Goal: Transaction & Acquisition: Purchase product/service

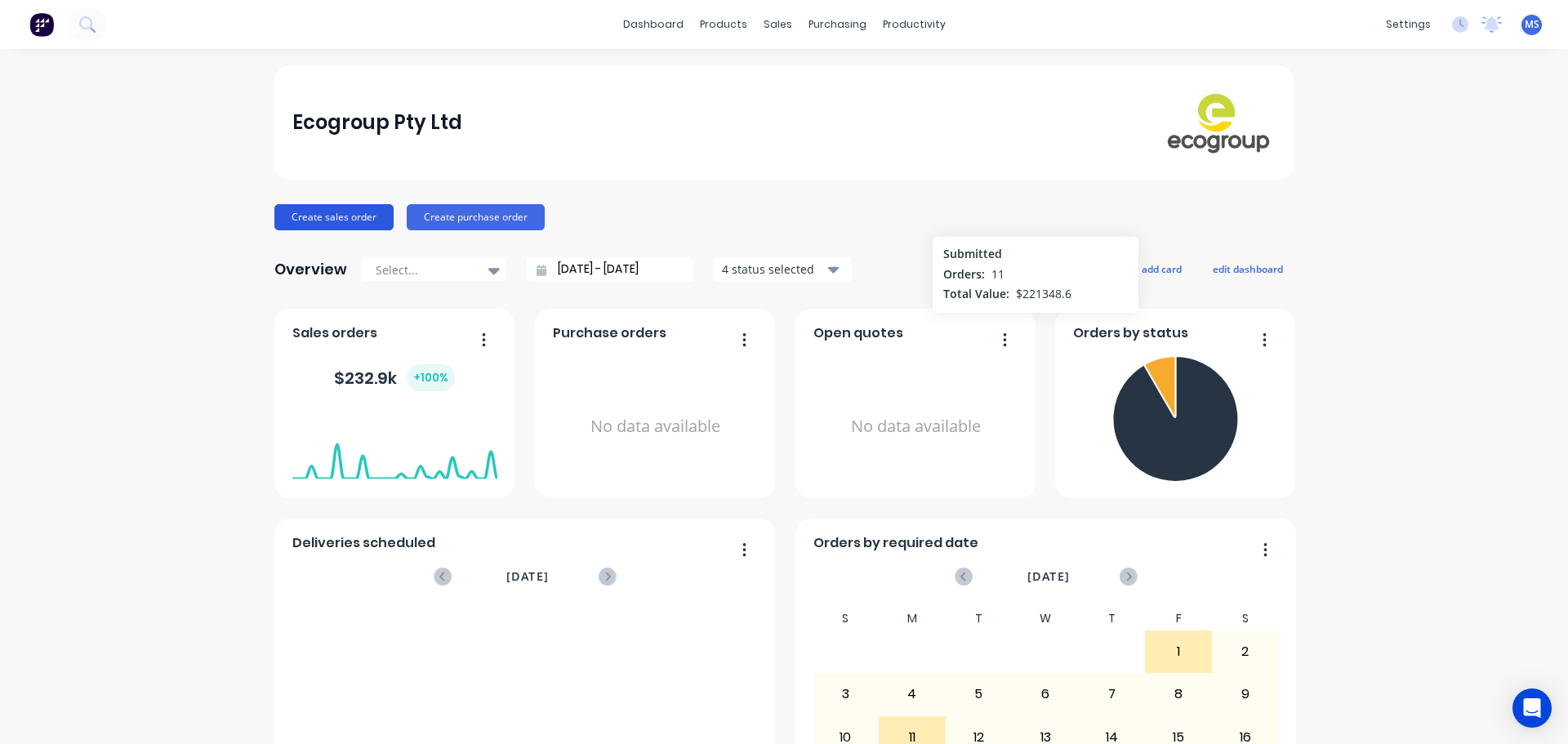
click at [348, 212] on button "Create sales order" at bounding box center [335, 217] width 119 height 26
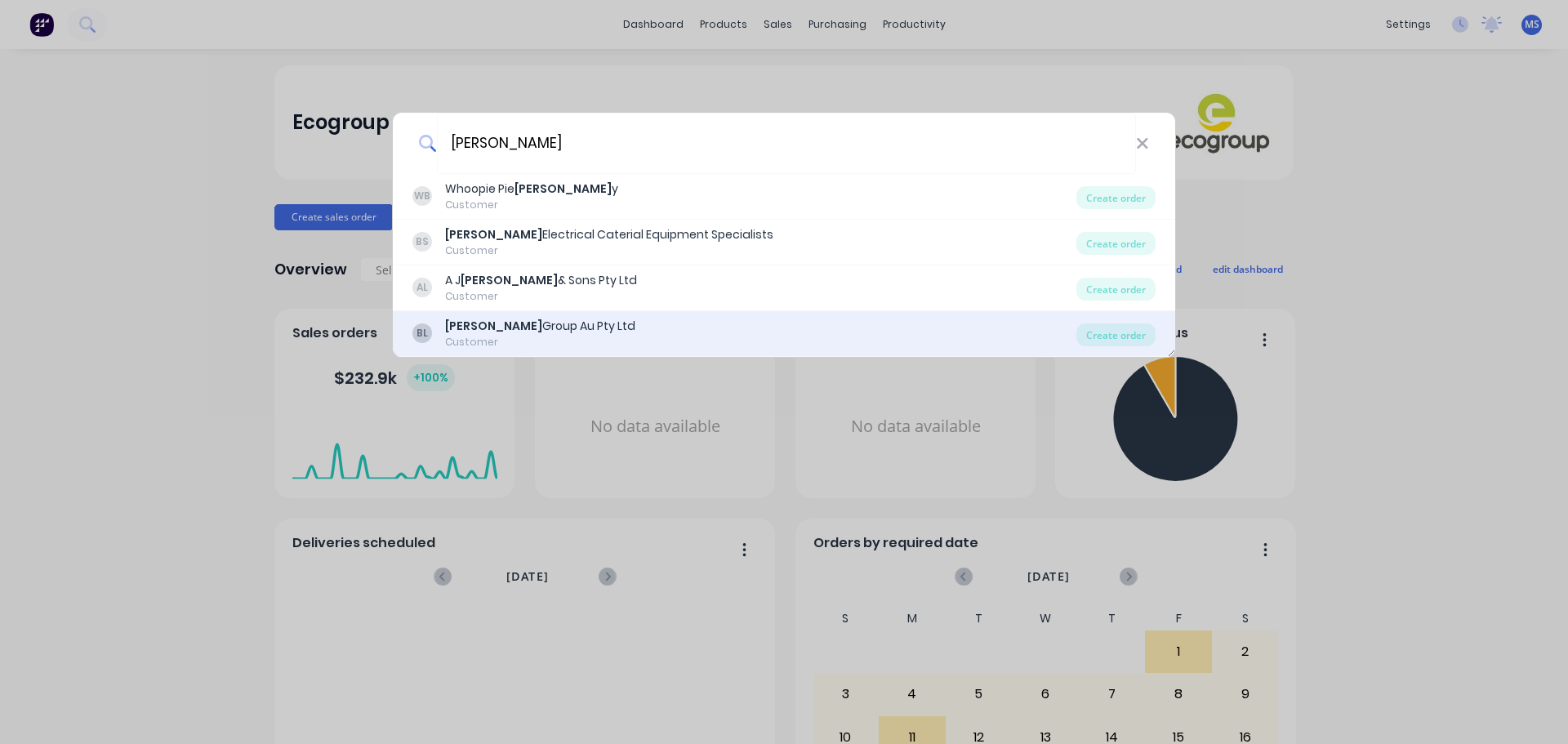
type input "[PERSON_NAME]"
click at [574, 338] on div "Customer" at bounding box center [540, 342] width 191 height 15
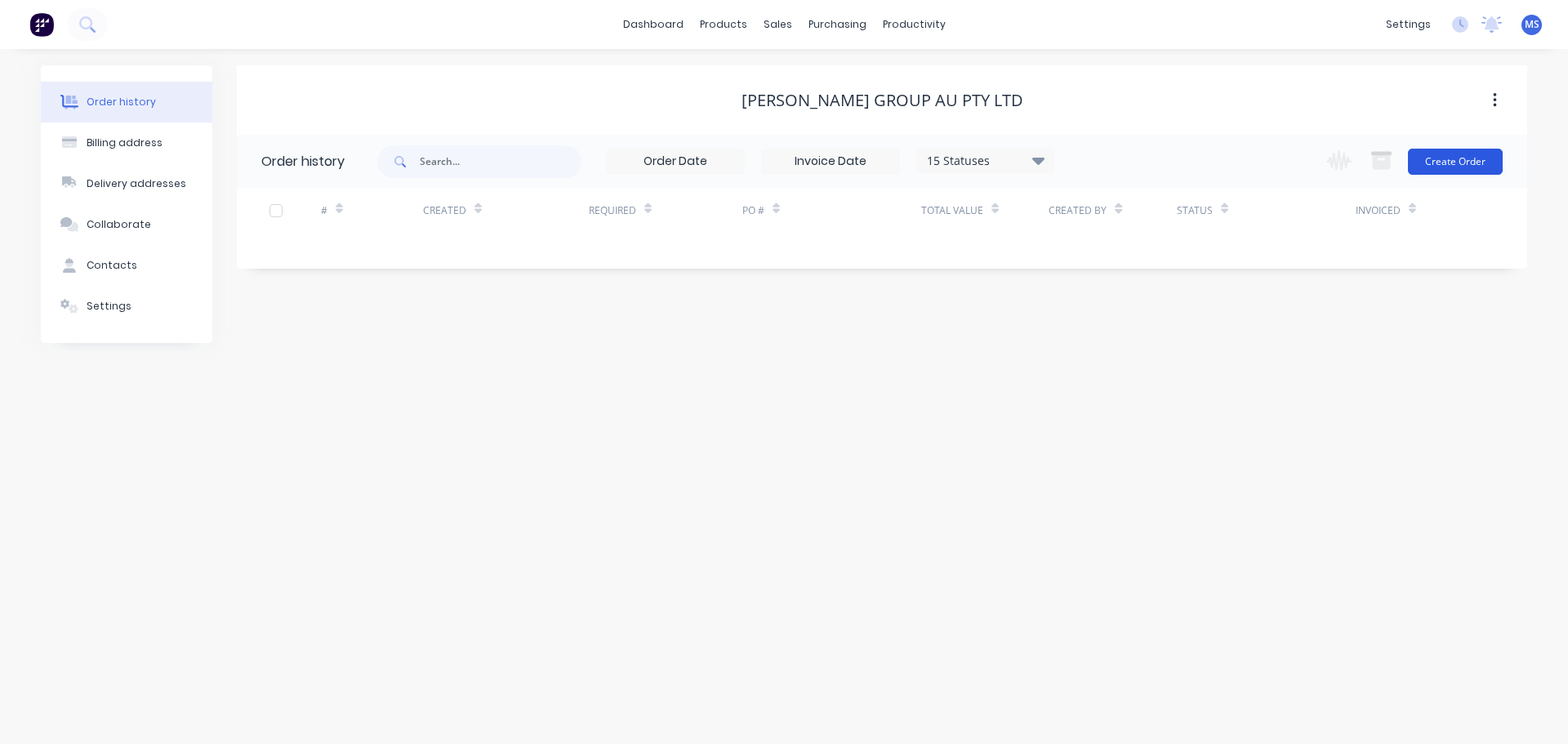
click at [1428, 167] on button "Create Order" at bounding box center [1456, 162] width 95 height 26
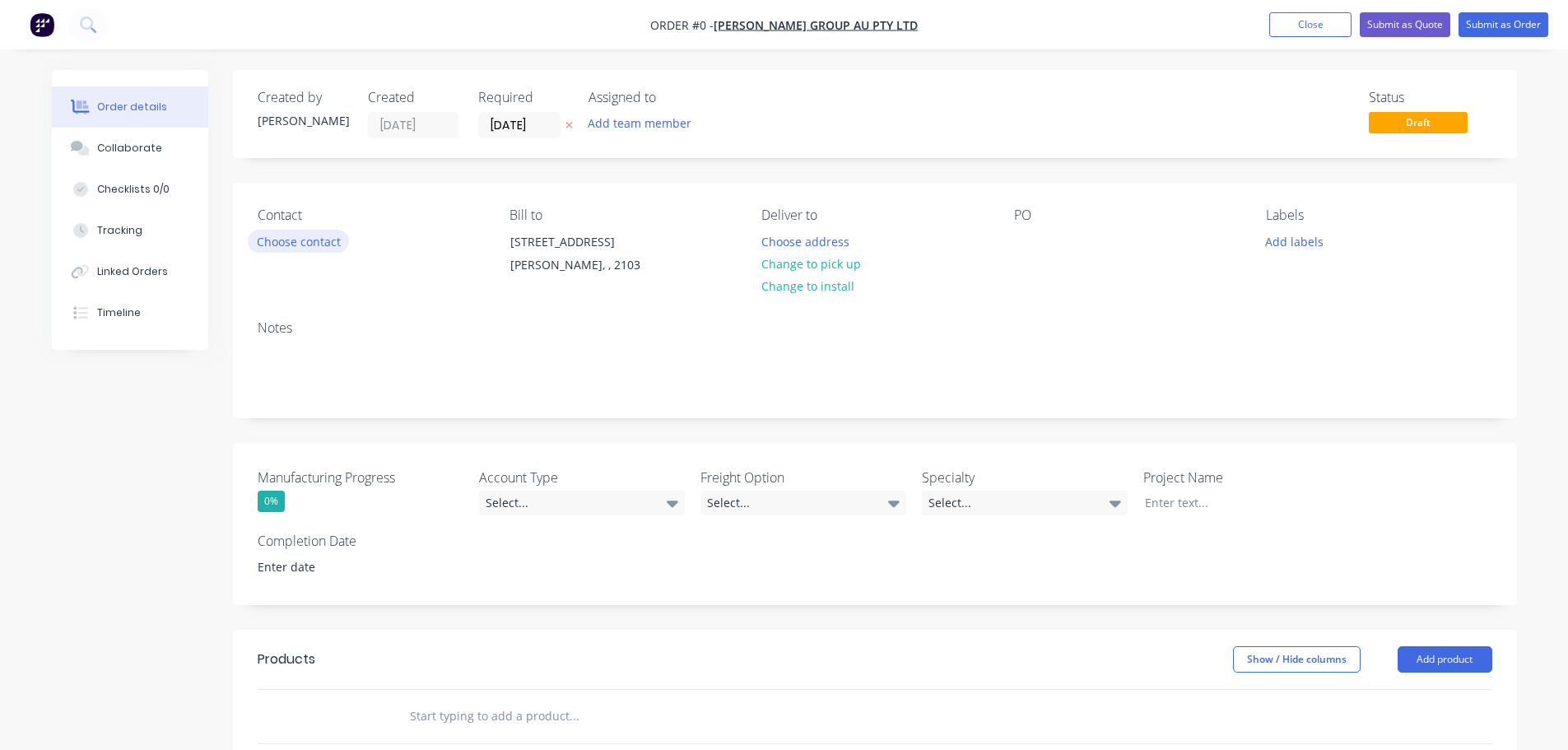
click at [331, 241] on button "Choose contact" at bounding box center [298, 241] width 101 height 22
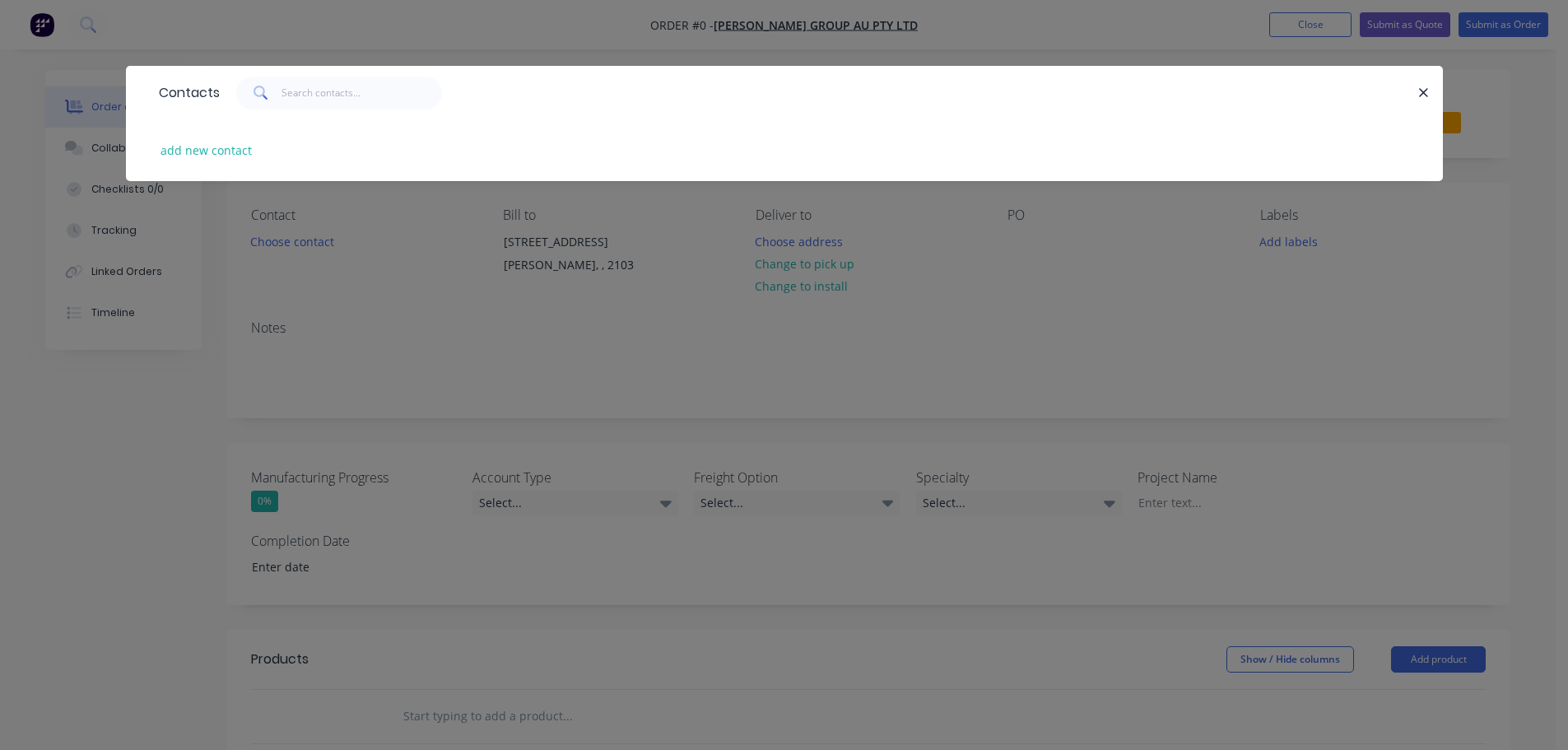
click at [1415, 86] on div at bounding box center [1416, 93] width 4 height 33
click at [1408, 104] on div at bounding box center [819, 93] width 1199 height 33
click at [1401, 94] on div at bounding box center [819, 93] width 1199 height 33
click at [1424, 96] on icon "button" at bounding box center [1424, 93] width 11 height 15
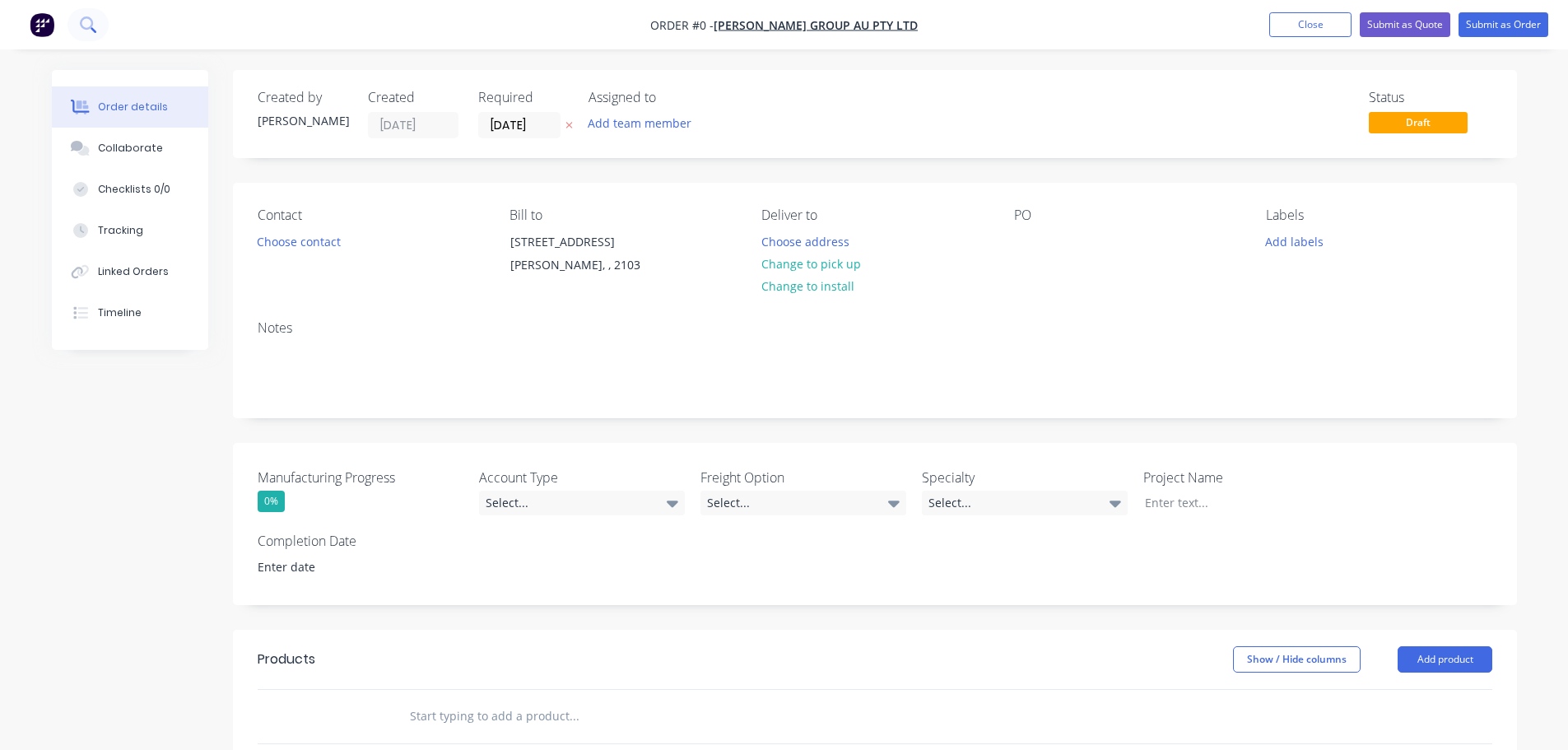
click at [87, 26] on icon at bounding box center [87, 24] width 16 height 16
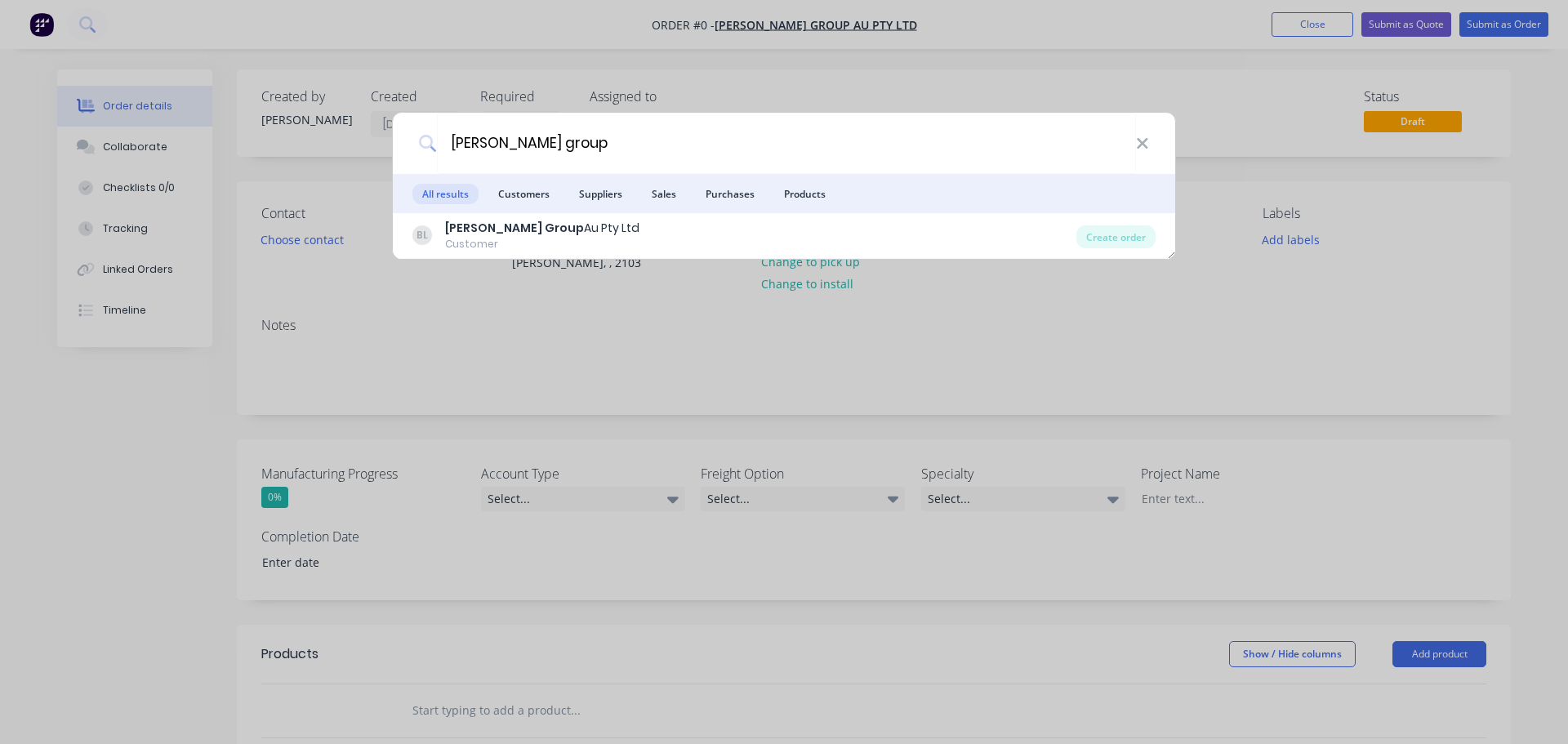
click at [499, 182] on li "Customers" at bounding box center [523, 194] width 71 height 39
click at [527, 146] on input "[PERSON_NAME] group" at bounding box center [786, 143] width 699 height 61
type input "[PERSON_NAME]"
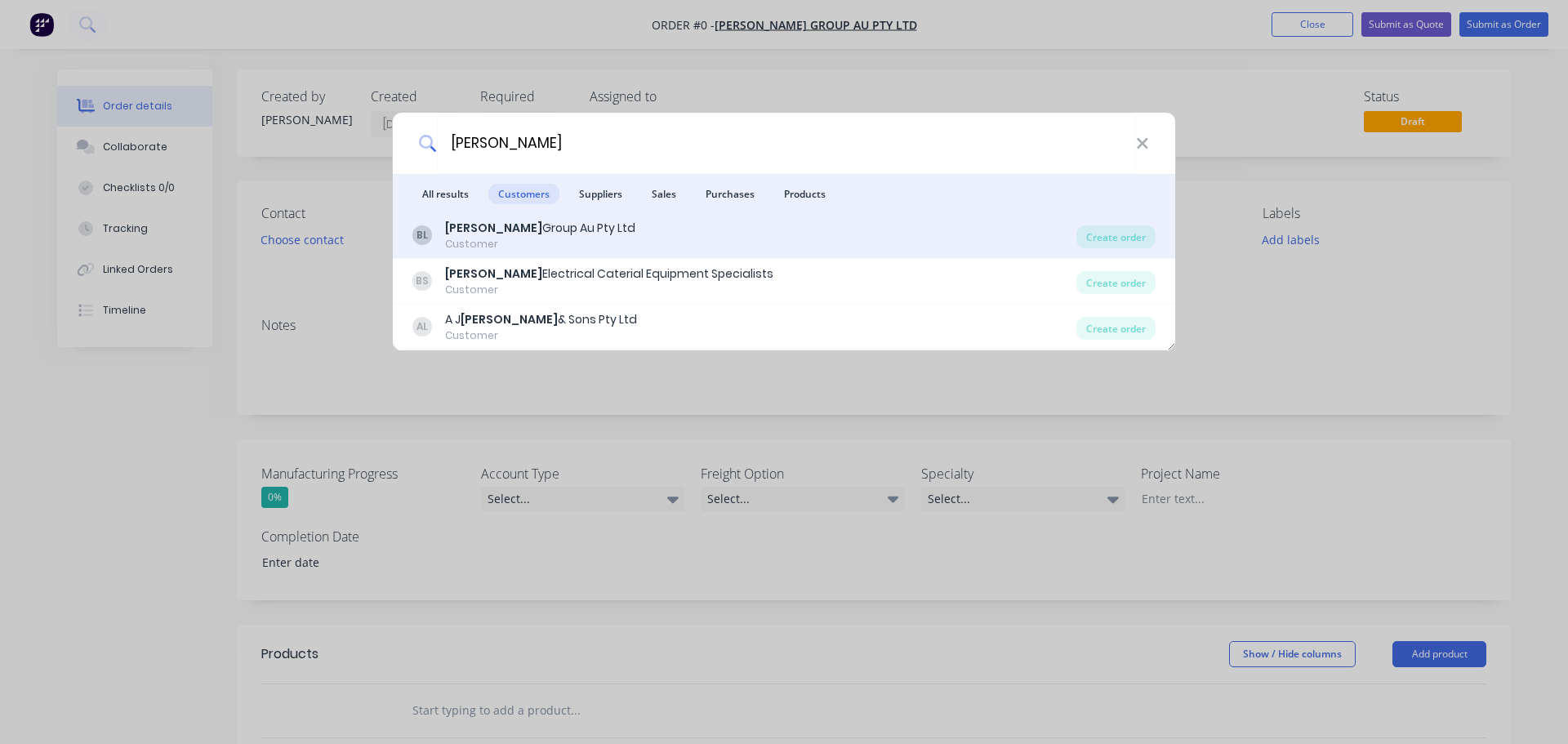
click at [582, 240] on div "[PERSON_NAME] Group Au Pty Ltd Customer" at bounding box center [744, 235] width 664 height 32
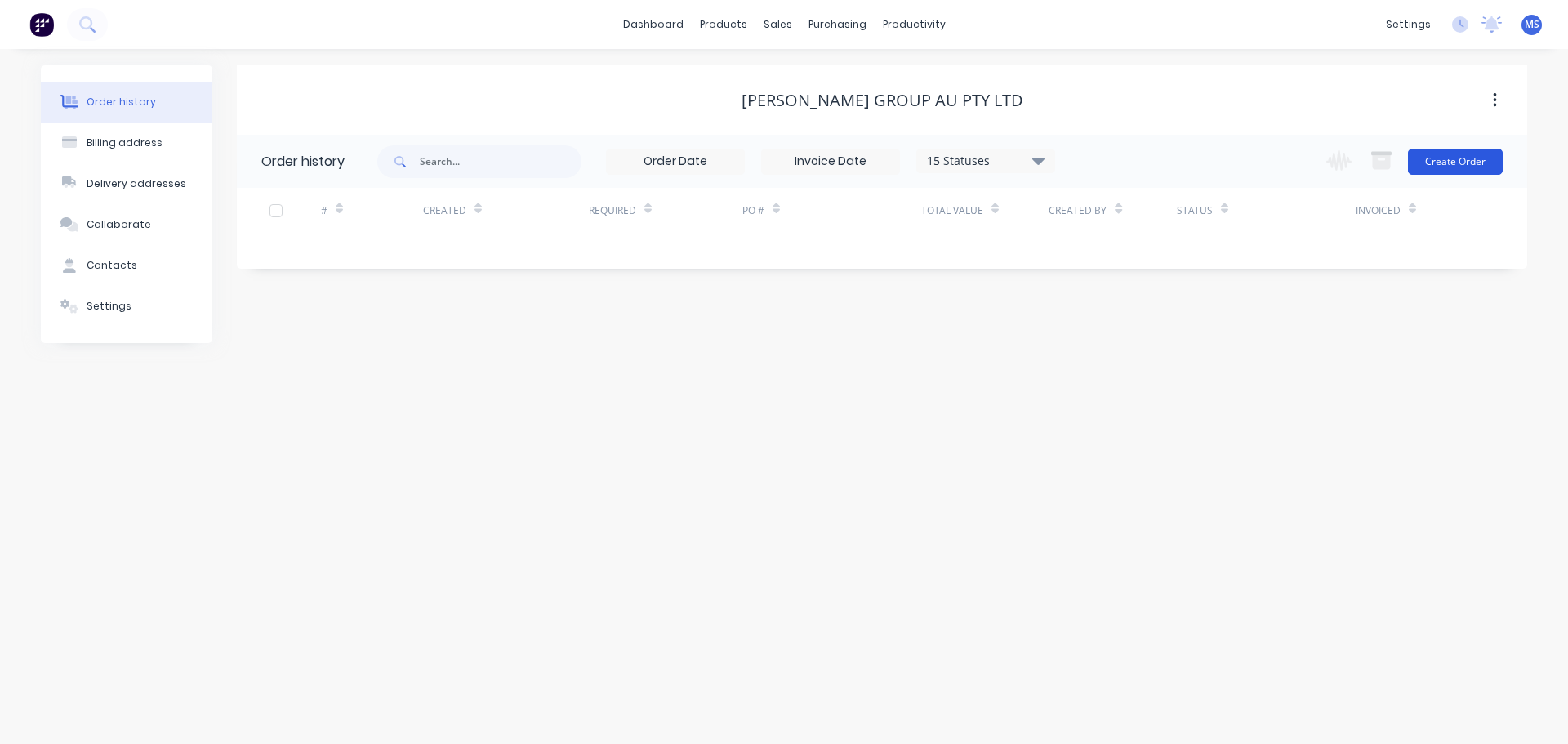
click at [1453, 173] on button "Create Order" at bounding box center [1456, 162] width 95 height 26
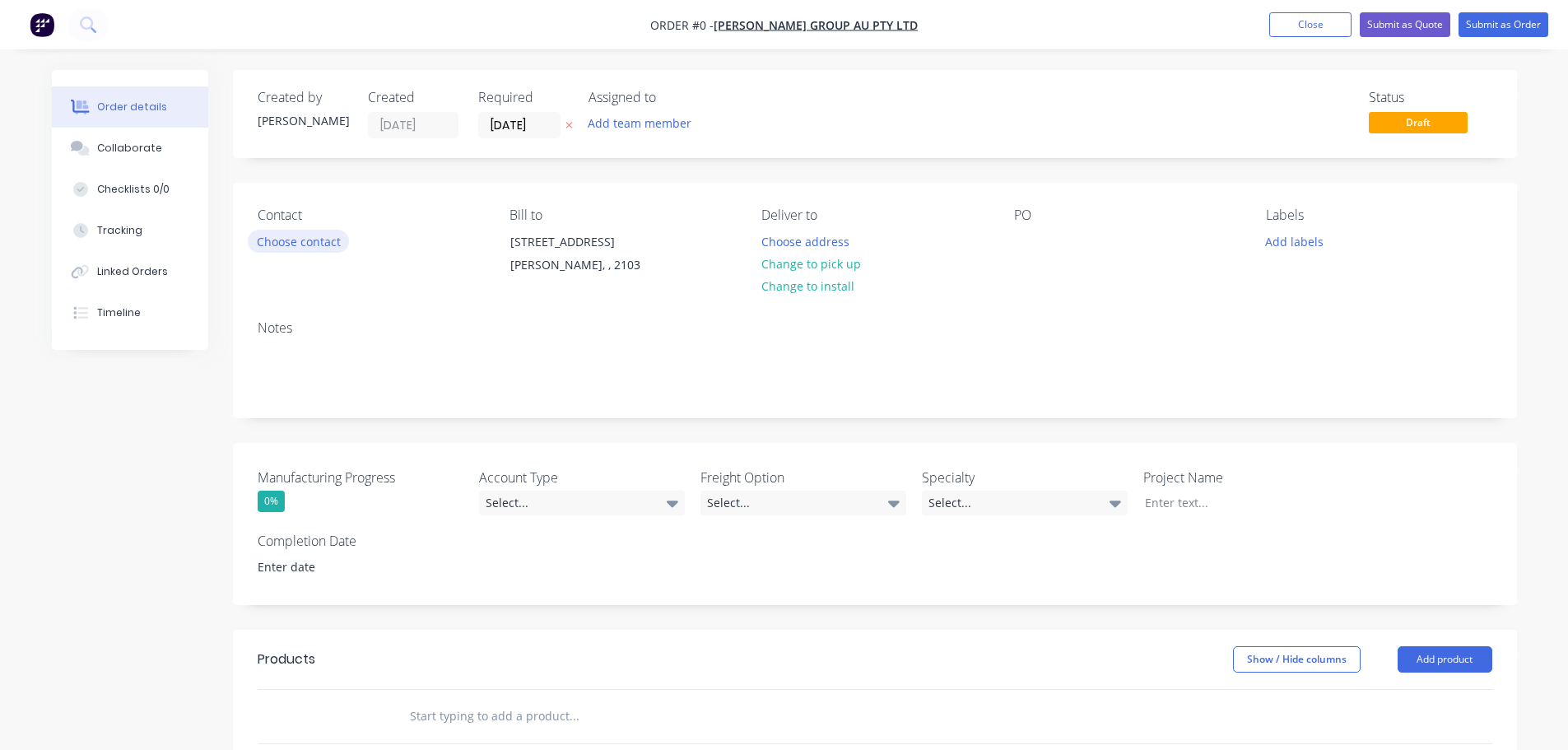
click at [312, 233] on button "Choose contact" at bounding box center [298, 241] width 101 height 22
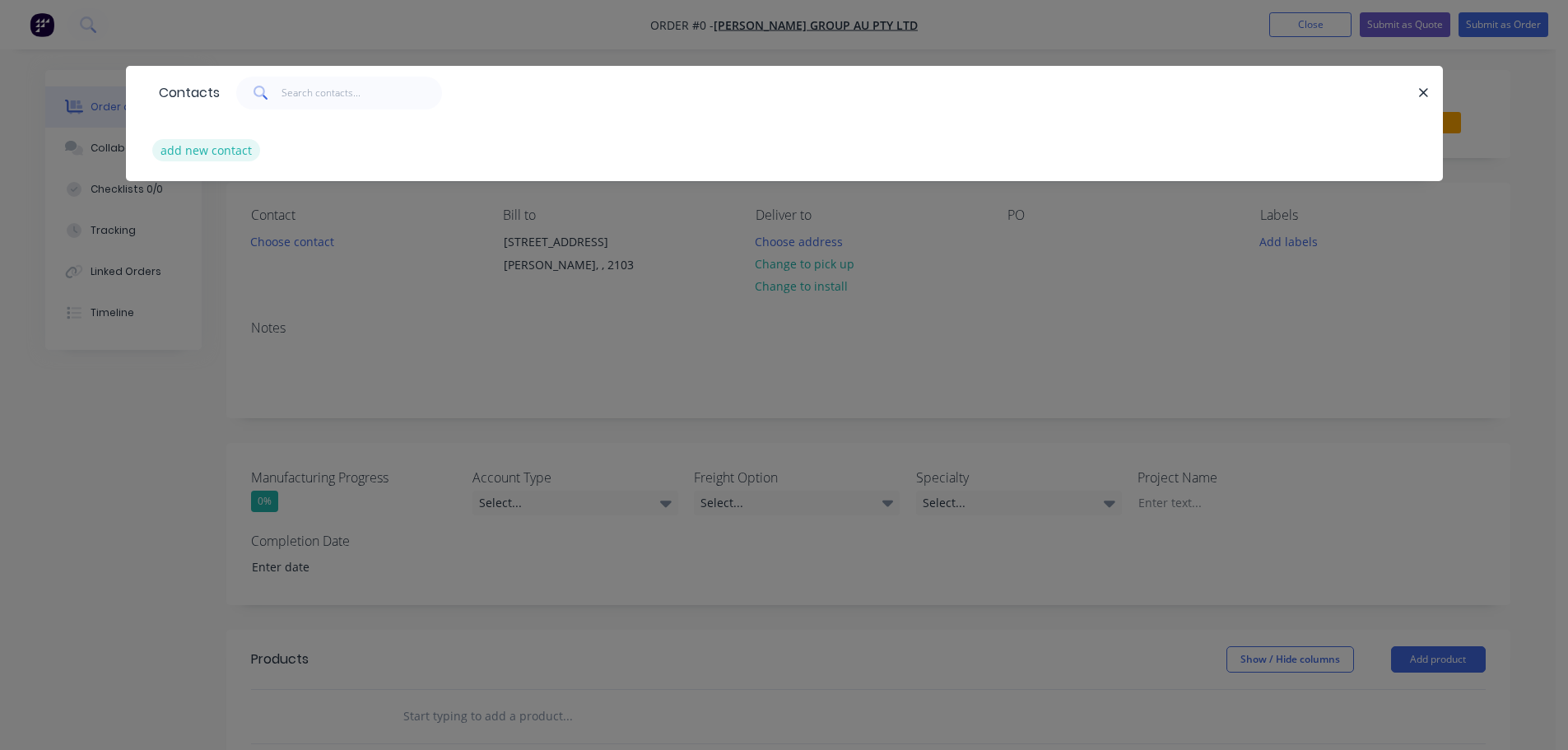
click at [200, 147] on button "add new contact" at bounding box center [207, 150] width 109 height 22
select select "AU"
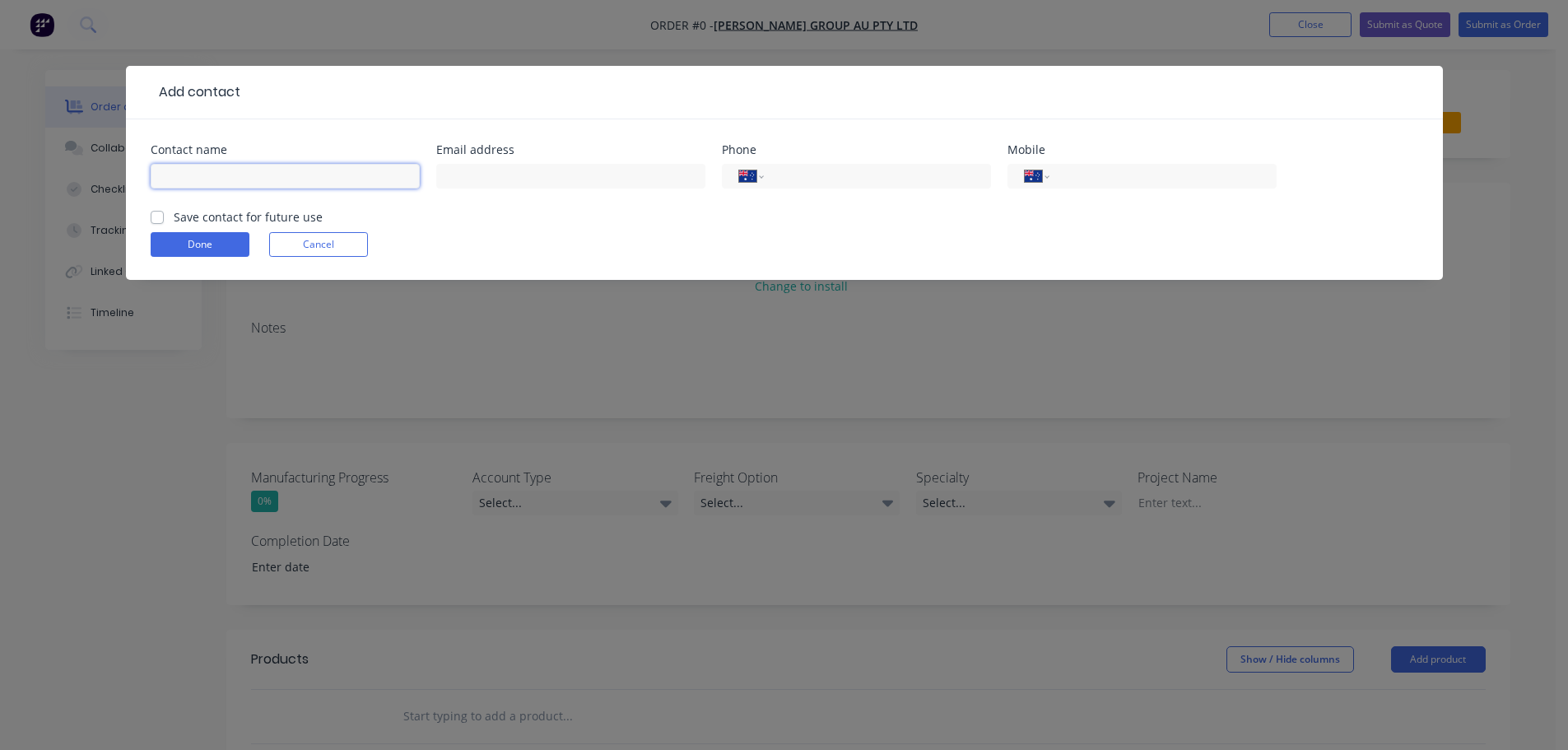
click at [317, 176] on input "text" at bounding box center [285, 176] width 270 height 25
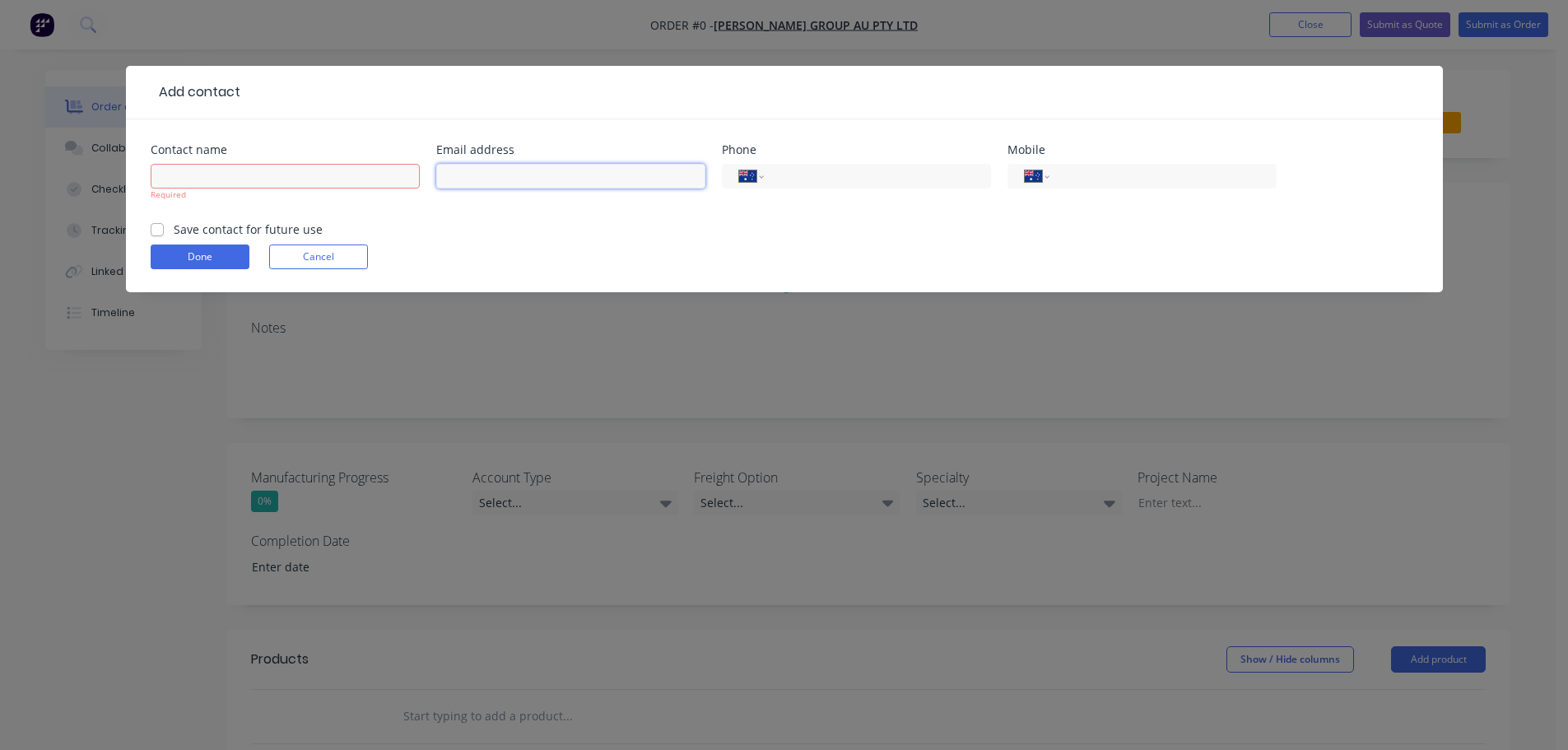
click at [474, 176] on input "text" at bounding box center [570, 176] width 270 height 25
paste input "[EMAIL_ADDRESS][DOMAIN_NAME]. Please"
drag, startPoint x: 686, startPoint y: 177, endPoint x: 645, endPoint y: 183, distance: 41.4
click at [645, 183] on input "[EMAIL_ADDRESS][DOMAIN_NAME]. Please" at bounding box center [570, 176] width 270 height 25
type input "[EMAIL_ADDRESS][DOMAIN_NAME]"
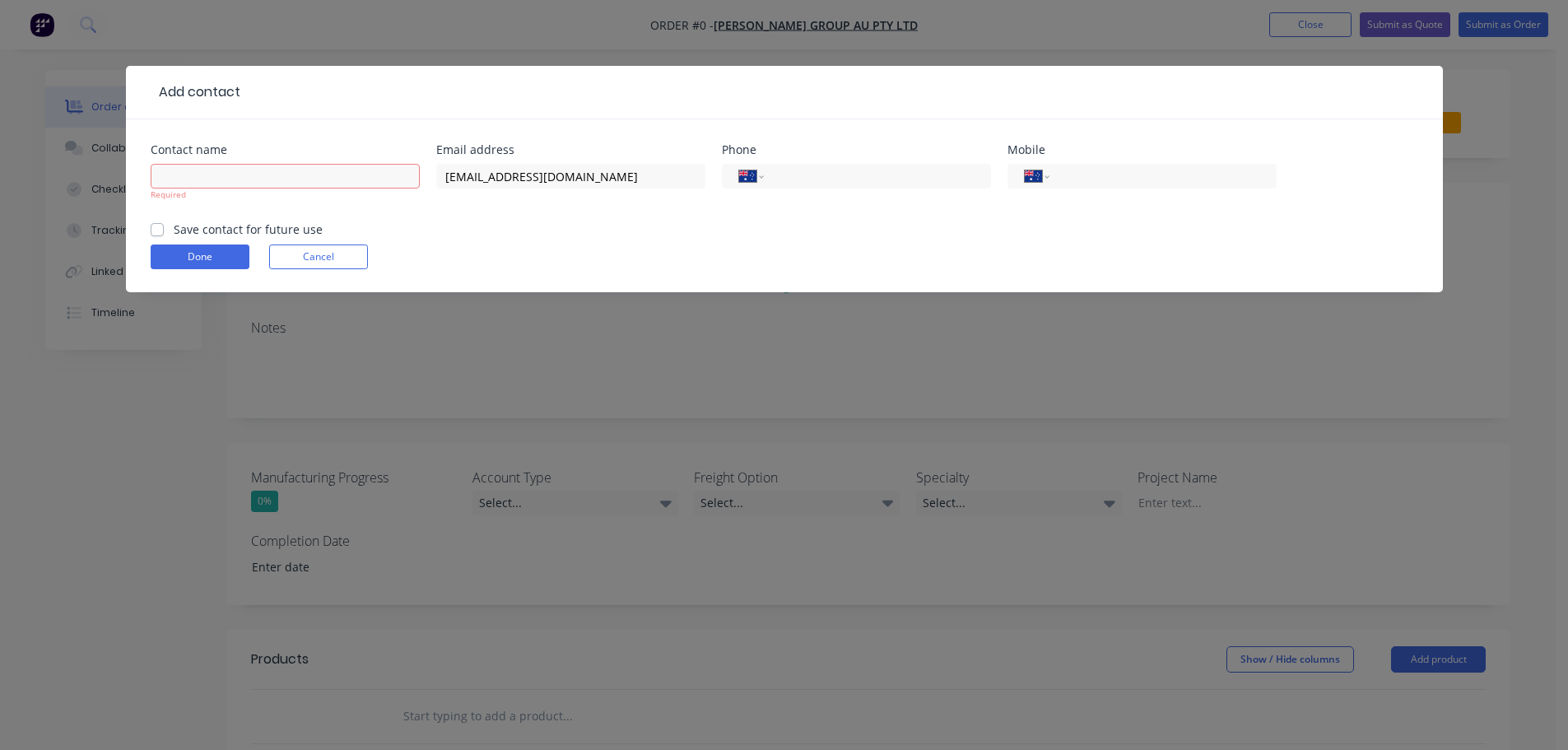
click at [267, 162] on div "Required" at bounding box center [285, 190] width 270 height 61
click at [268, 173] on input "text" at bounding box center [285, 176] width 270 height 25
type input "[PERSON_NAME]"
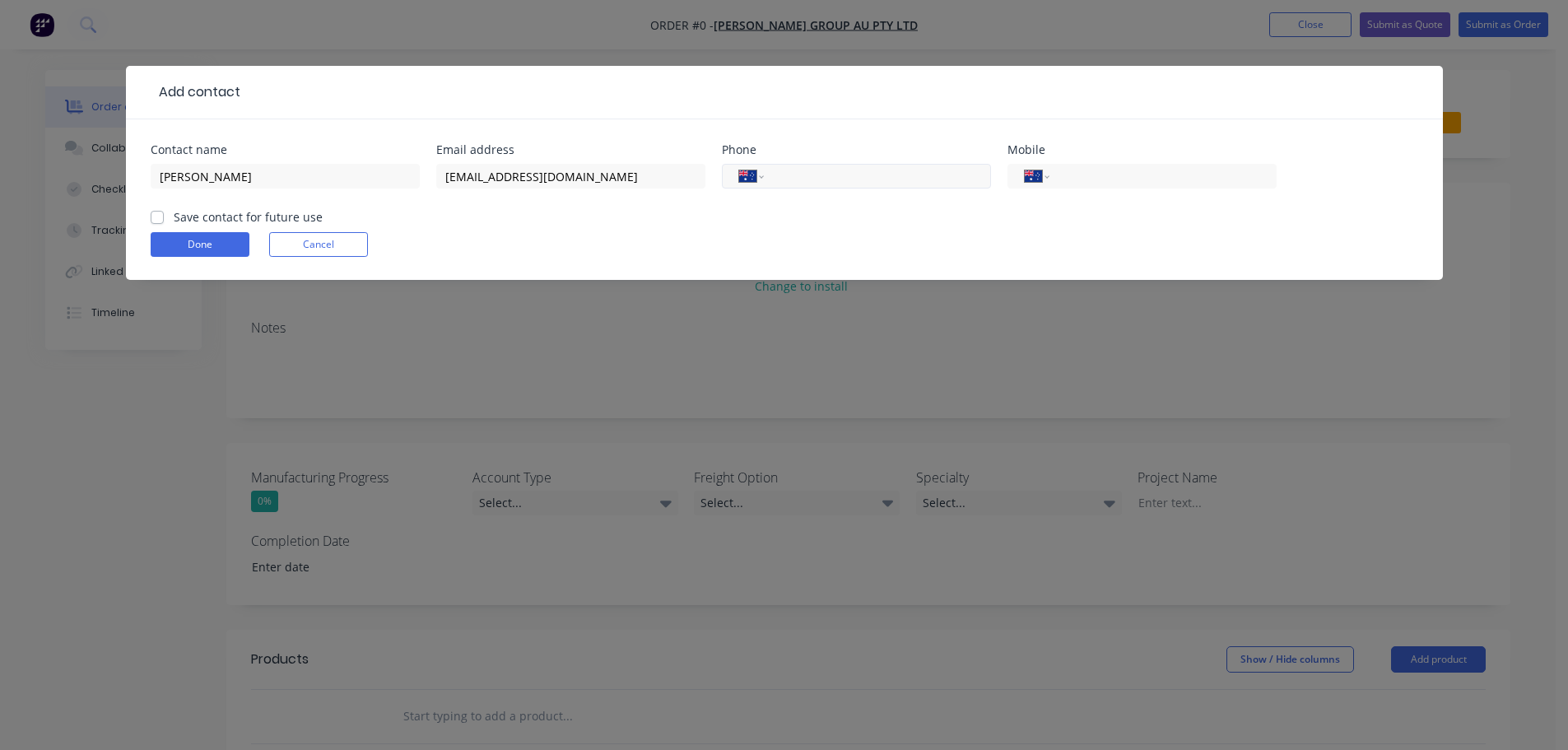
click at [805, 168] on input "tel" at bounding box center [875, 176] width 198 height 19
drag, startPoint x: 824, startPoint y: 178, endPoint x: 842, endPoint y: 187, distance: 20.1
click at [824, 178] on input "tel" at bounding box center [875, 176] width 198 height 19
paste input "0416 854 643"
type input "0416 854 643"
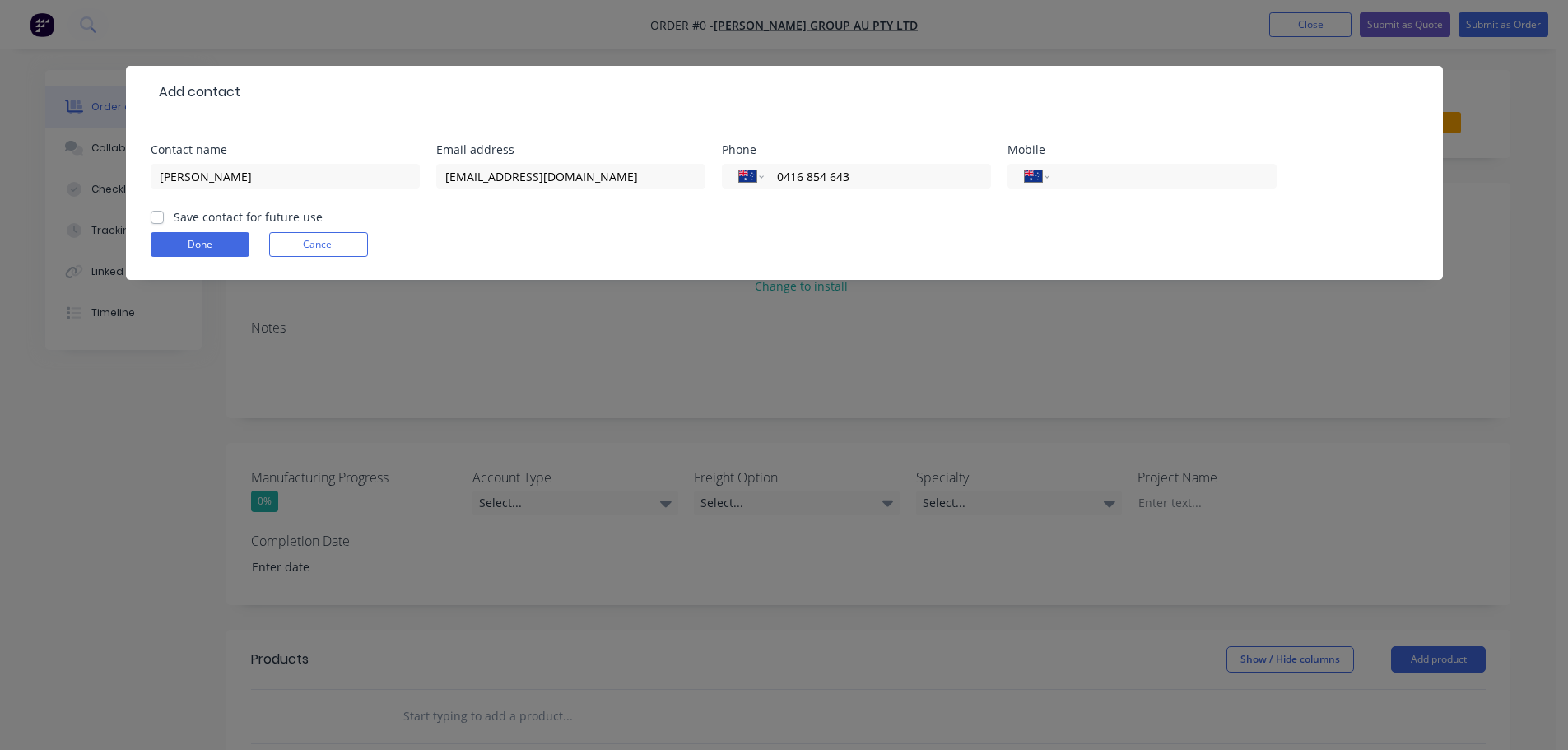
click at [819, 217] on form "Contact name [PERSON_NAME] Email address [EMAIL_ADDRESS][DOMAIN_NAME] Phone Int…" at bounding box center [785, 212] width 1268 height 136
drag, startPoint x: 885, startPoint y: 178, endPoint x: 716, endPoint y: 185, distance: 169.1
click at [716, 185] on div "Contact name [PERSON_NAME] Email address [EMAIL_ADDRESS][DOMAIN_NAME] Phone Int…" at bounding box center [785, 176] width 1268 height 64
click at [1215, 172] on input "tel" at bounding box center [1160, 176] width 198 height 19
paste input "0416 854 643"
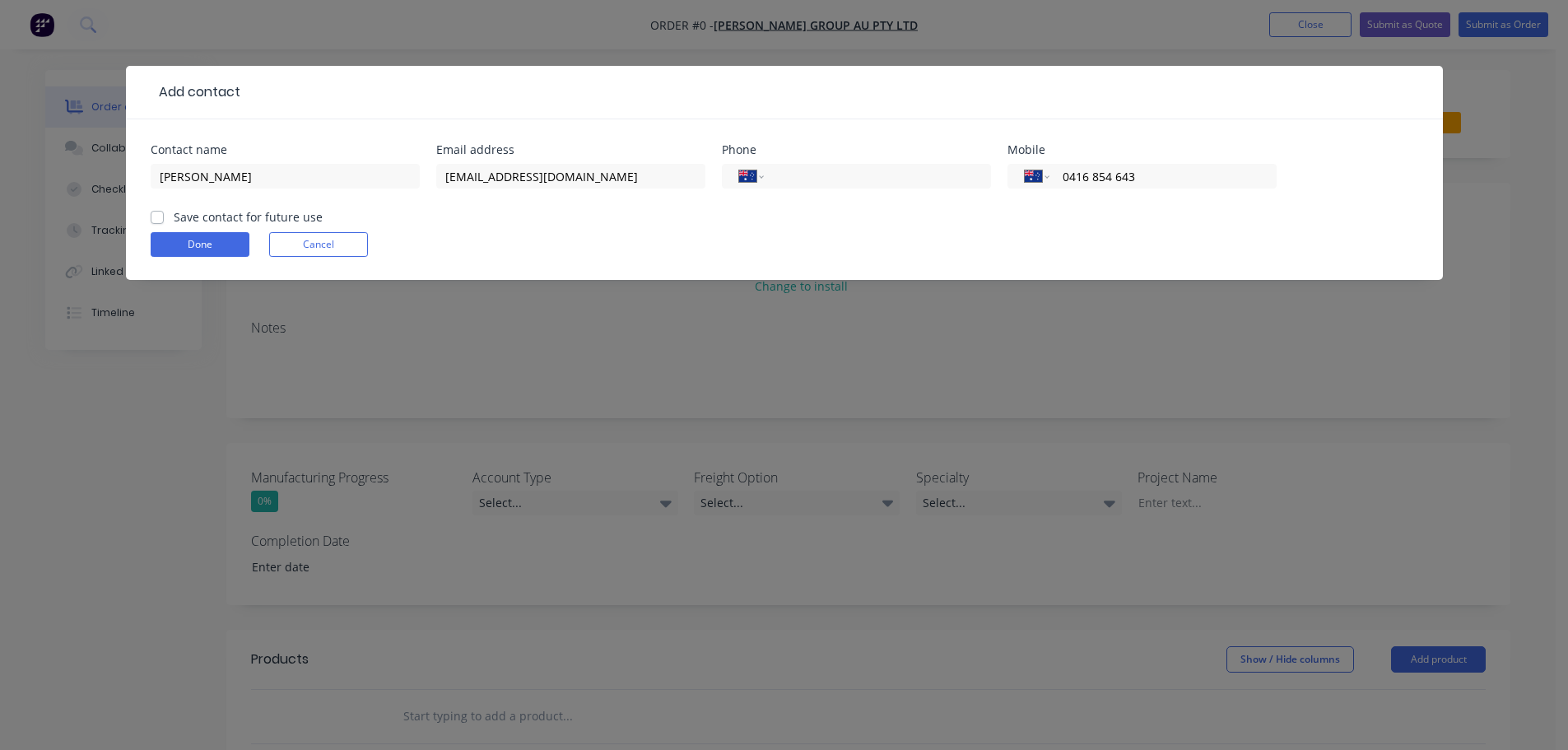
type input "0416 854 643"
click at [174, 212] on label "Save contact for future use" at bounding box center [248, 217] width 149 height 17
click at [162, 212] on input "Save contact for future use" at bounding box center [157, 216] width 13 height 16
checkbox input "true"
click at [181, 232] on form "Contact name [PERSON_NAME] Email address [EMAIL_ADDRESS][DOMAIN_NAME] Phone Int…" at bounding box center [785, 212] width 1268 height 136
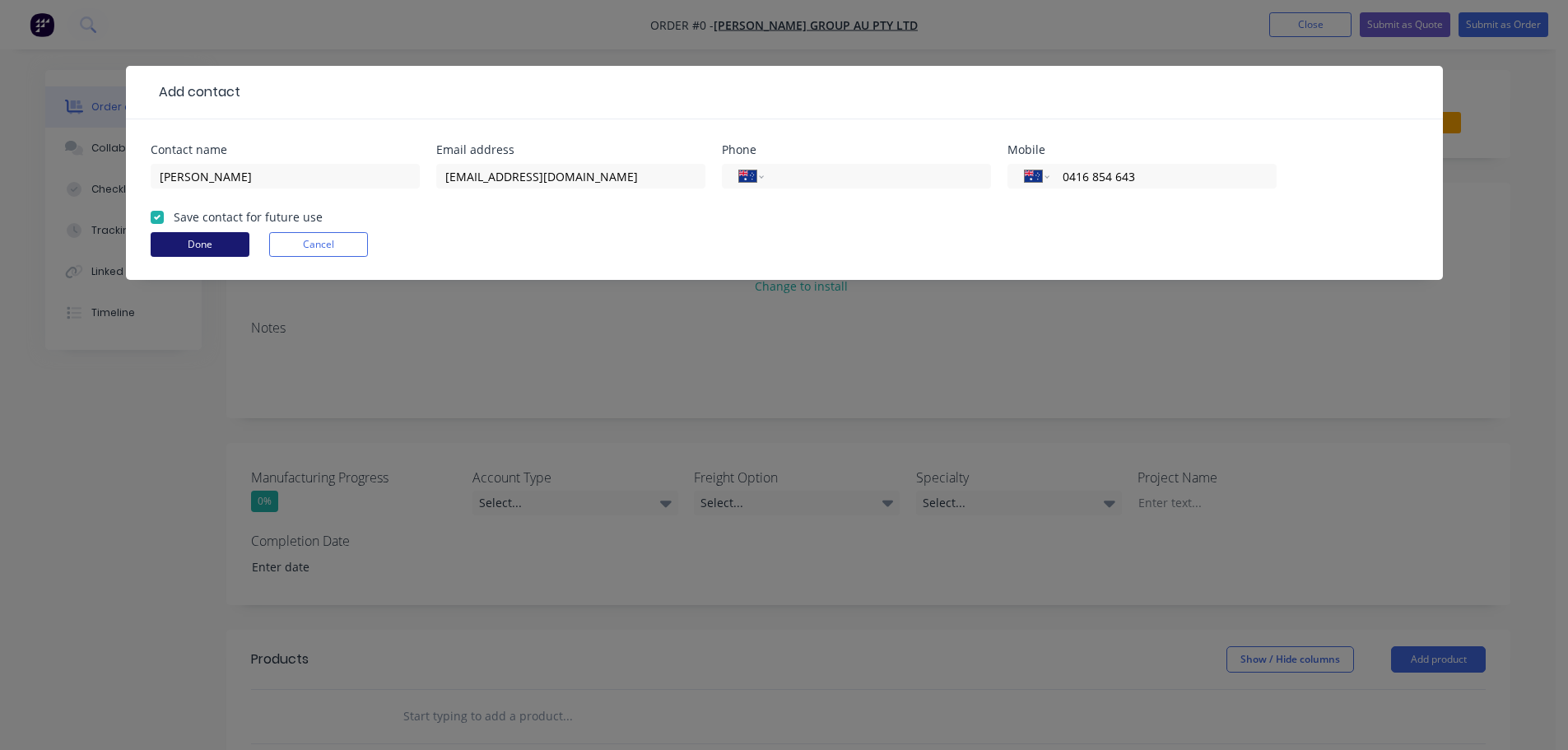
click at [203, 243] on button "Done" at bounding box center [200, 245] width 99 height 25
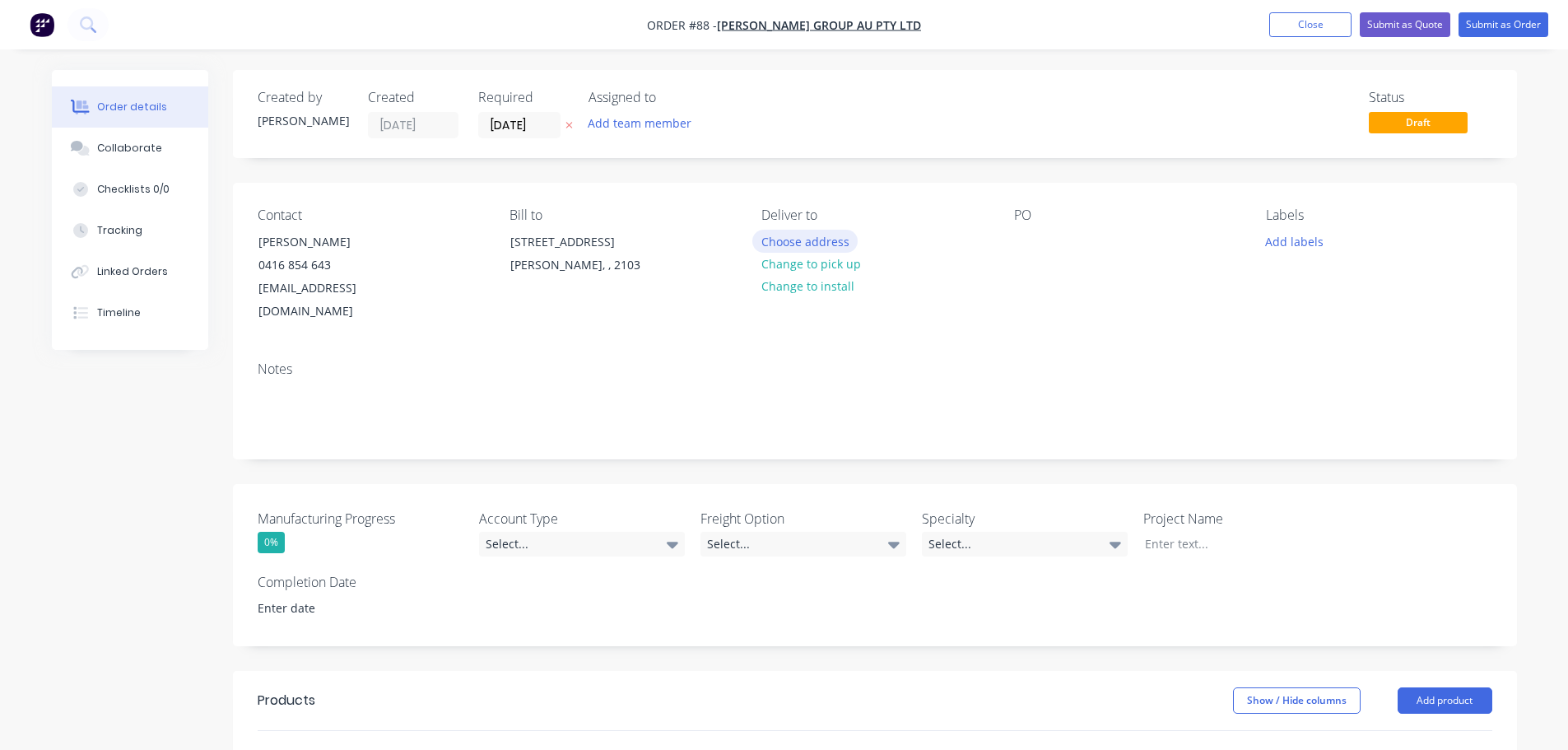
click at [801, 241] on button "Choose address" at bounding box center [805, 241] width 106 height 22
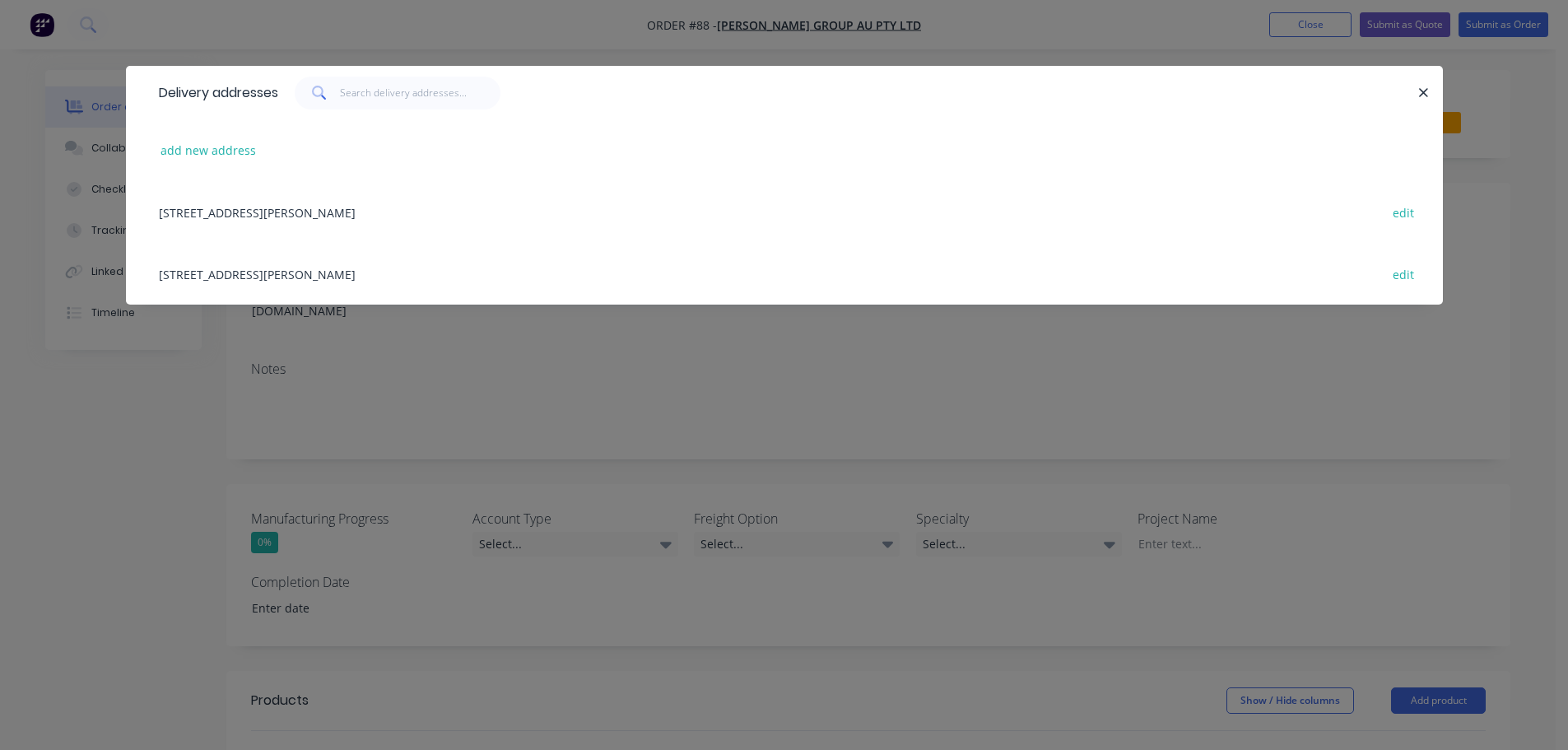
click at [349, 213] on div "[STREET_ADDRESS][PERSON_NAME] edit" at bounding box center [785, 212] width 1268 height 62
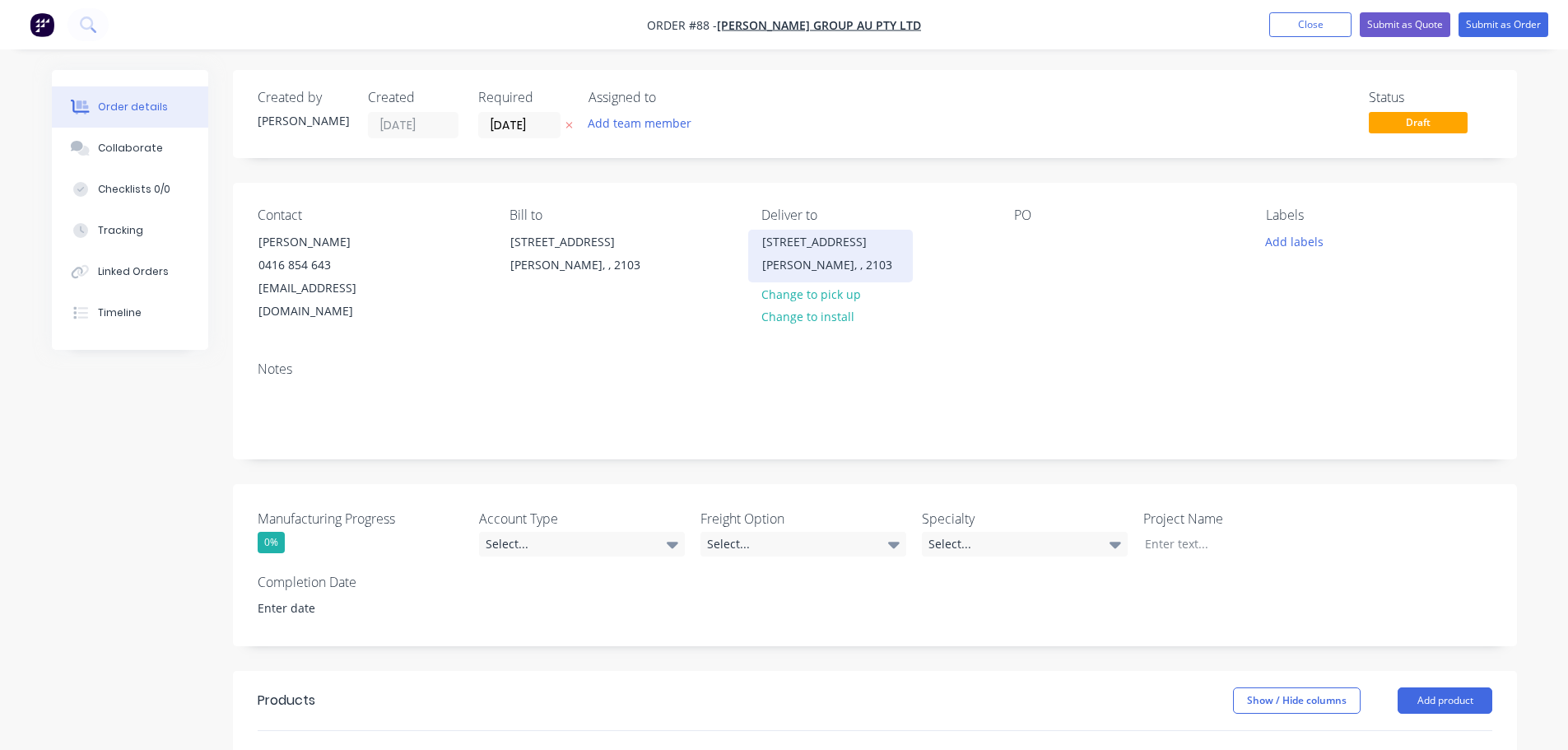
click at [827, 280] on div "[STREET_ADDRESS][PERSON_NAME]" at bounding box center [831, 256] width 165 height 53
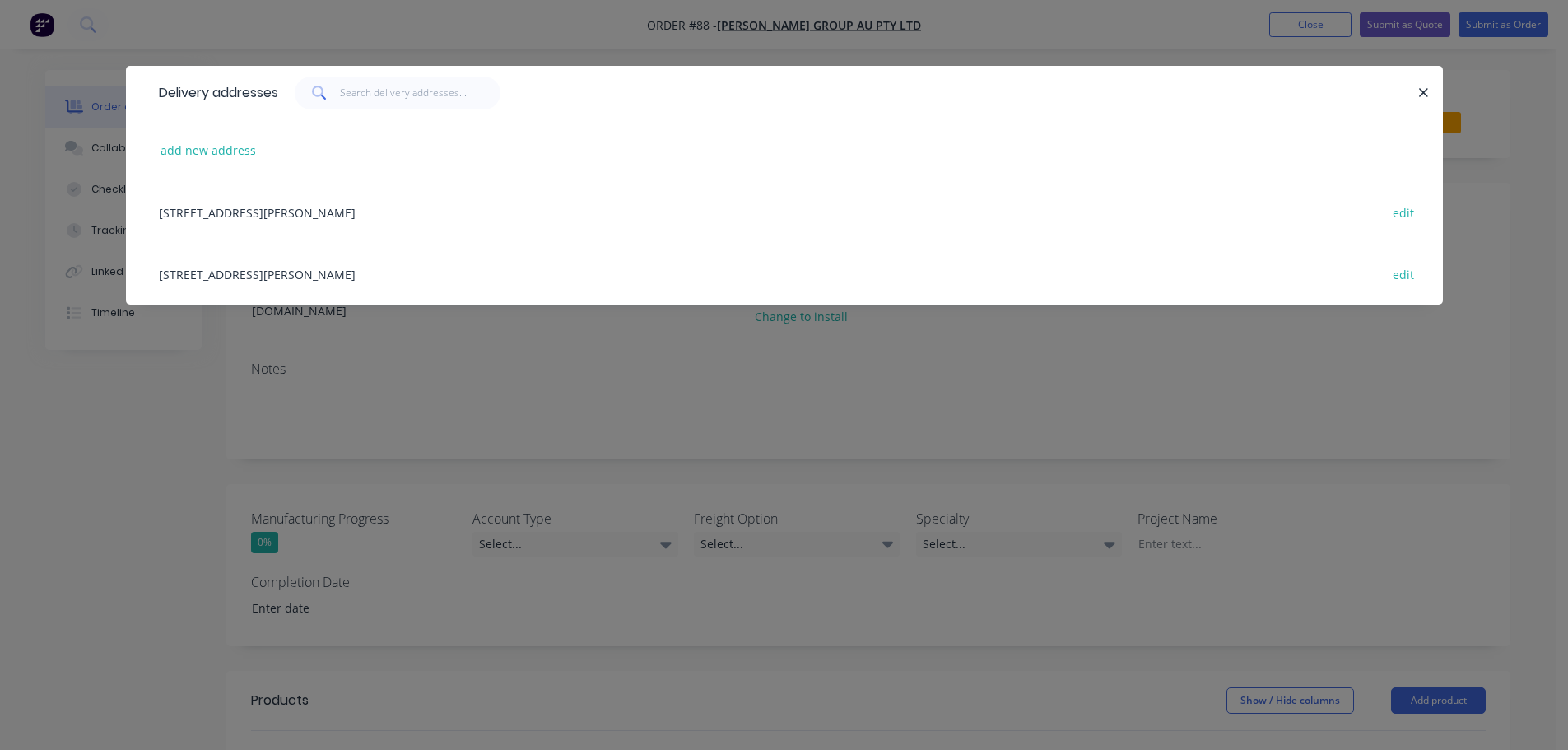
click at [477, 224] on div "[STREET_ADDRESS][PERSON_NAME] edit" at bounding box center [785, 212] width 1268 height 62
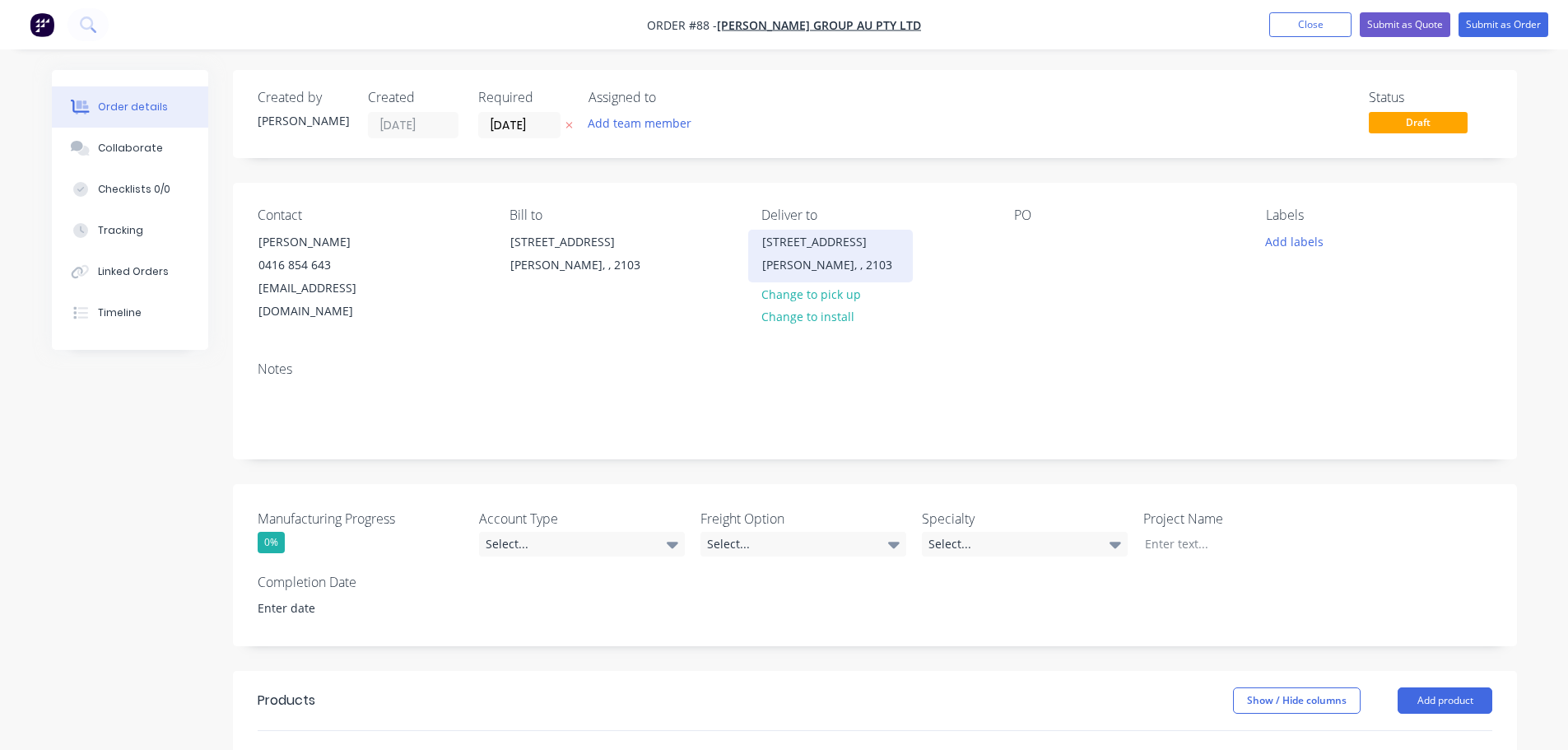
click at [799, 251] on div "[STREET_ADDRESS]" at bounding box center [831, 242] width 137 height 23
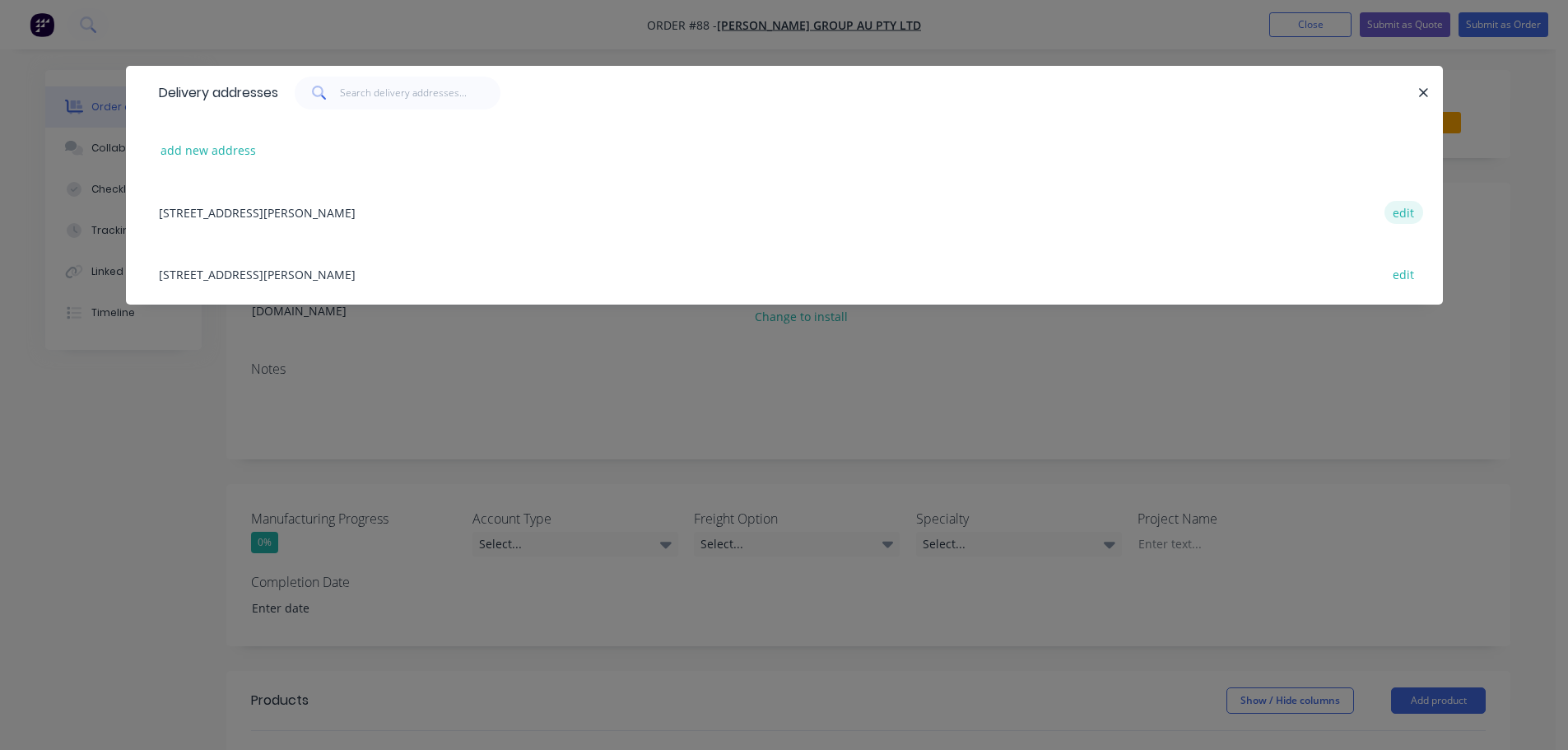
click at [1396, 210] on button "edit" at bounding box center [1404, 212] width 39 height 22
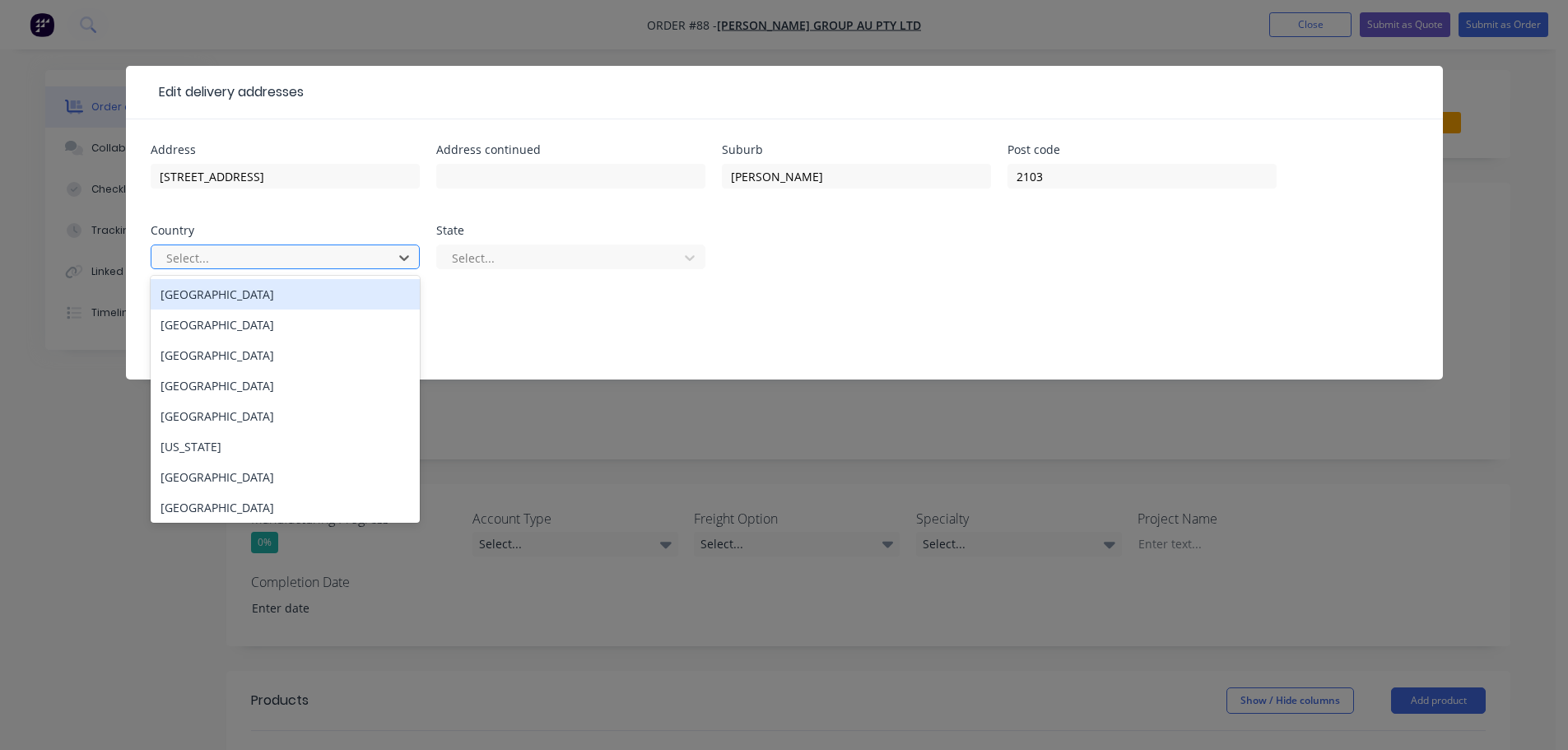
drag, startPoint x: 351, startPoint y: 246, endPoint x: 338, endPoint y: 264, distance: 22.2
click at [350, 246] on div "Select..." at bounding box center [285, 257] width 270 height 25
click at [321, 286] on div "[GEOGRAPHIC_DATA]" at bounding box center [285, 294] width 270 height 30
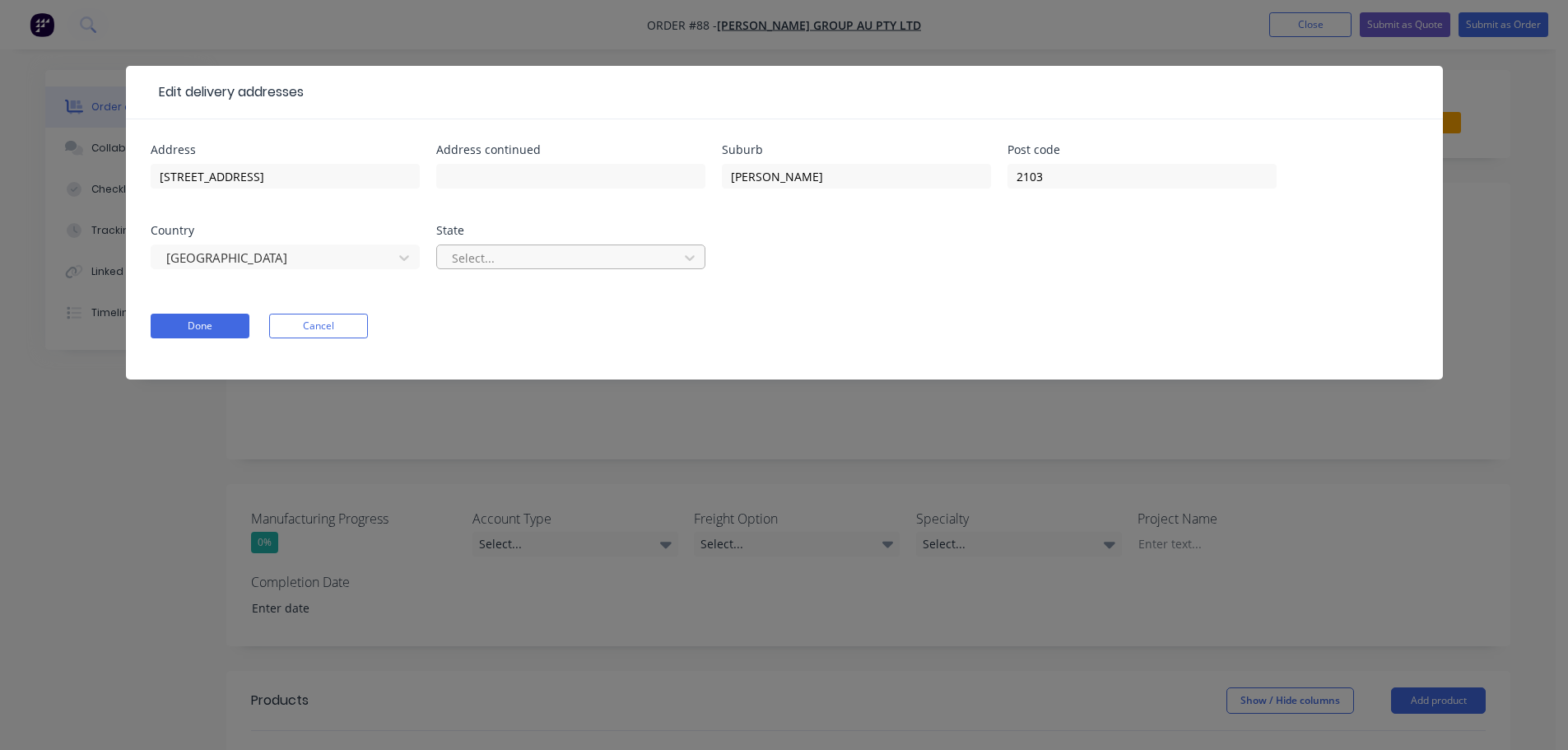
click at [498, 265] on div at bounding box center [560, 258] width 220 height 21
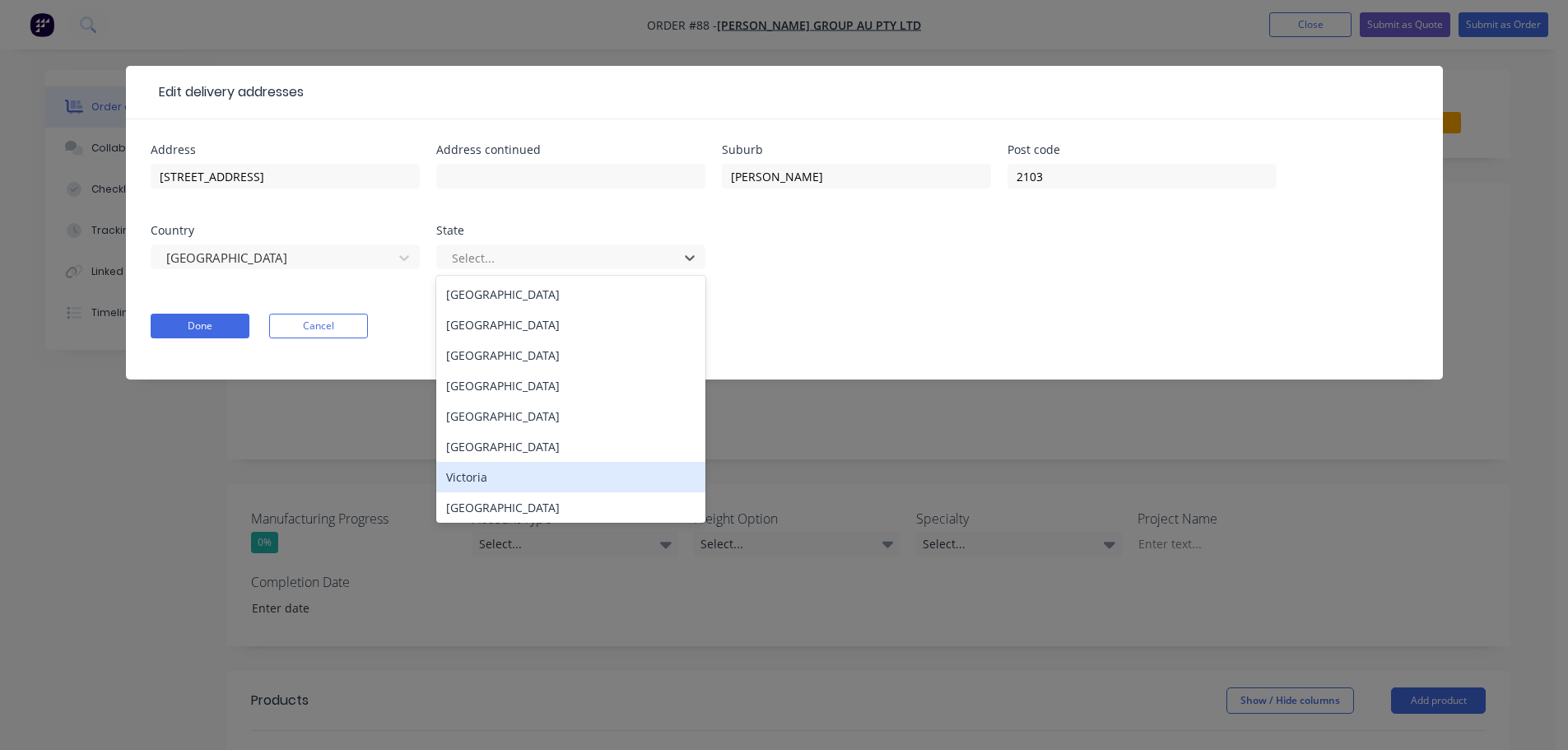
click at [498, 470] on div "Victoria" at bounding box center [570, 476] width 270 height 30
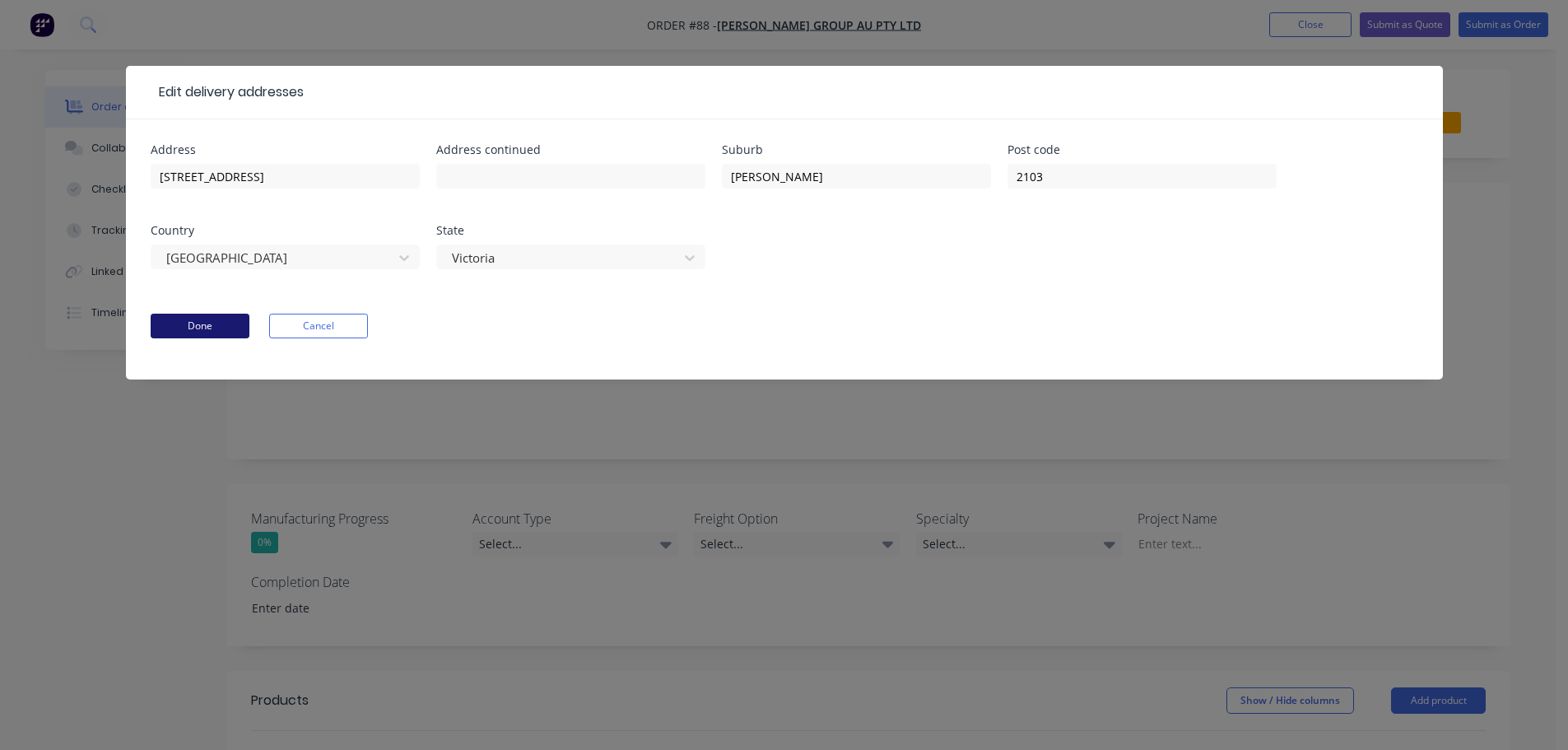
click at [181, 330] on button "Done" at bounding box center [200, 326] width 99 height 25
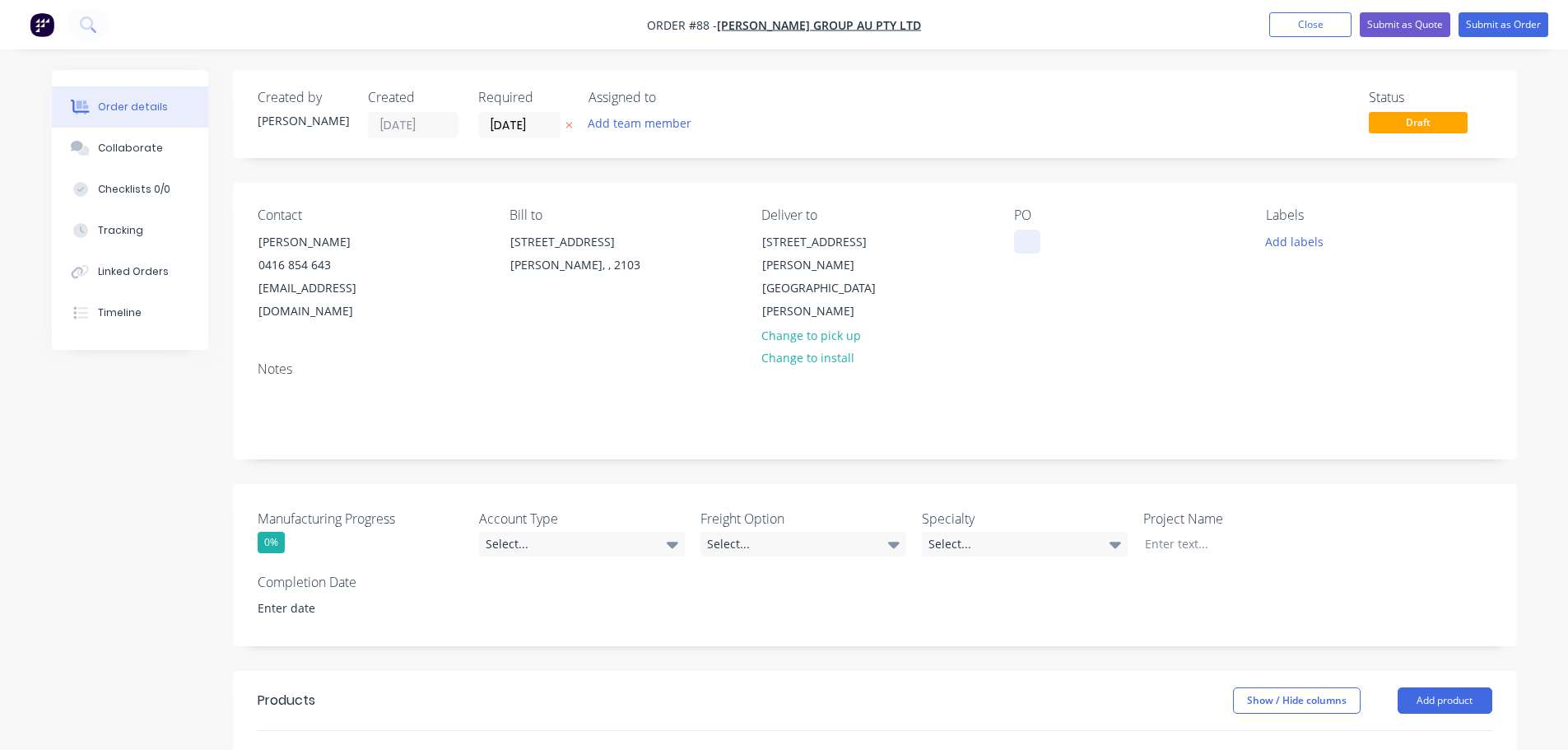
click at [1029, 241] on div at bounding box center [1027, 241] width 26 height 24
click at [1022, 253] on div at bounding box center [1027, 241] width 26 height 24
click at [1022, 247] on div at bounding box center [1027, 241] width 26 height 24
click at [1021, 251] on div at bounding box center [1027, 241] width 26 height 24
paste div
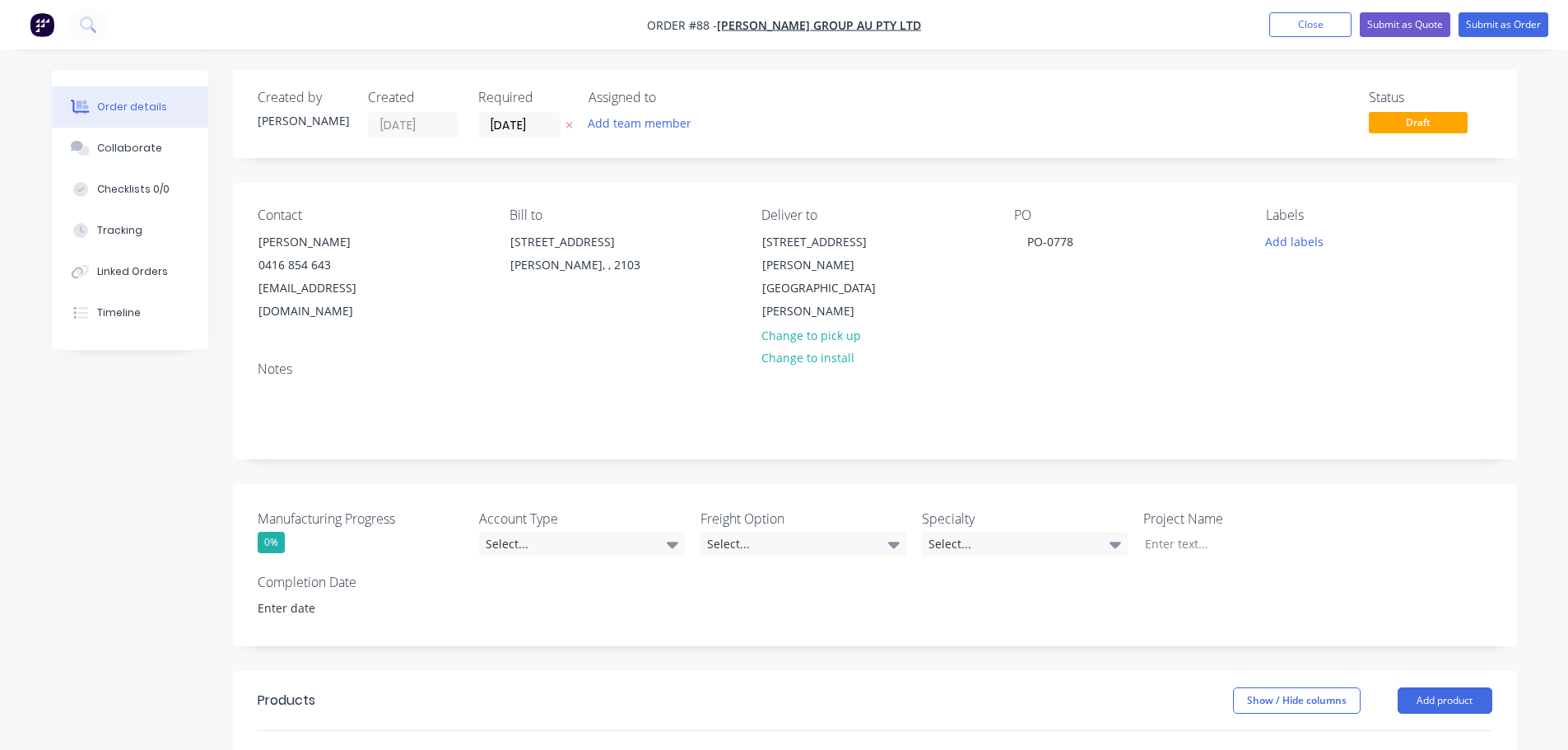
click at [1299, 256] on div "Labels Add labels" at bounding box center [1379, 265] width 226 height 116
click at [1294, 252] on button "Add labels" at bounding box center [1295, 241] width 76 height 22
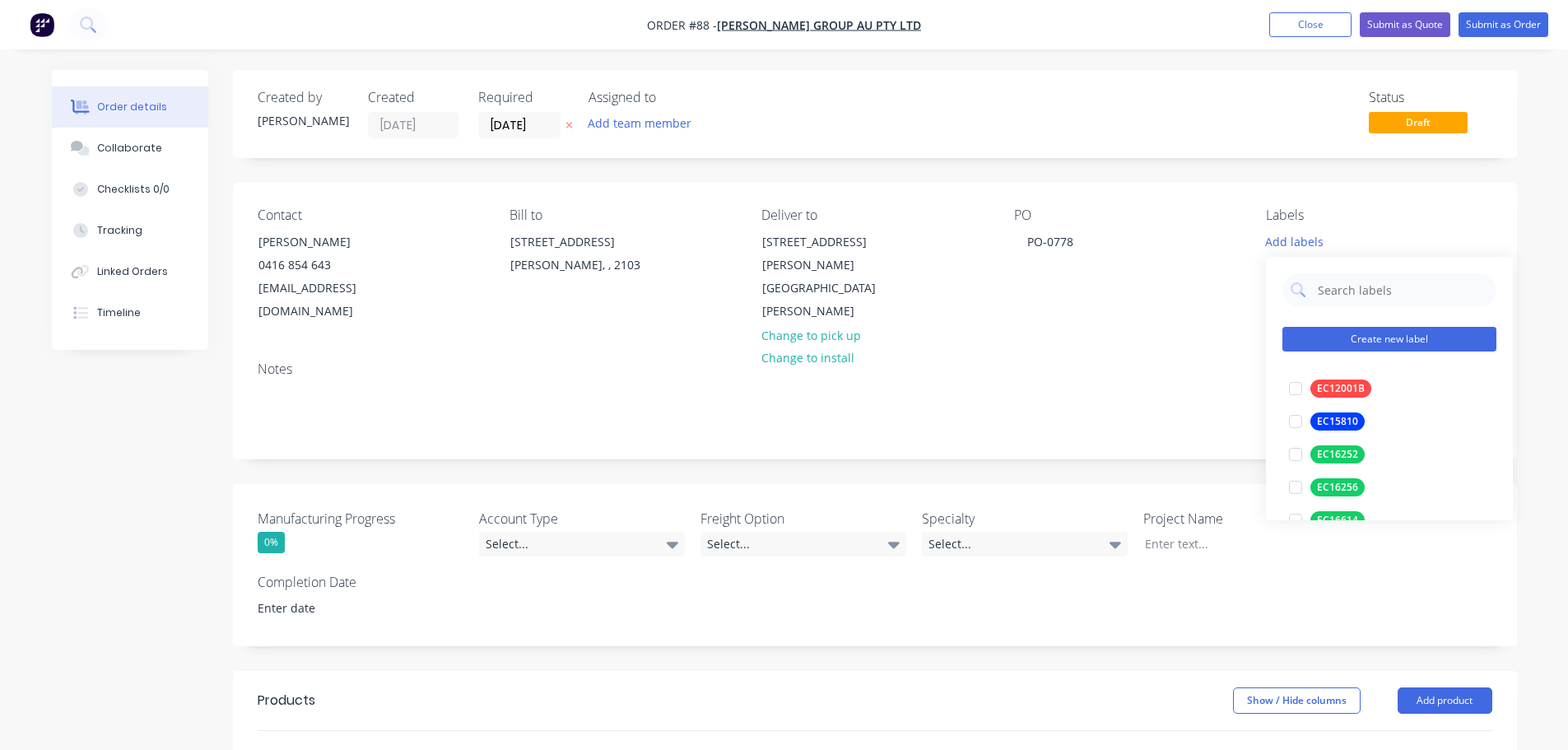
click at [1360, 332] on button "Create new label" at bounding box center [1390, 339] width 214 height 25
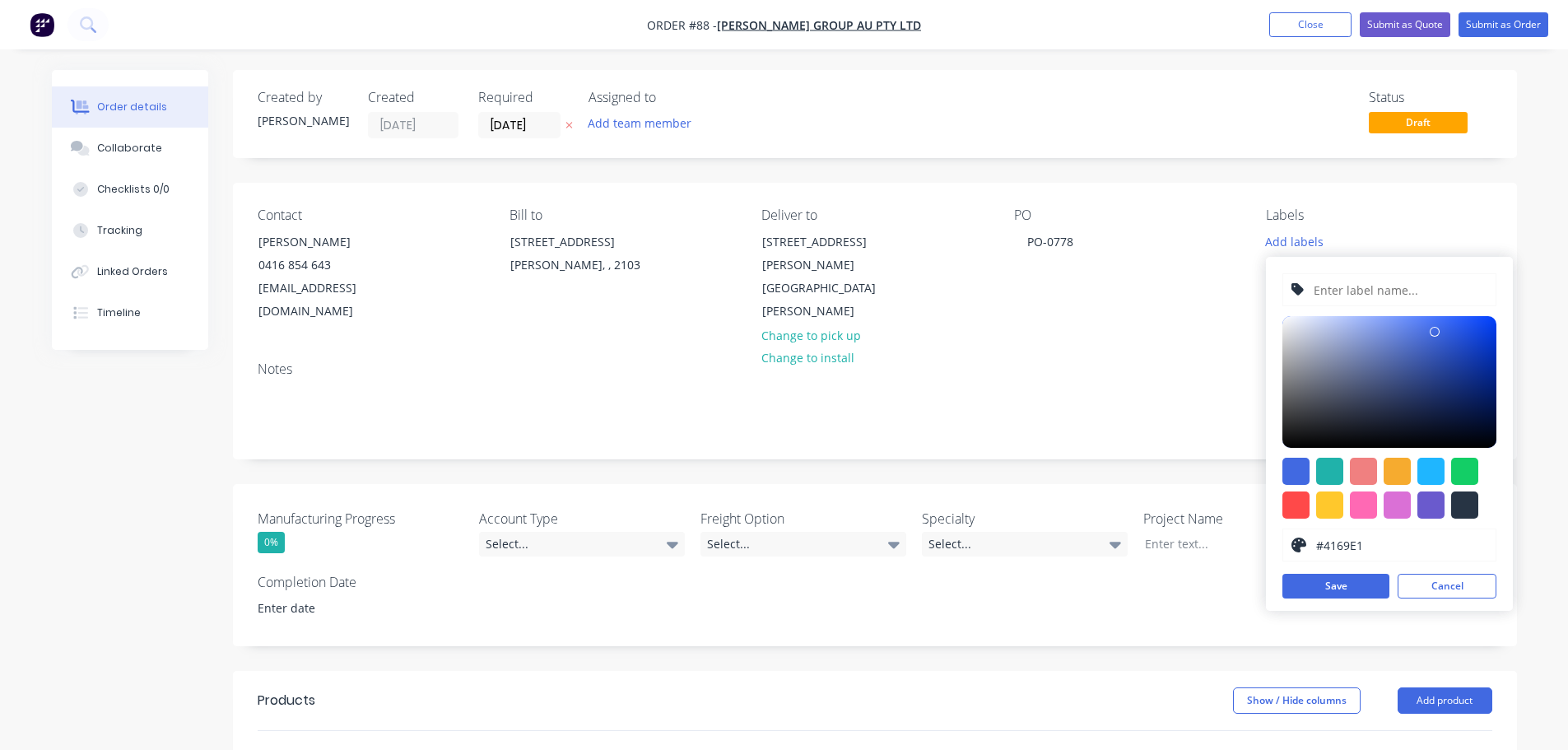
click at [1354, 285] on input "text" at bounding box center [1400, 290] width 176 height 31
paste input "Baffle Filter quote - Lotus - BP Dandenong South - [DATE]"
type input "Baffle Filter quote - Lotus - BP Dandenong South - [DATE]"
click at [1454, 446] on div at bounding box center [1390, 382] width 214 height 132
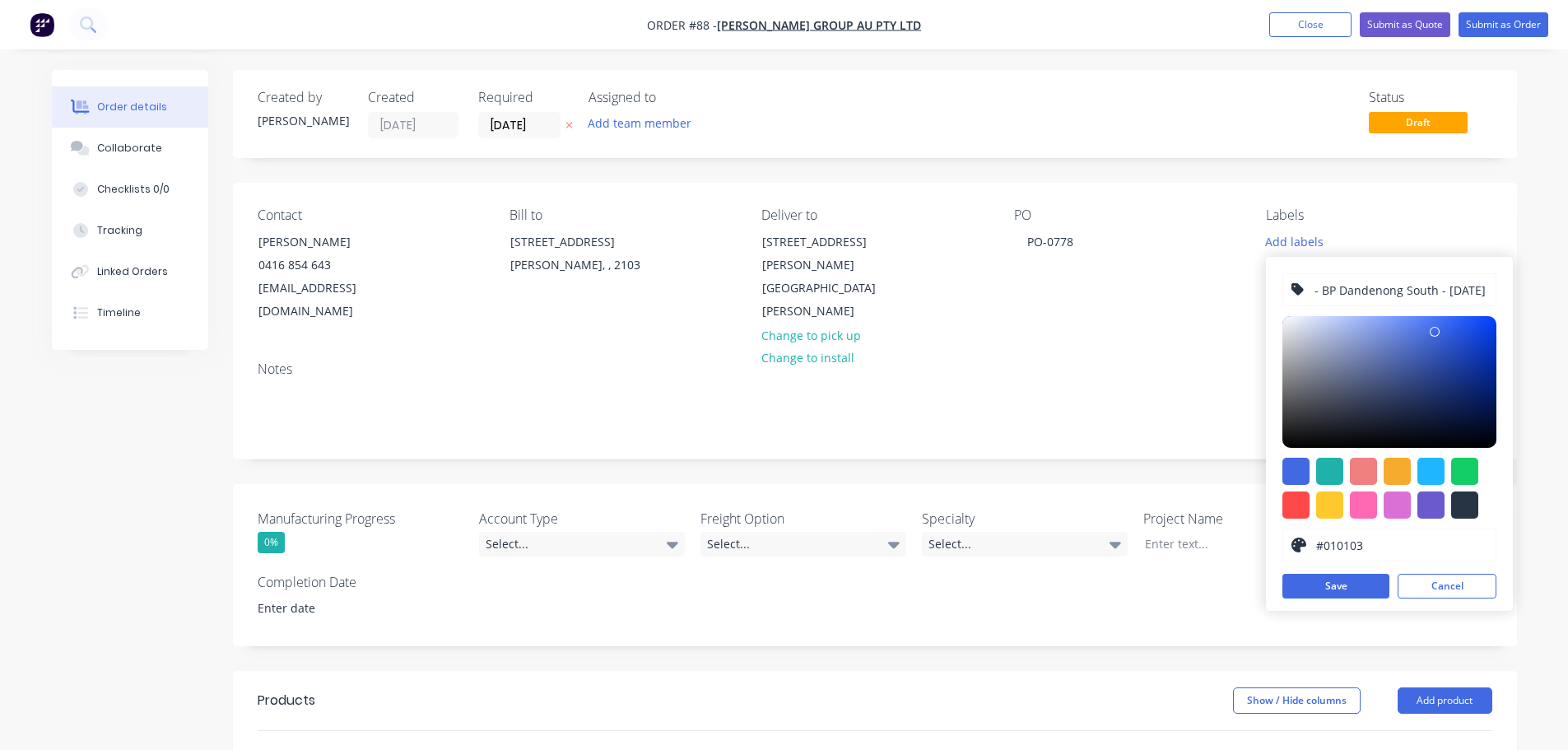
scroll to position [0, 0]
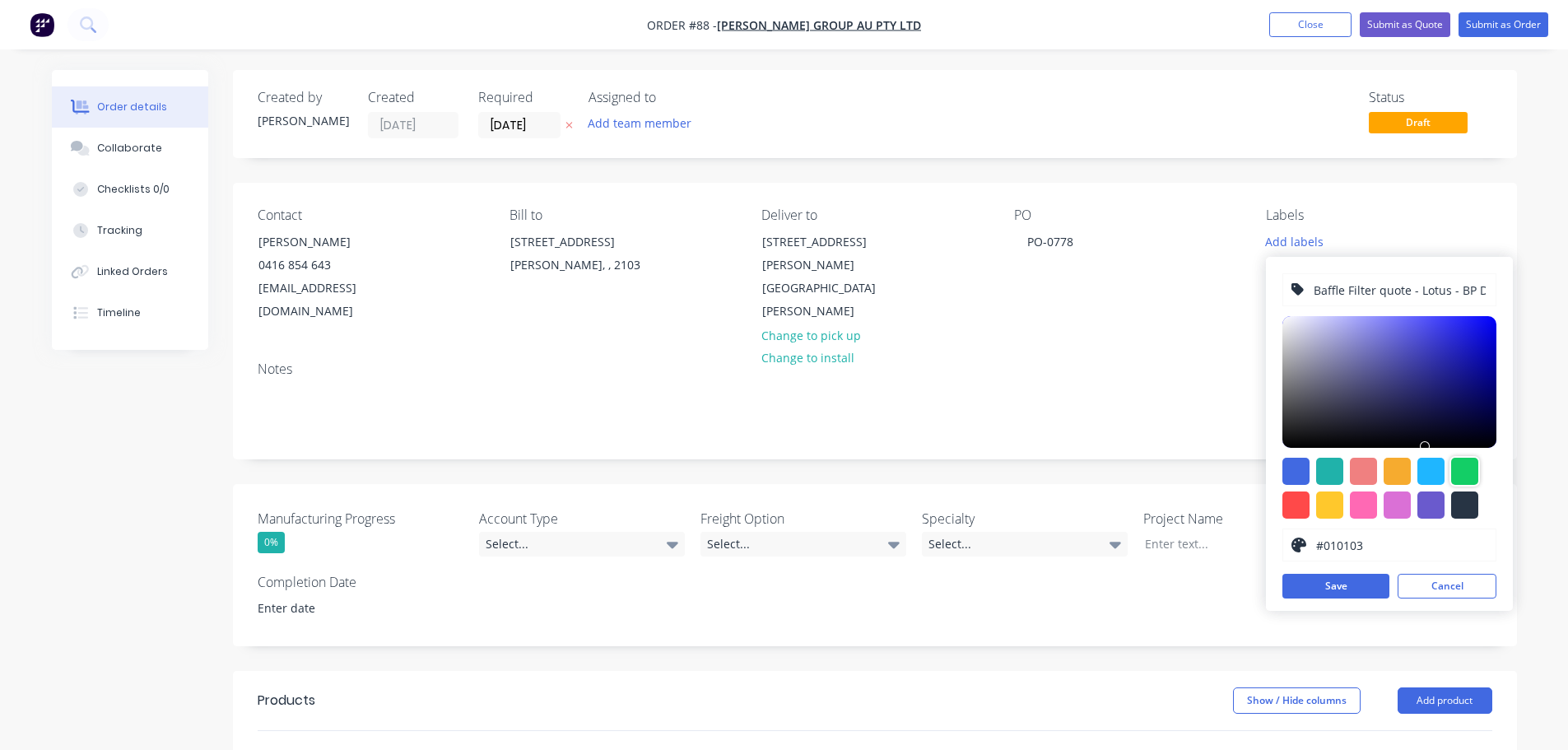
click at [1469, 478] on div at bounding box center [1464, 471] width 27 height 27
type input "#13CE66"
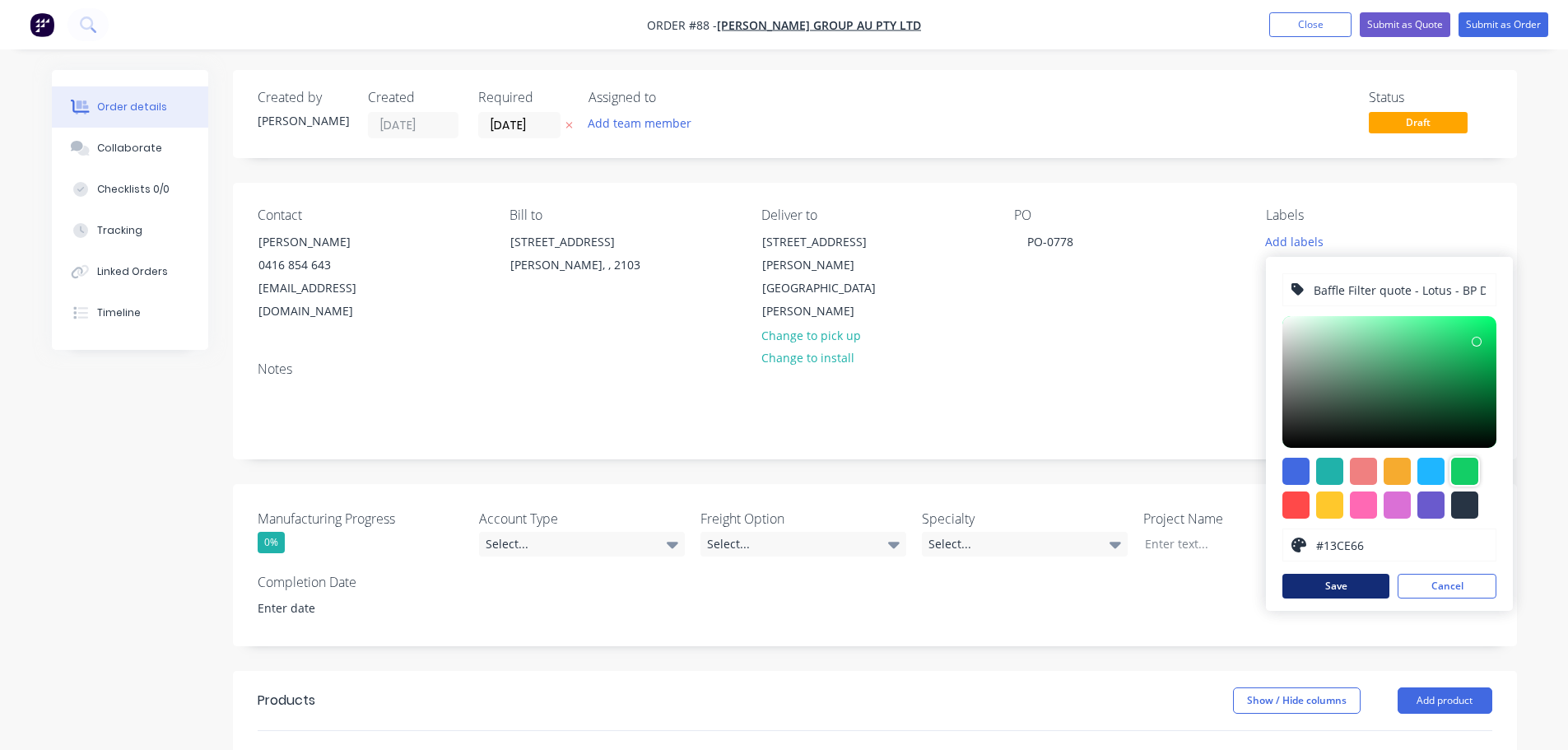
click at [1354, 585] on button "Save" at bounding box center [1336, 586] width 107 height 25
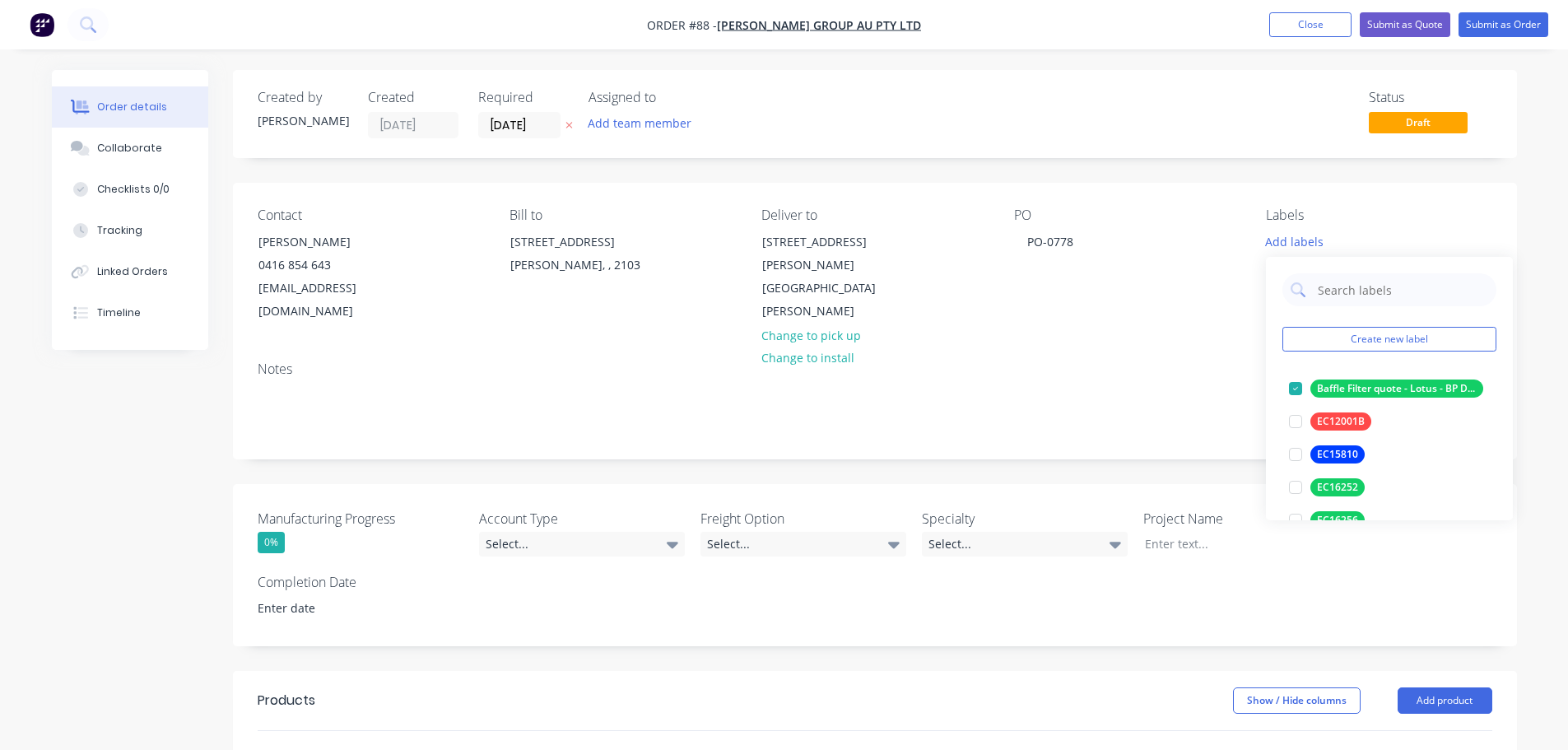
click at [1185, 314] on div "Contact [PERSON_NAME] [PHONE_NUMBER] [EMAIL_ADDRESS][DOMAIN_NAME] Bill to [STRE…" at bounding box center [876, 265] width 1284 height 166
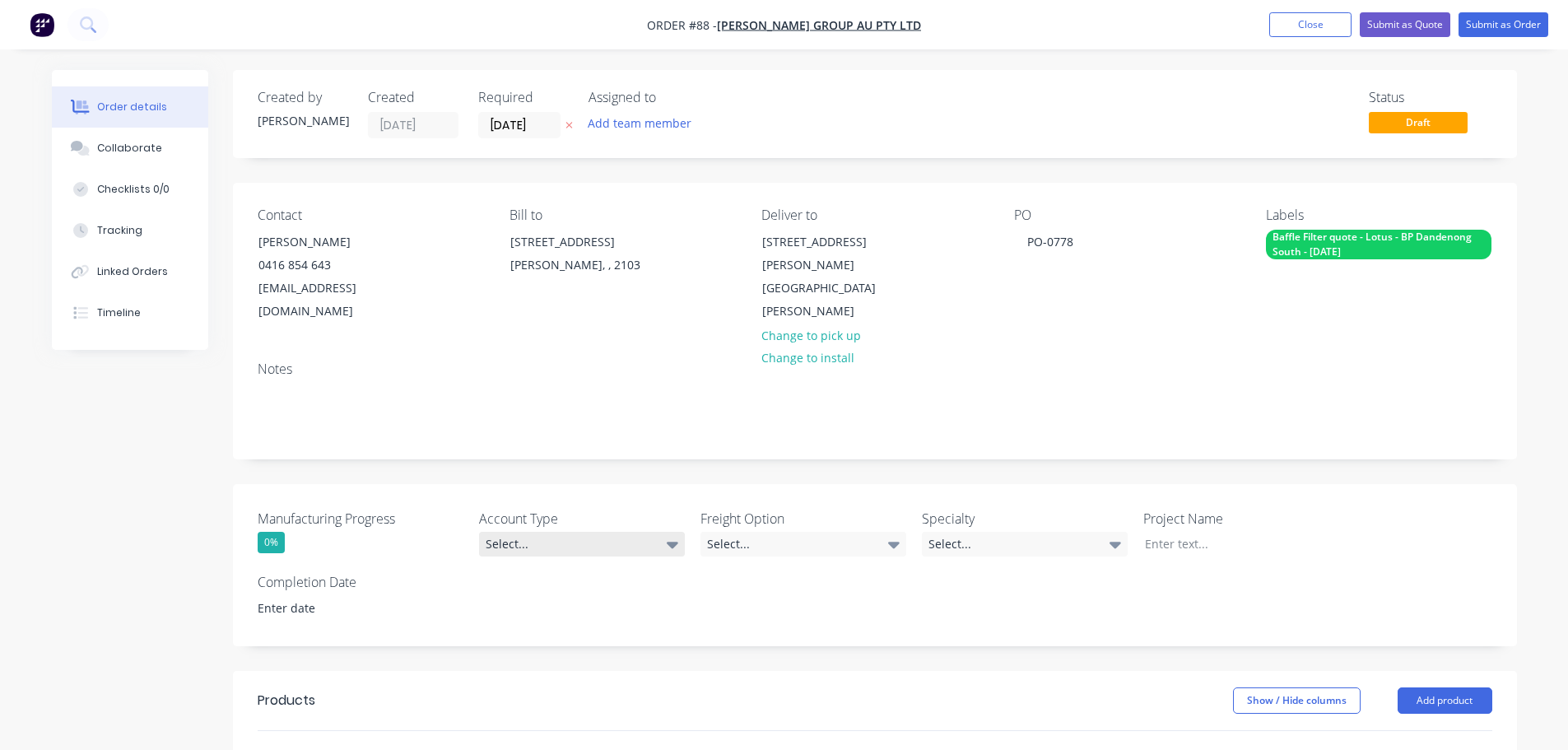
click at [522, 532] on div "Select..." at bounding box center [582, 544] width 206 height 25
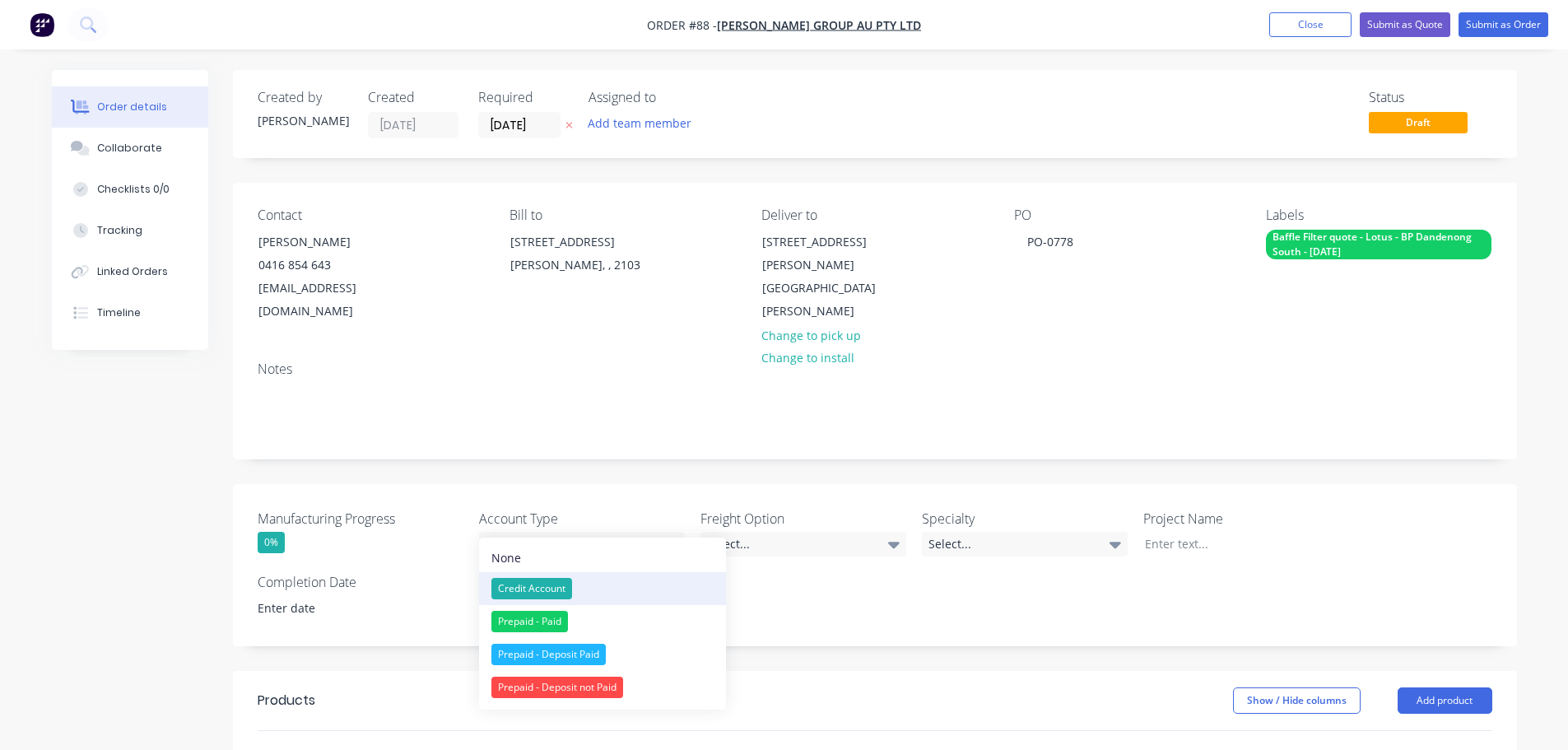
click at [605, 576] on button "Credit Account" at bounding box center [603, 588] width 247 height 33
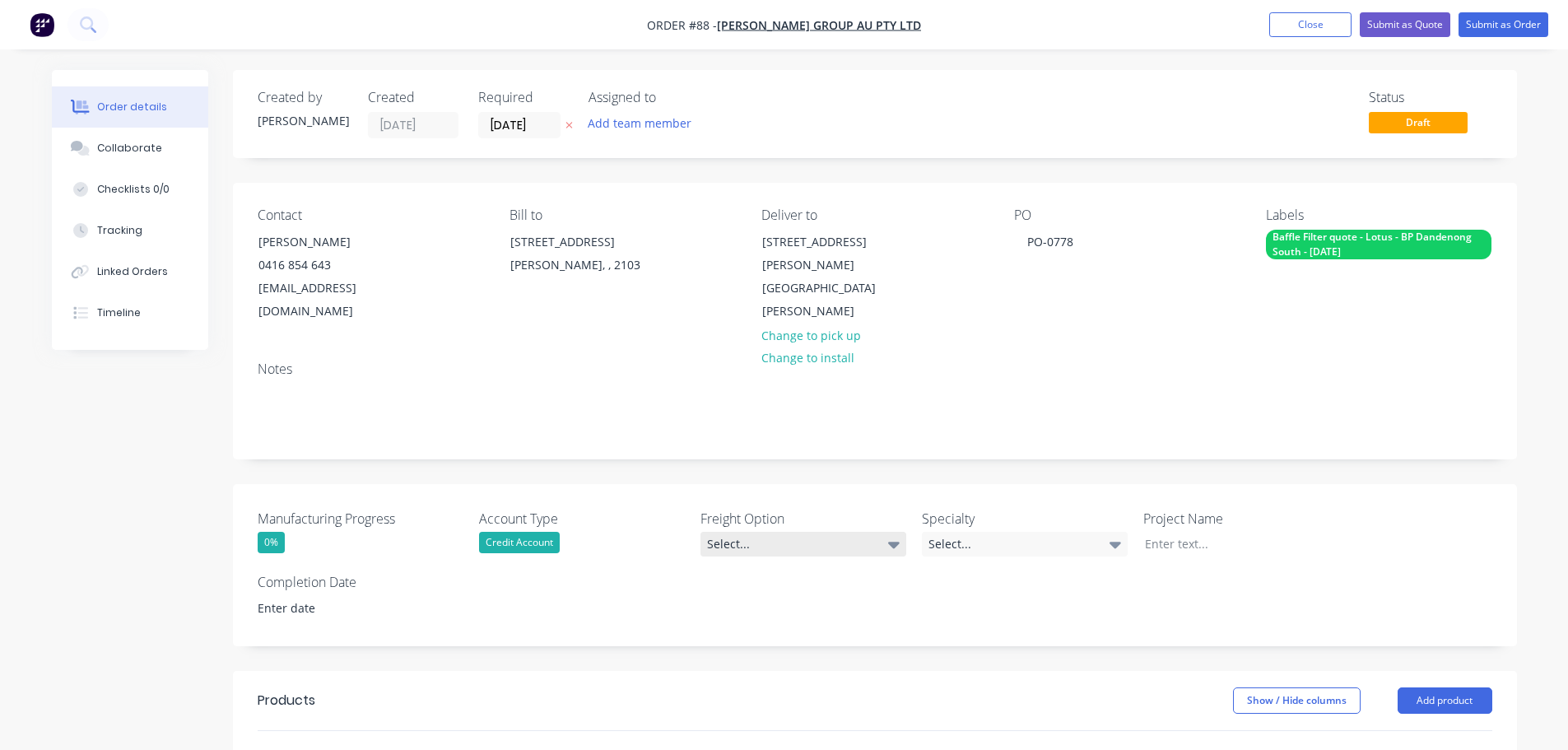
click at [728, 532] on div "Select..." at bounding box center [804, 544] width 206 height 25
click at [786, 587] on div "Ecocanopy to organise" at bounding box center [772, 588] width 117 height 21
click at [1087, 532] on div "Select..." at bounding box center [1025, 544] width 206 height 25
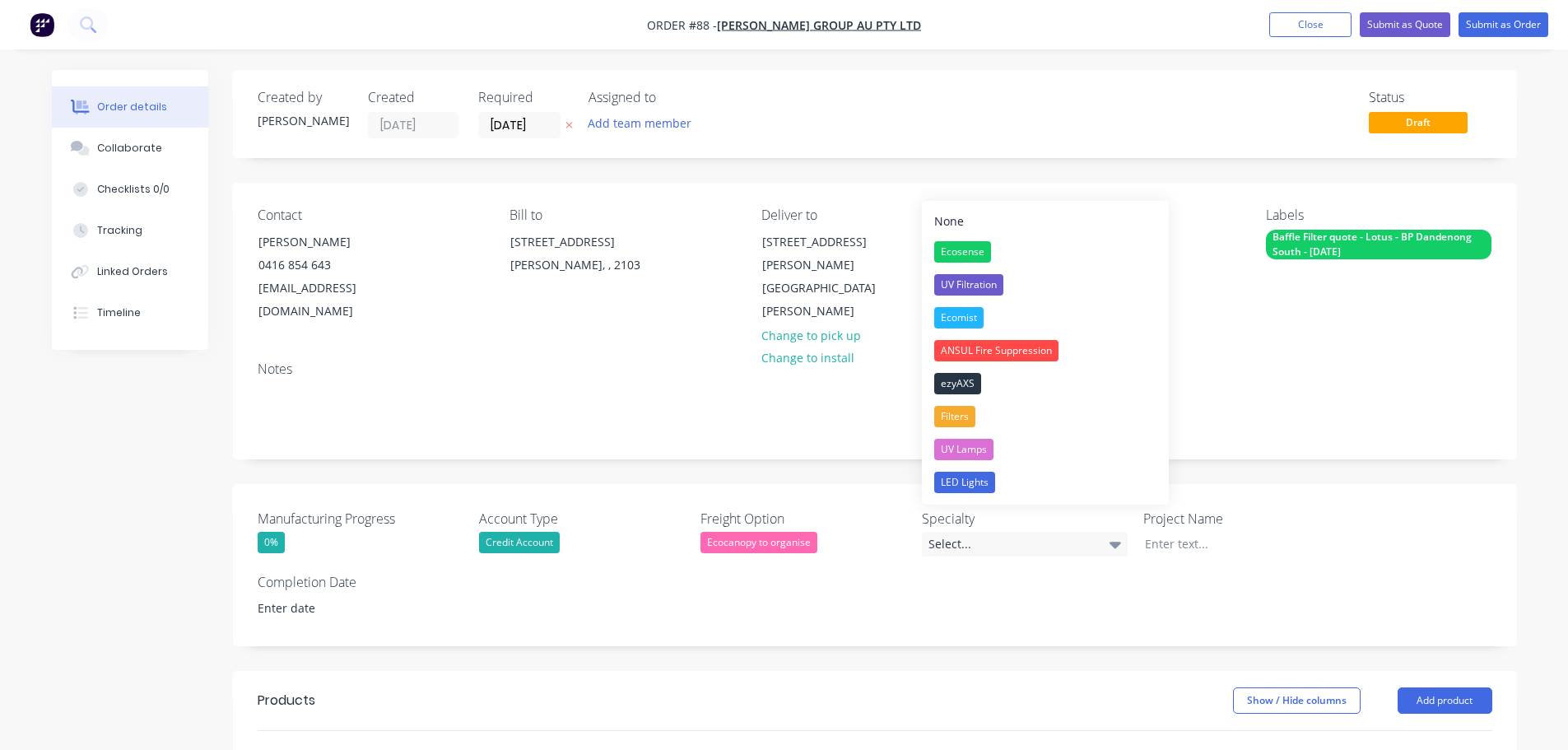
click at [1007, 411] on button "Filters" at bounding box center [1045, 416] width 247 height 33
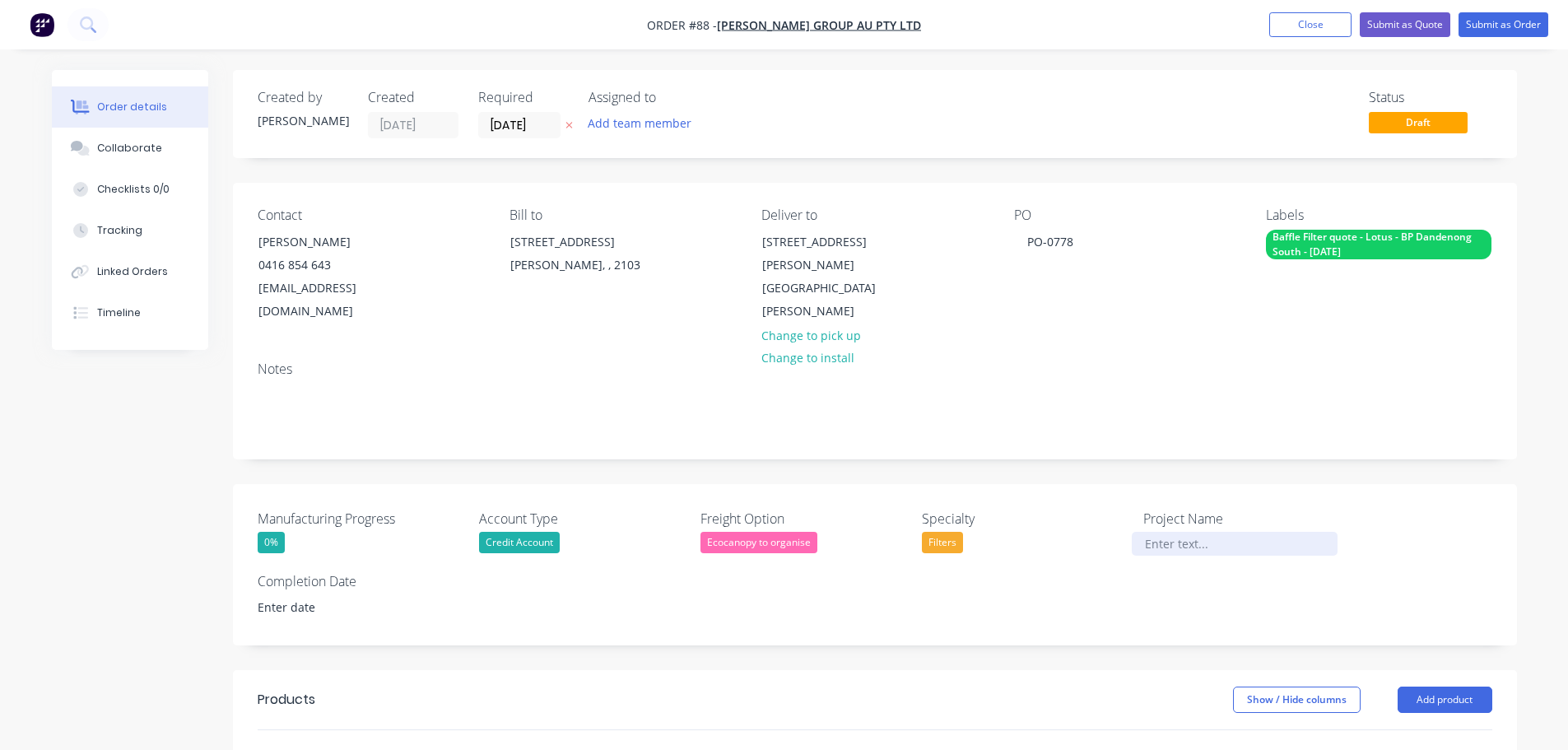
click at [1159, 532] on div at bounding box center [1235, 543] width 206 height 24
click at [1138, 532] on div "BP Dandenong South - Lotus" at bounding box center [1235, 543] width 206 height 24
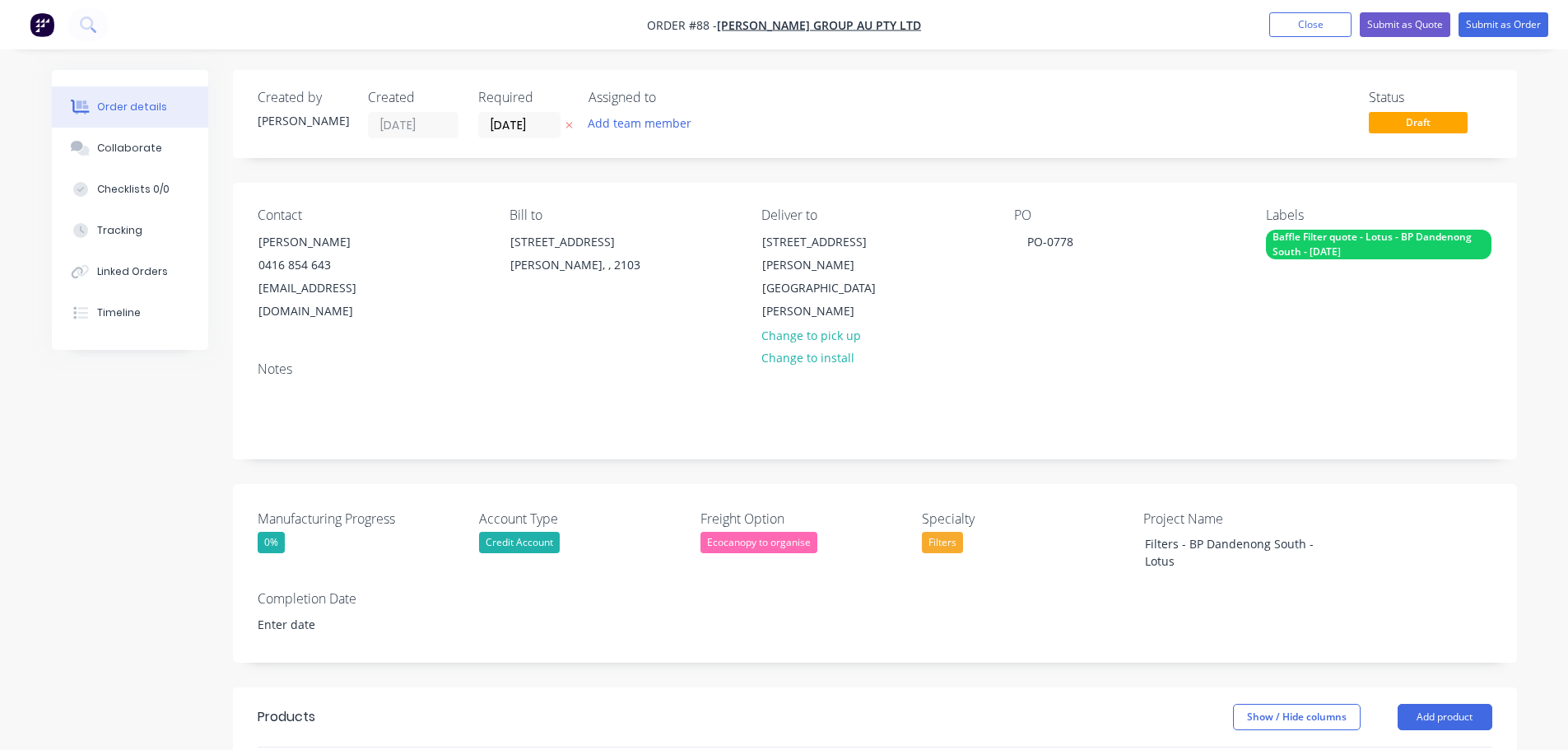
click at [1074, 583] on div "Manufacturing Progress 0% Account Type Credit Account Freight Option Ecocanopy …" at bounding box center [876, 573] width 1284 height 179
drag, startPoint x: 1188, startPoint y: 537, endPoint x: 1133, endPoint y: 534, distance: 55.1
click at [1133, 534] on div "Filters - BP Dandenong South - Lotus" at bounding box center [1235, 552] width 206 height 41
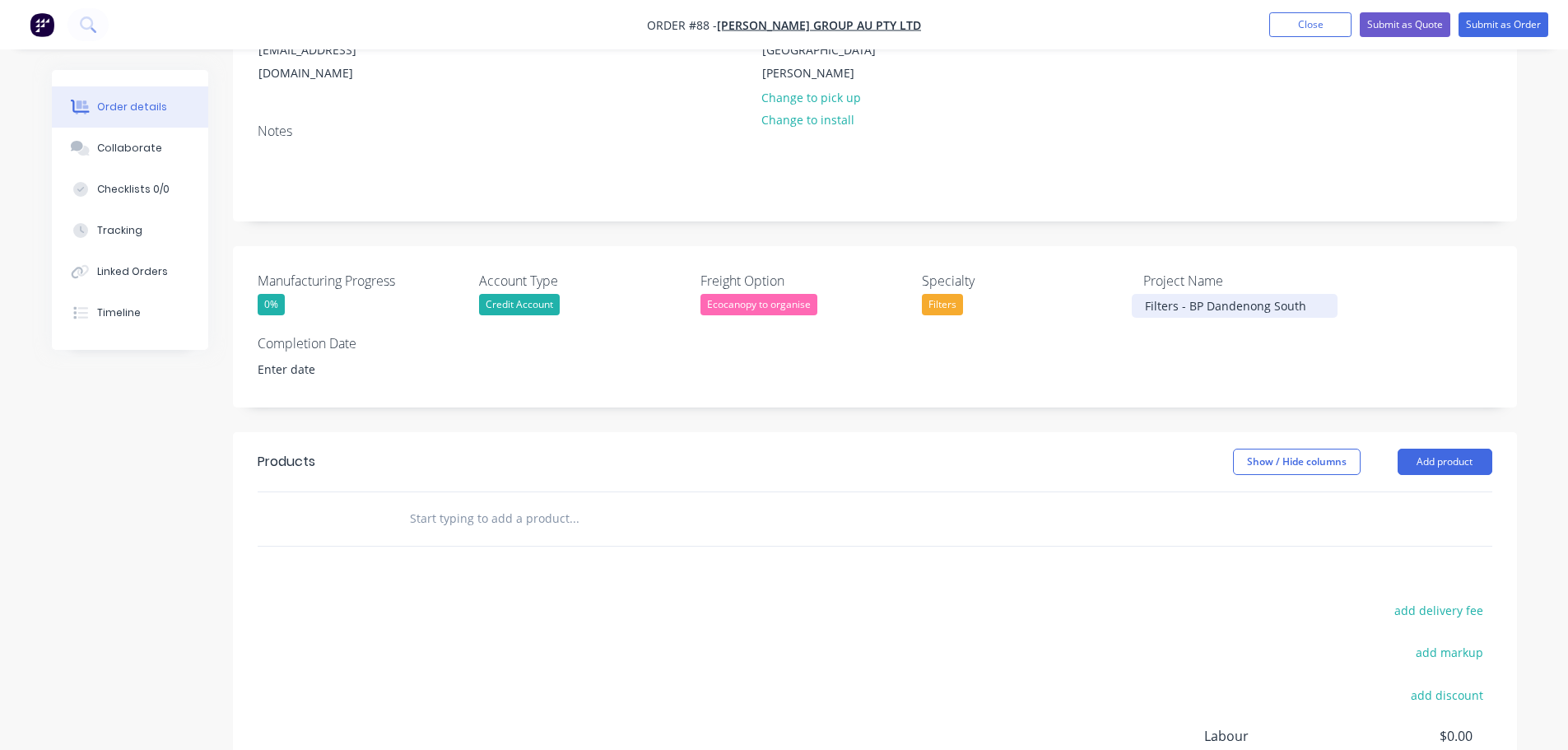
scroll to position [247, 0]
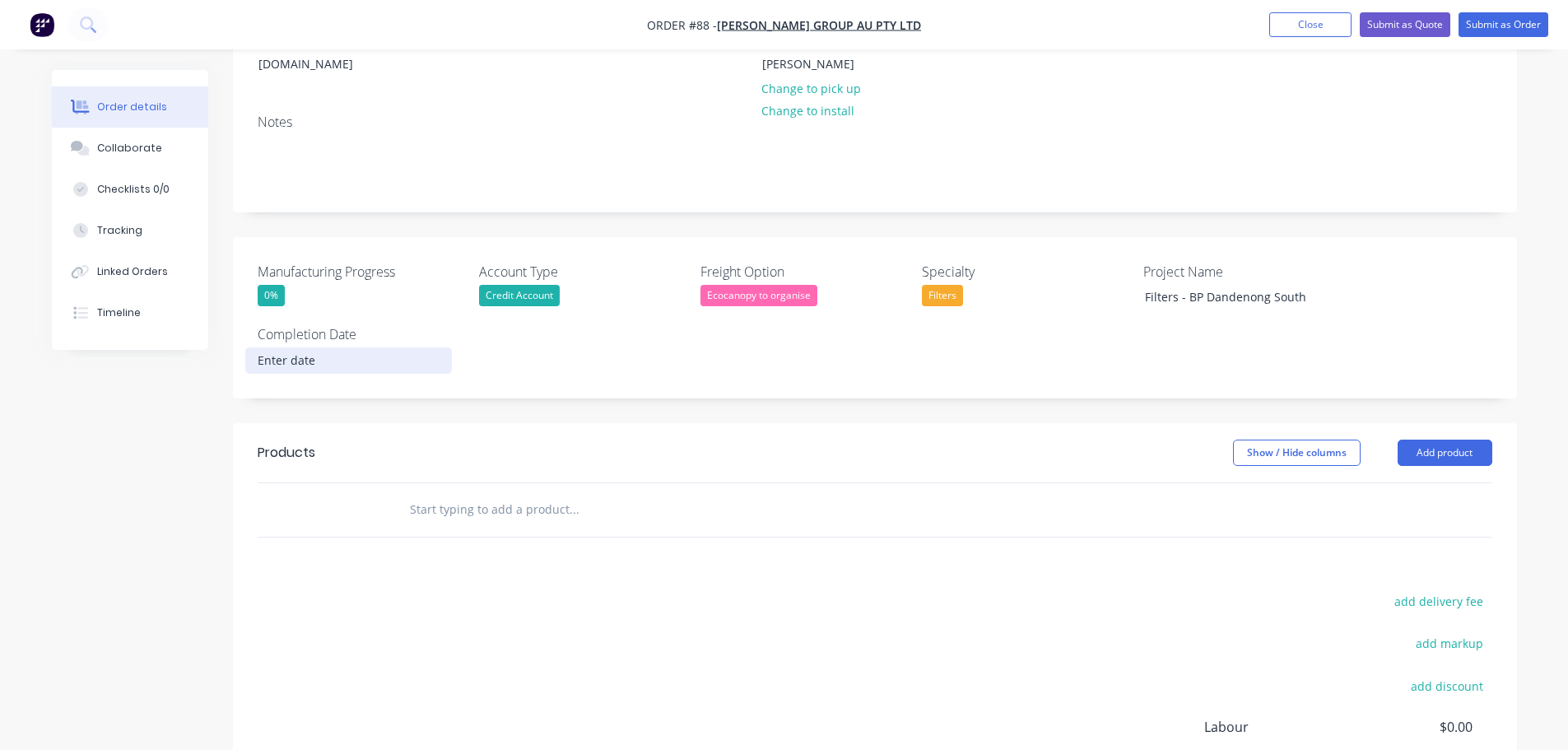
click at [294, 348] on input at bounding box center [349, 360] width 205 height 25
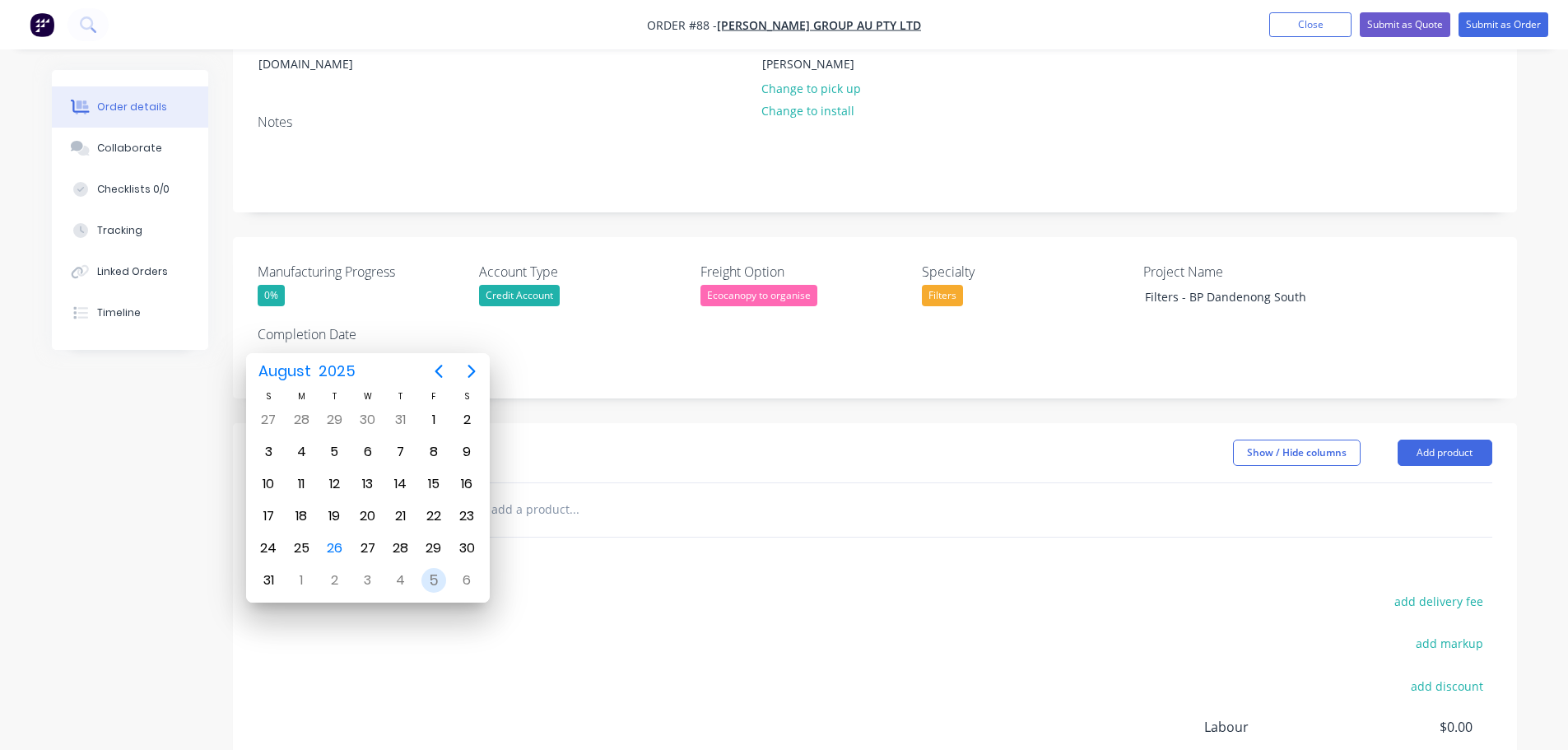
click at [422, 579] on div "5" at bounding box center [434, 580] width 25 height 25
type input "[DATE]"
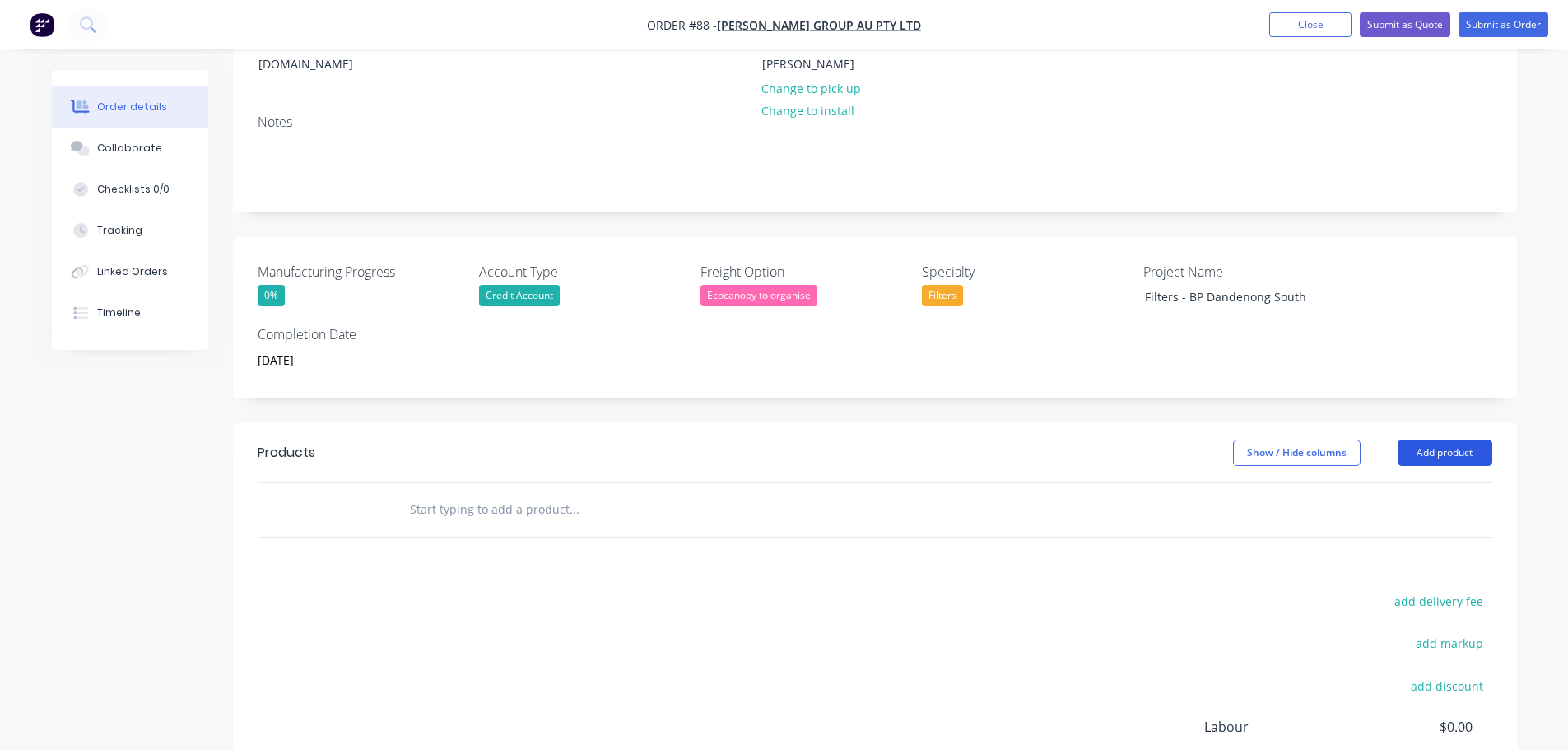
click at [1426, 439] on button "Add product" at bounding box center [1445, 452] width 95 height 26
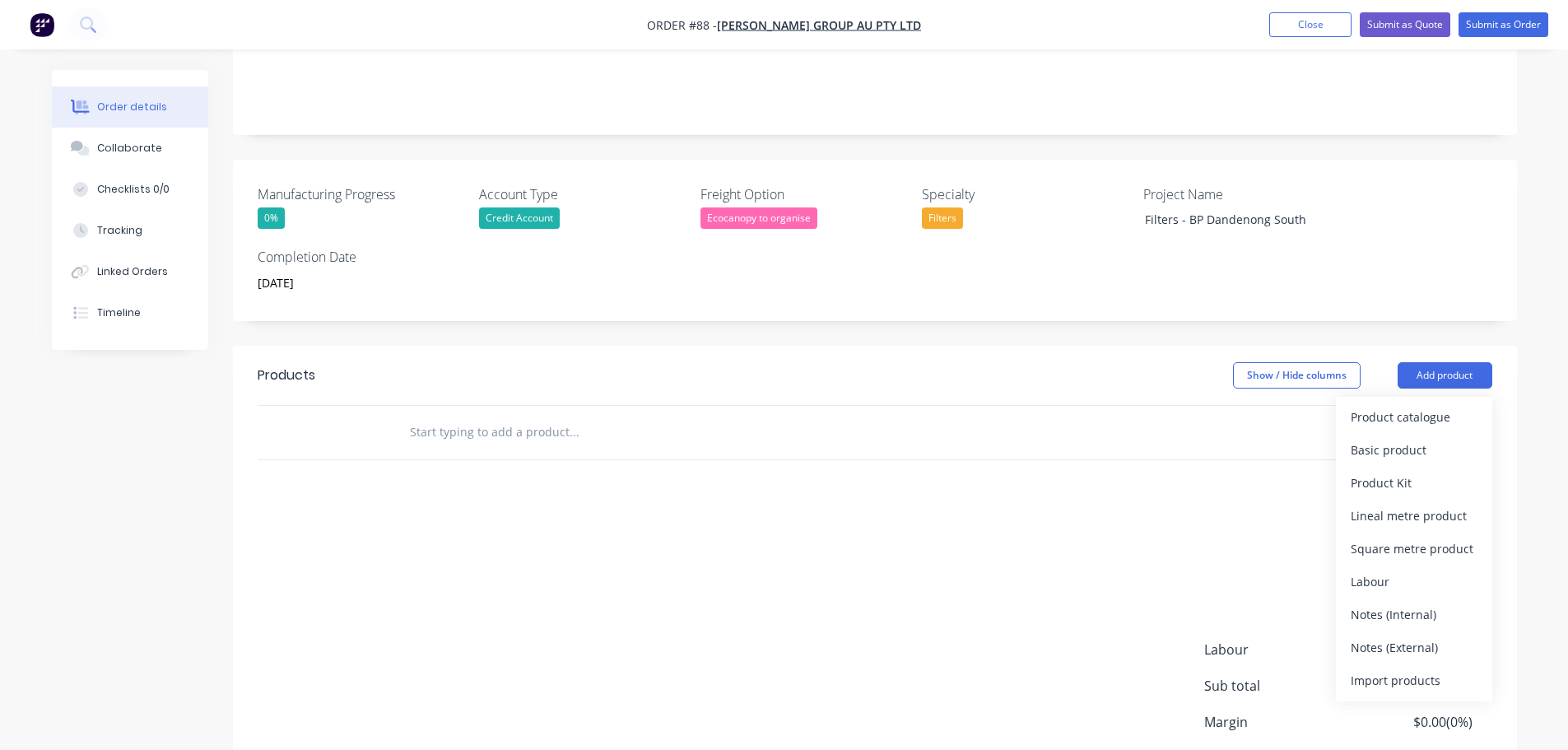
scroll to position [411, 0]
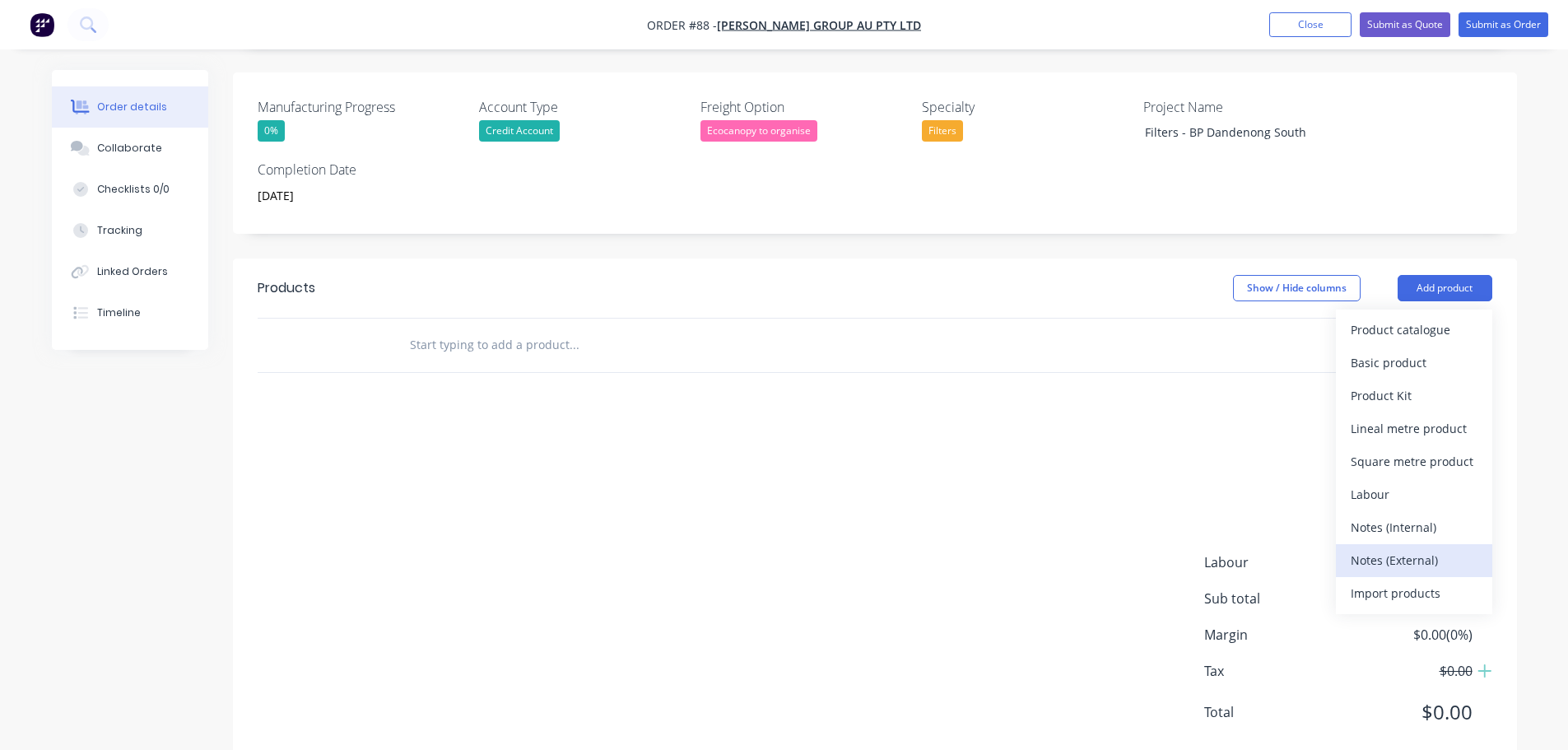
click at [1417, 548] on div "Notes (External)" at bounding box center [1415, 560] width 127 height 24
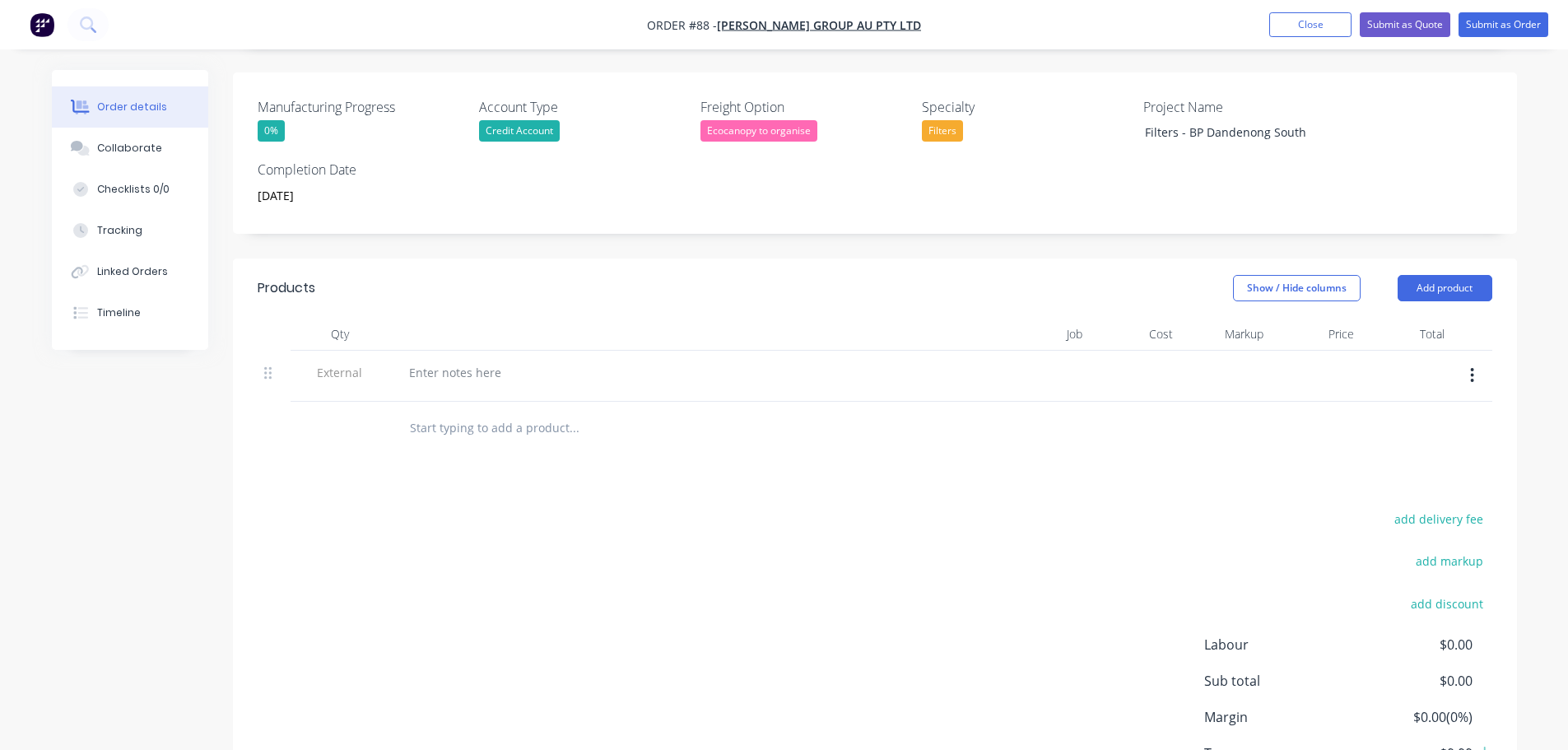
click at [437, 387] on div at bounding box center [677, 389] width 563 height 3
click at [442, 360] on div at bounding box center [455, 372] width 119 height 24
drag, startPoint x: 1143, startPoint y: 105, endPoint x: 1352, endPoint y: 111, distance: 209.1
click at [1352, 111] on div "Manufacturing Progress 0% Account Type Credit Account Freight Option Ecocanopy …" at bounding box center [876, 153] width 1284 height 162
copy div "Filters - BP Dandenong South"
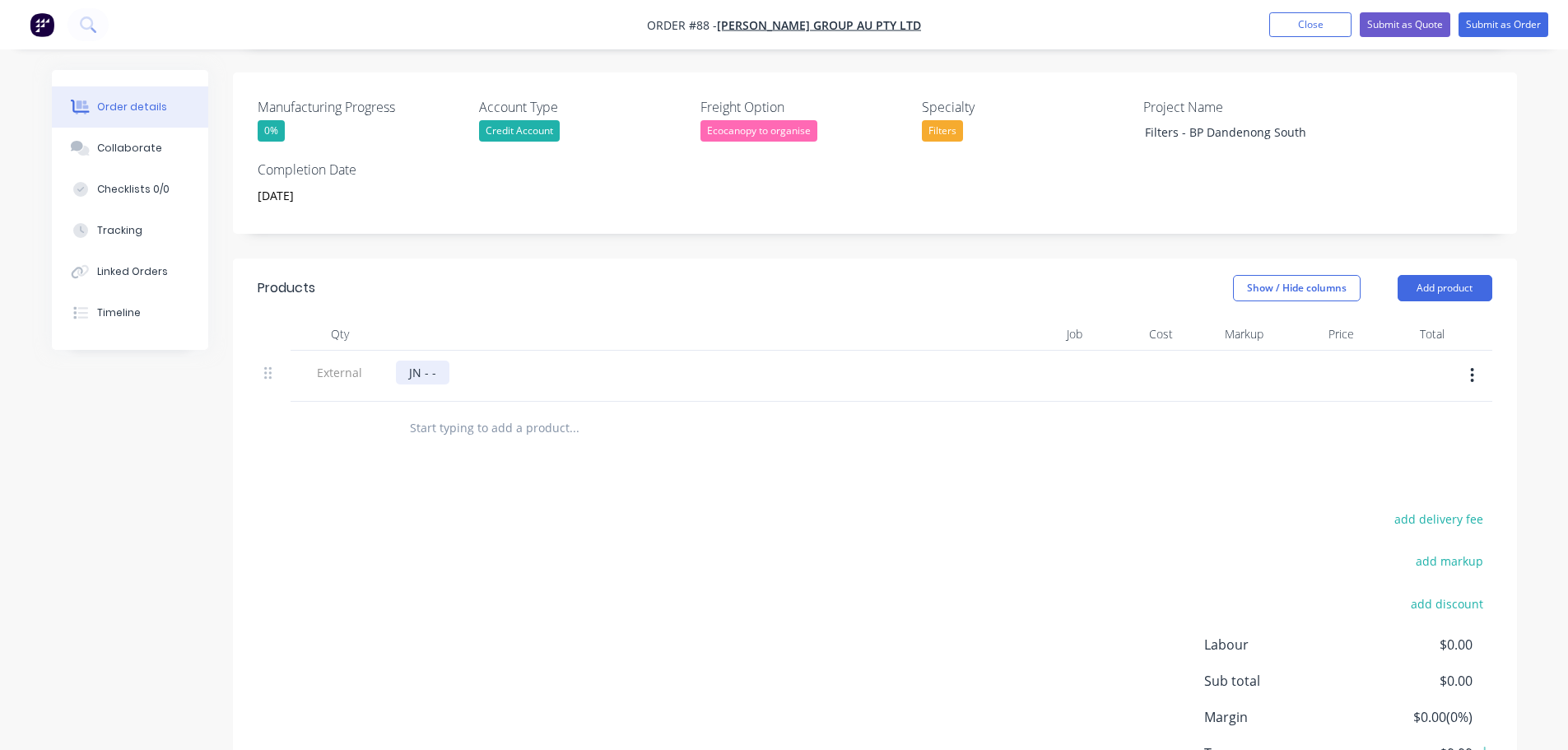
click at [428, 360] on div "JN - -" at bounding box center [422, 372] width 54 height 24
click at [434, 360] on div "JN - -Filters - BP Dandenong South" at bounding box center [503, 372] width 215 height 24
click at [538, 424] on div at bounding box center [685, 428] width 593 height 54
click at [1453, 275] on button "Add product" at bounding box center [1445, 288] width 95 height 26
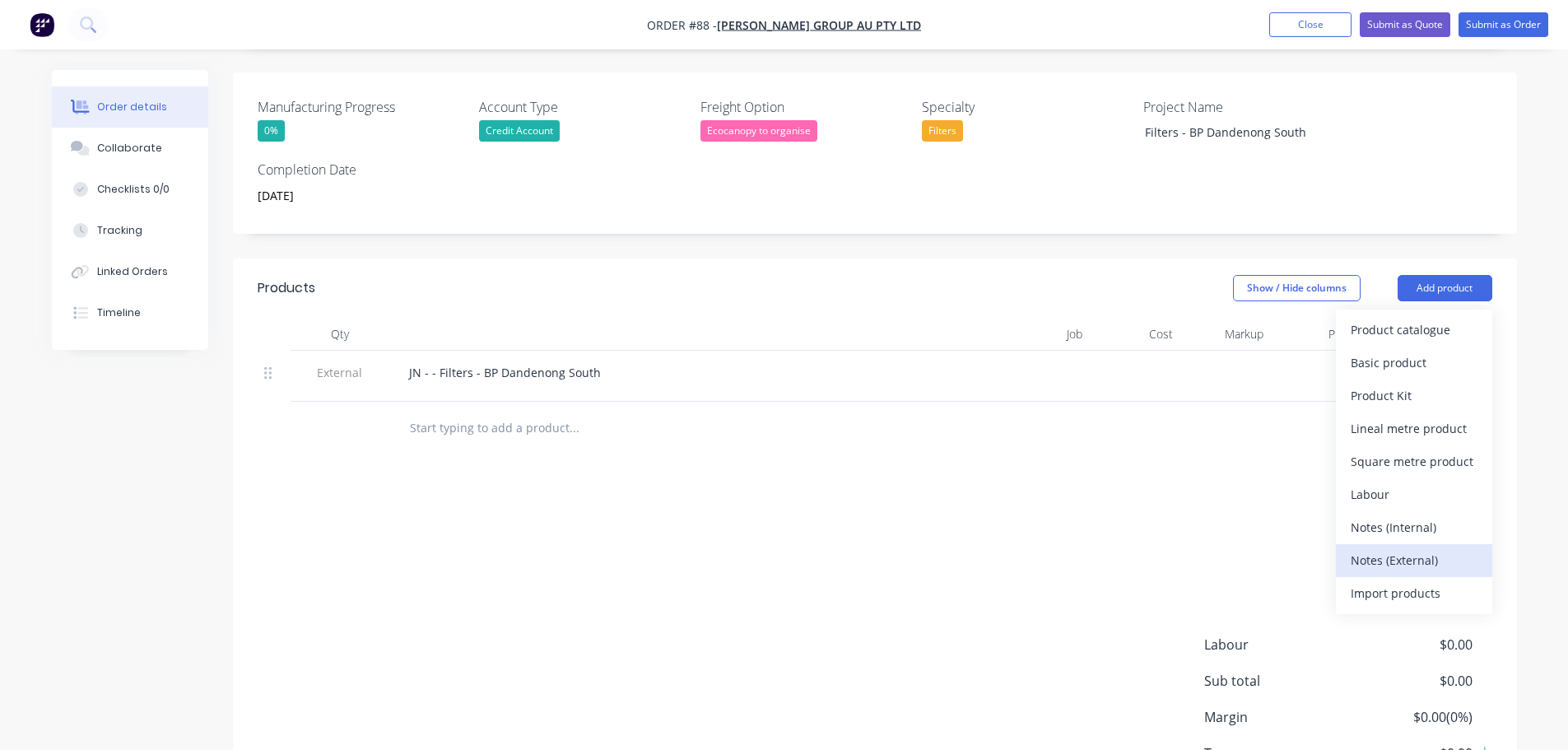
click at [1450, 548] on div "Notes (External)" at bounding box center [1415, 560] width 127 height 24
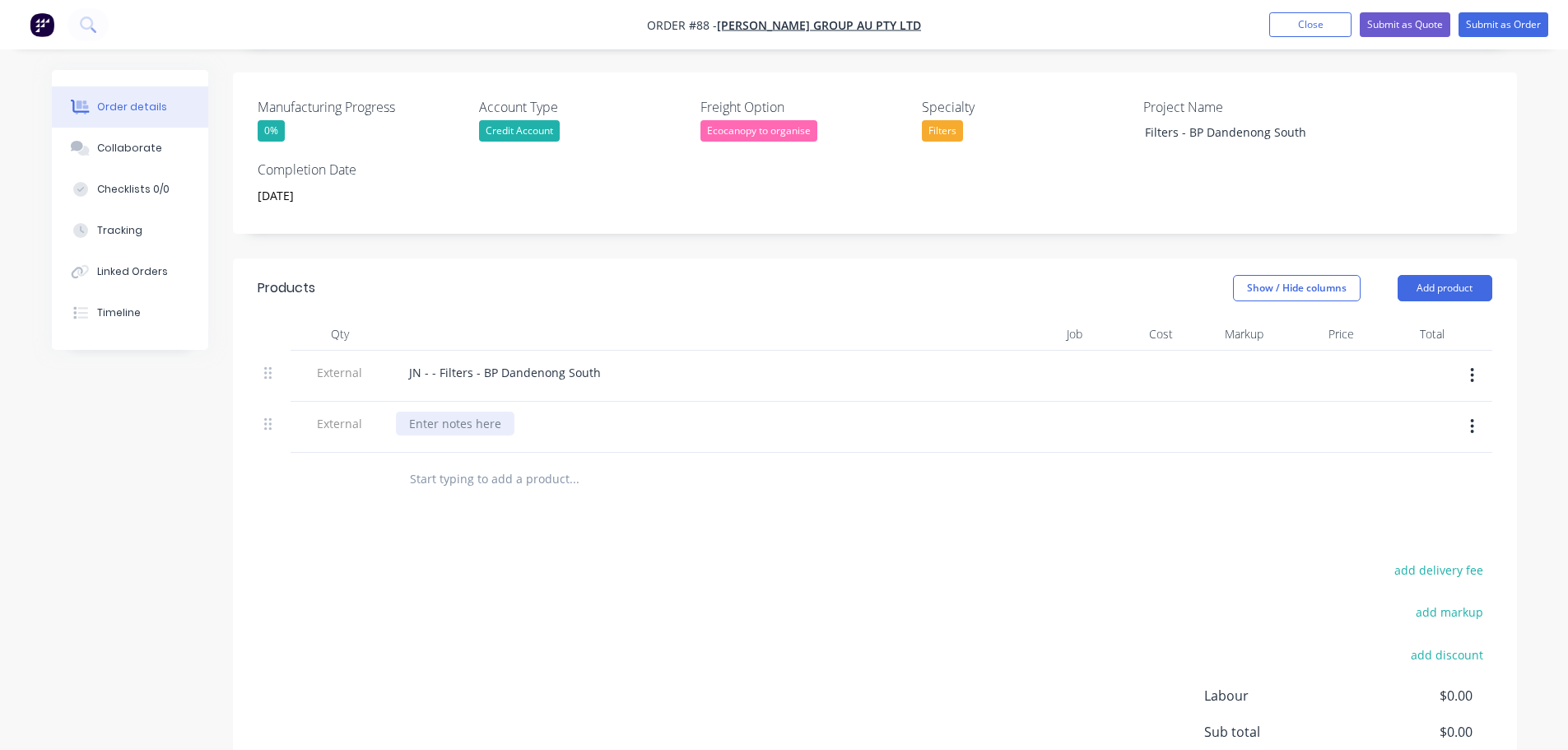
drag, startPoint x: 481, startPoint y: 415, endPoint x: 473, endPoint y: 408, distance: 10.6
click at [481, 438] on div at bounding box center [677, 440] width 563 height 3
click at [471, 411] on div at bounding box center [455, 423] width 119 height 24
paste div
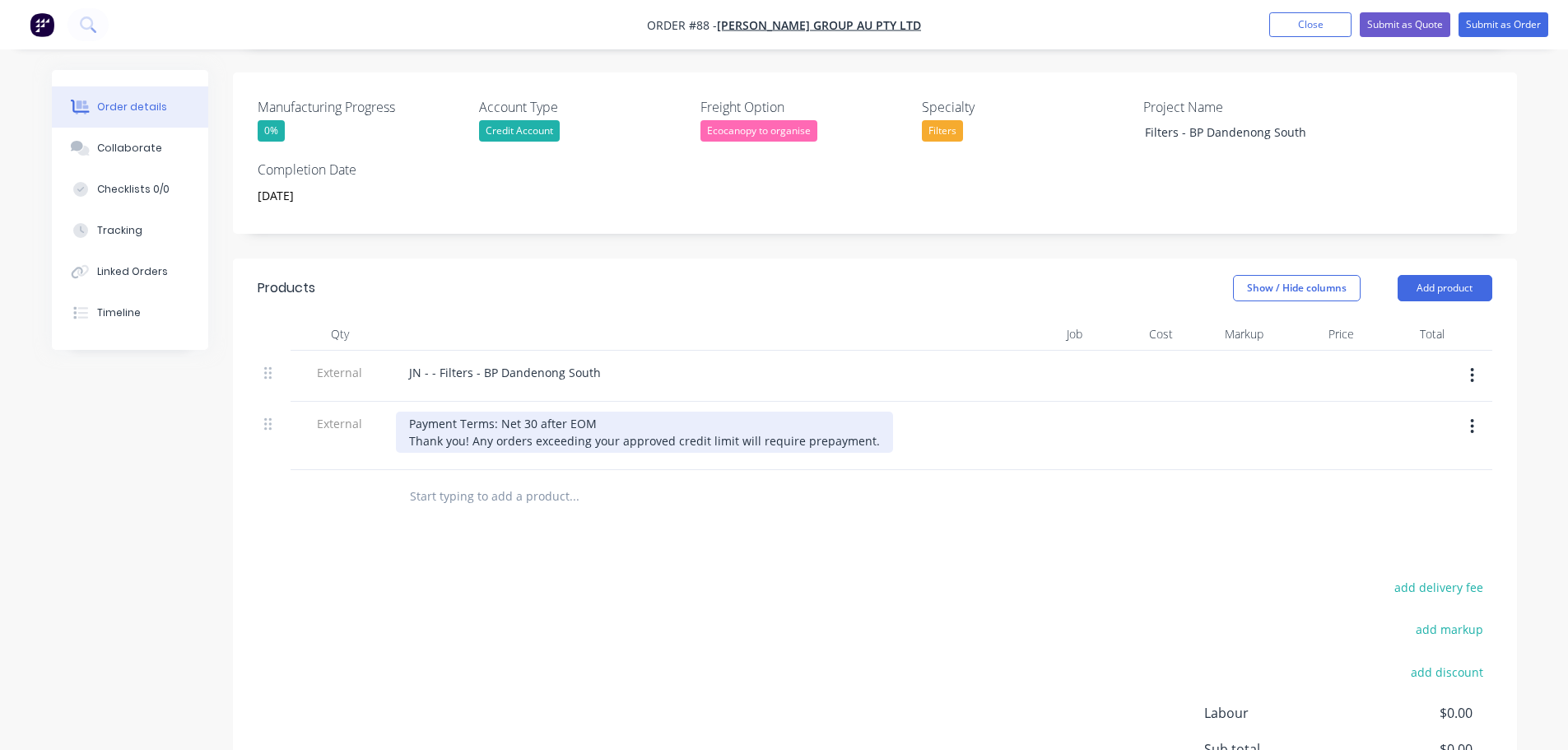
click at [865, 415] on div "Payment Terms: Net 30 after EOM Thank you! Any orders exceeding your approved c…" at bounding box center [644, 432] width 497 height 41
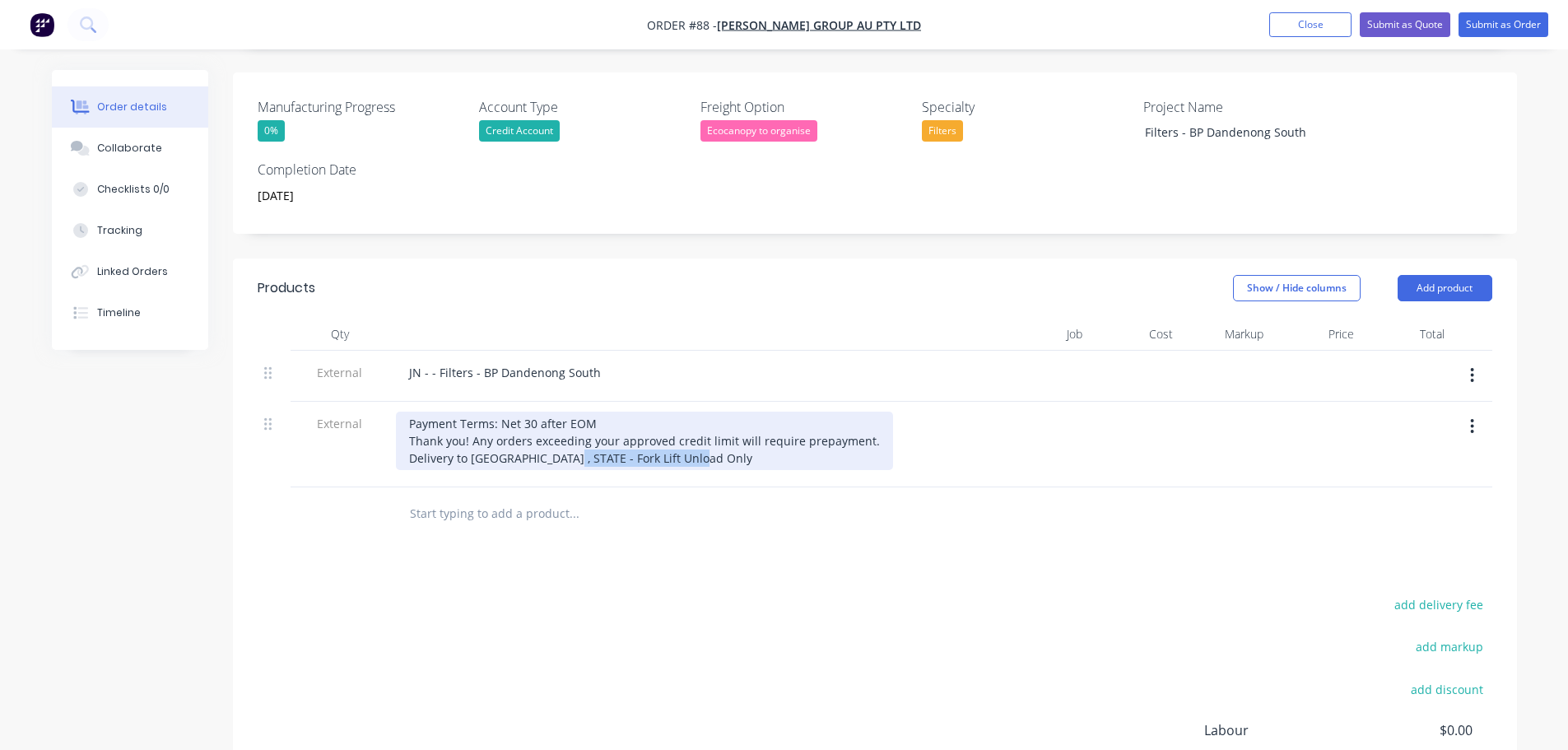
drag, startPoint x: 707, startPoint y: 432, endPoint x: 561, endPoint y: 446, distance: 146.7
click at [561, 446] on div "Payment Terms: Net 30 after EOM Thank you! Any orders exceeding your approved c…" at bounding box center [644, 440] width 497 height 59
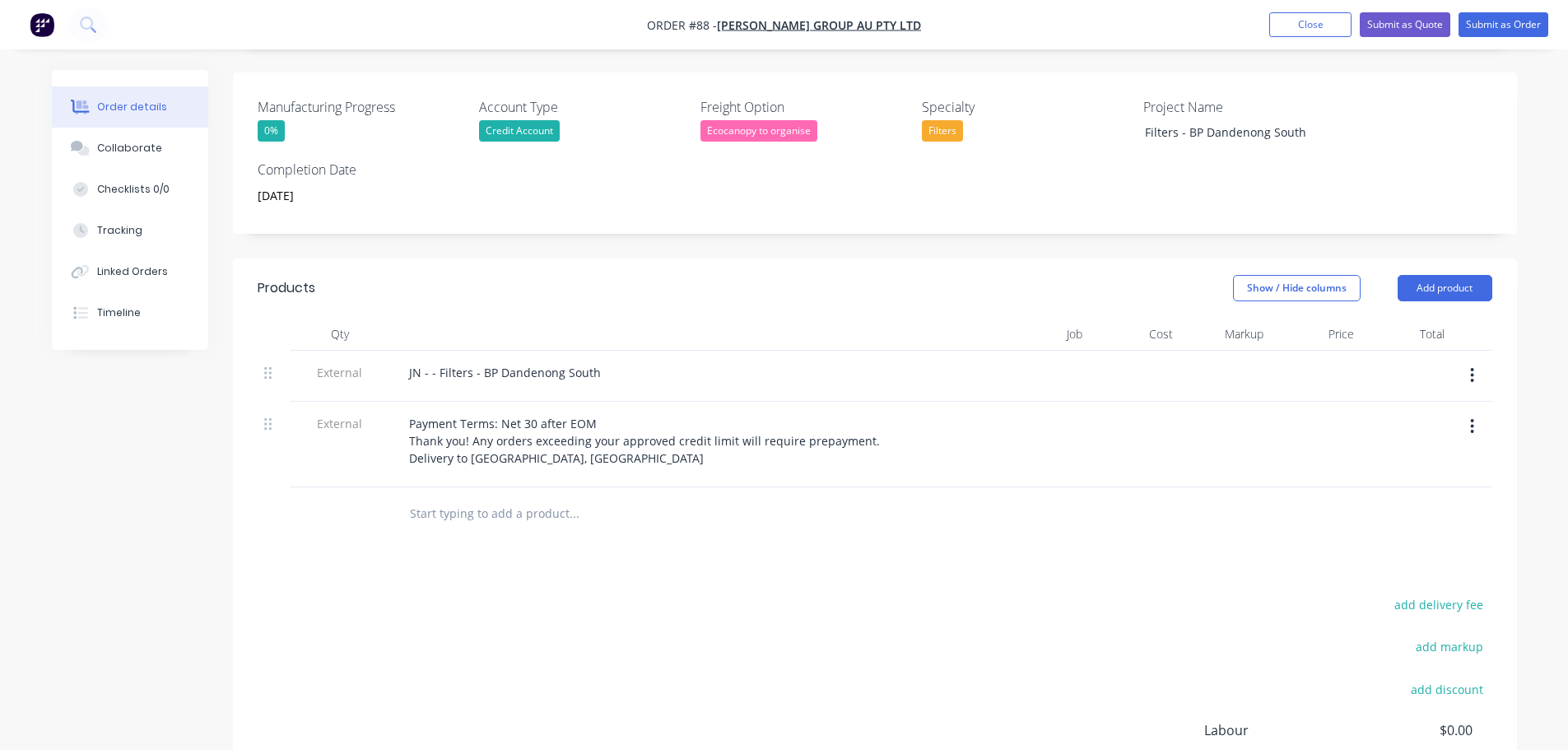
click at [607, 497] on input "text" at bounding box center [573, 513] width 329 height 33
click at [599, 551] on div "Products Show / Hide columns Add product Qty Job Cost Markup Price Total Extern…" at bounding box center [876, 598] width 1284 height 677
click at [1434, 275] on button "Add product" at bounding box center [1445, 288] width 95 height 26
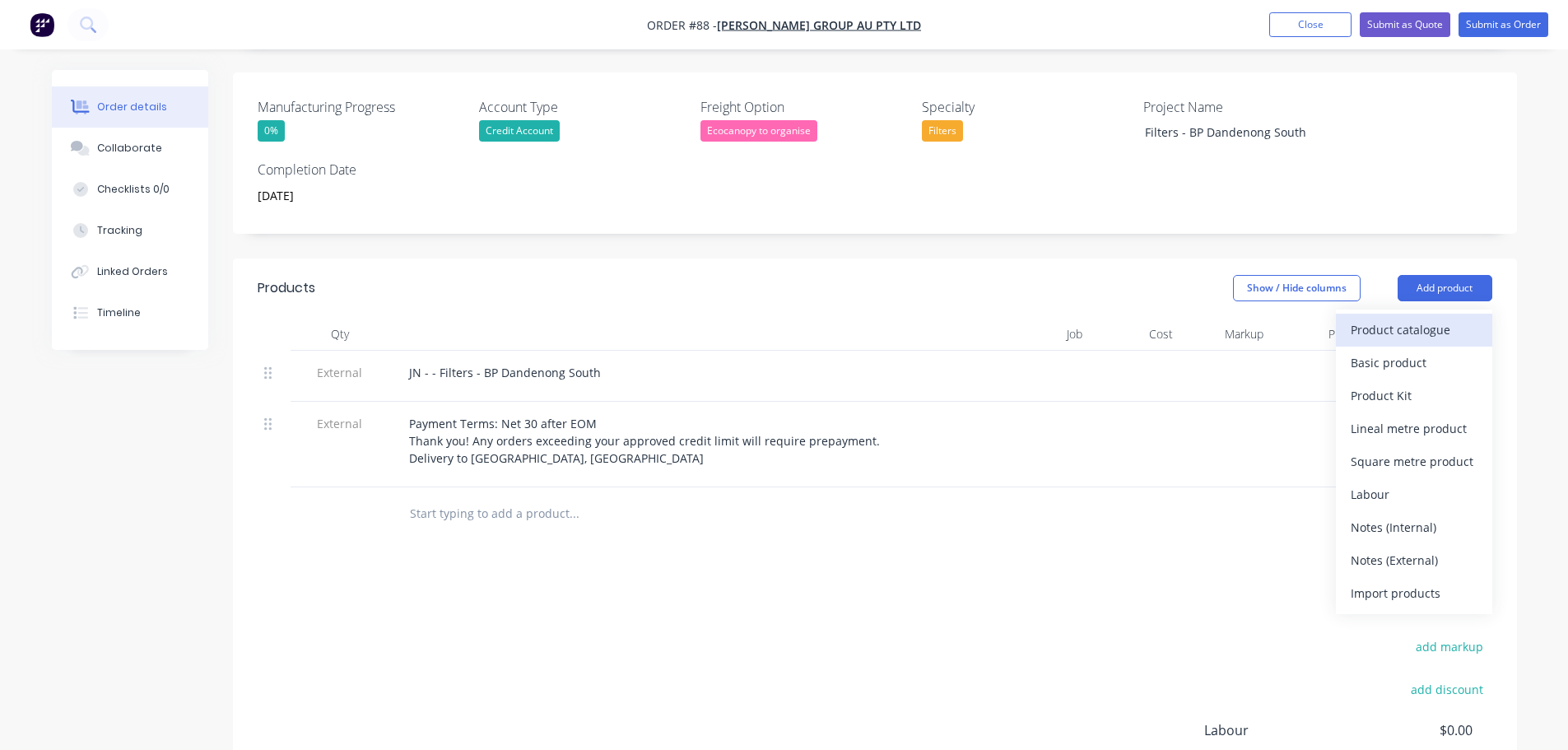
click at [1402, 317] on div "Product catalogue" at bounding box center [1415, 329] width 127 height 24
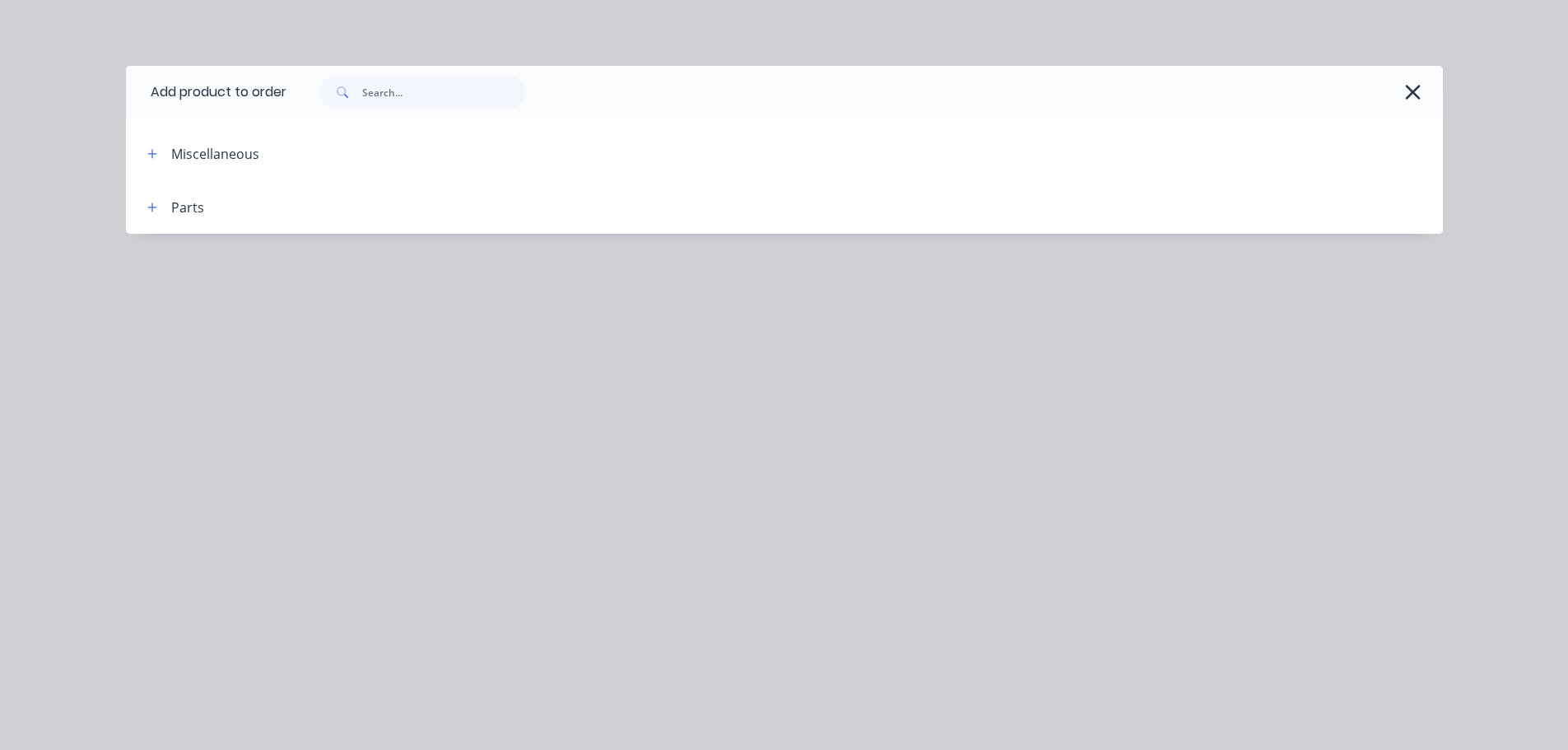
click at [192, 199] on div "Parts" at bounding box center [188, 208] width 33 height 20
click at [162, 207] on button "button" at bounding box center [153, 207] width 21 height 21
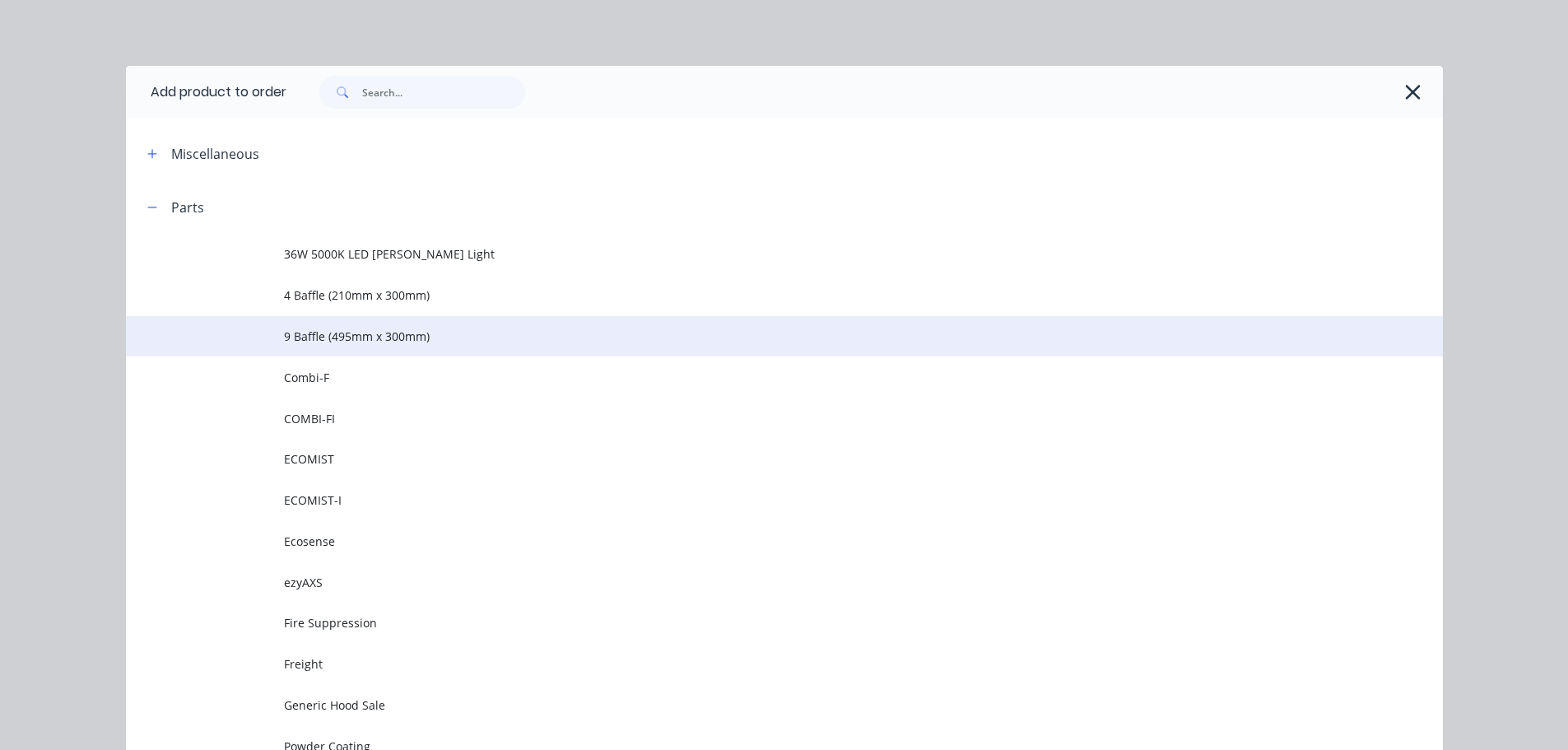
click at [467, 351] on td "9 Baffle (495mm x 300mm)" at bounding box center [864, 336] width 1159 height 41
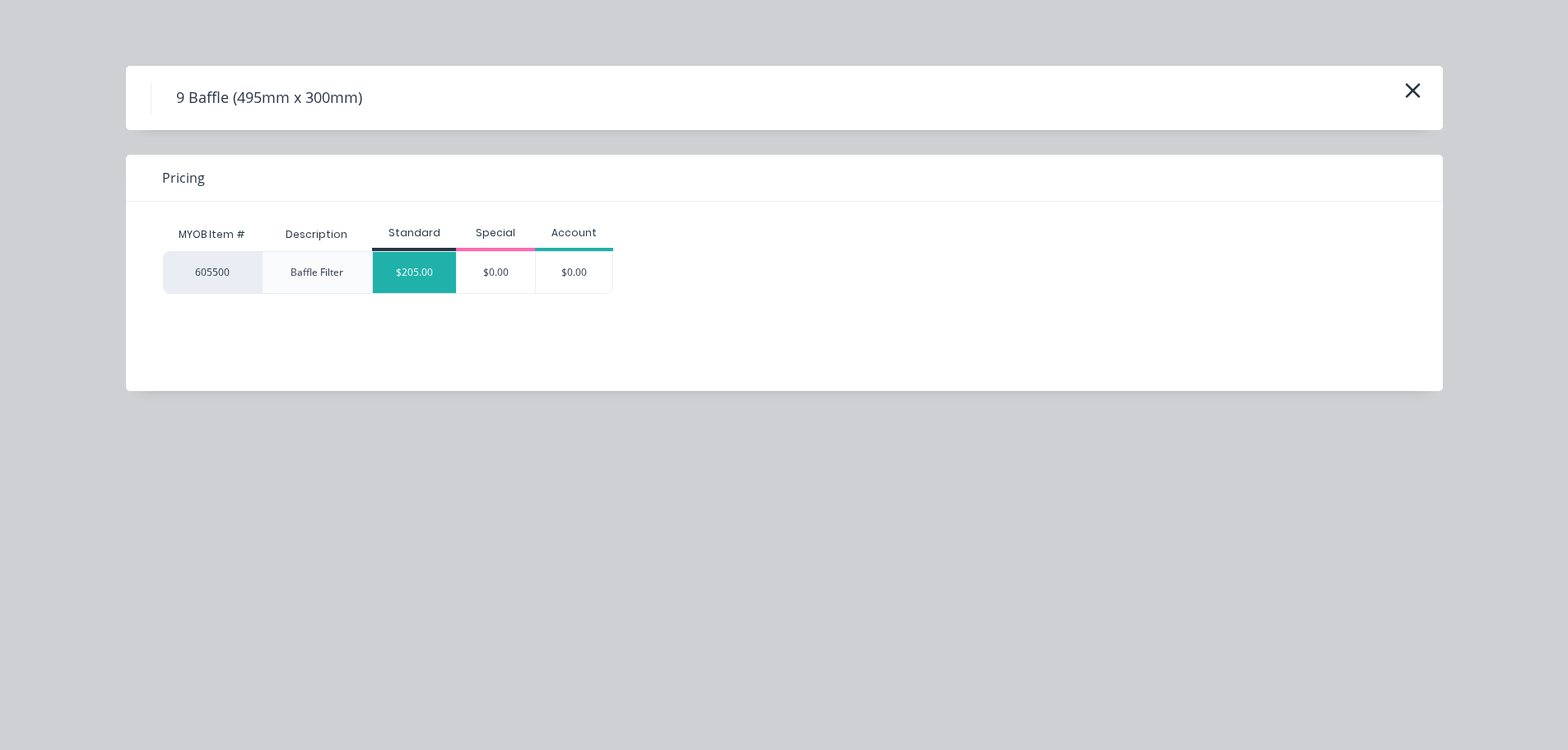
click at [393, 270] on div "$205.00" at bounding box center [414, 273] width 83 height 41
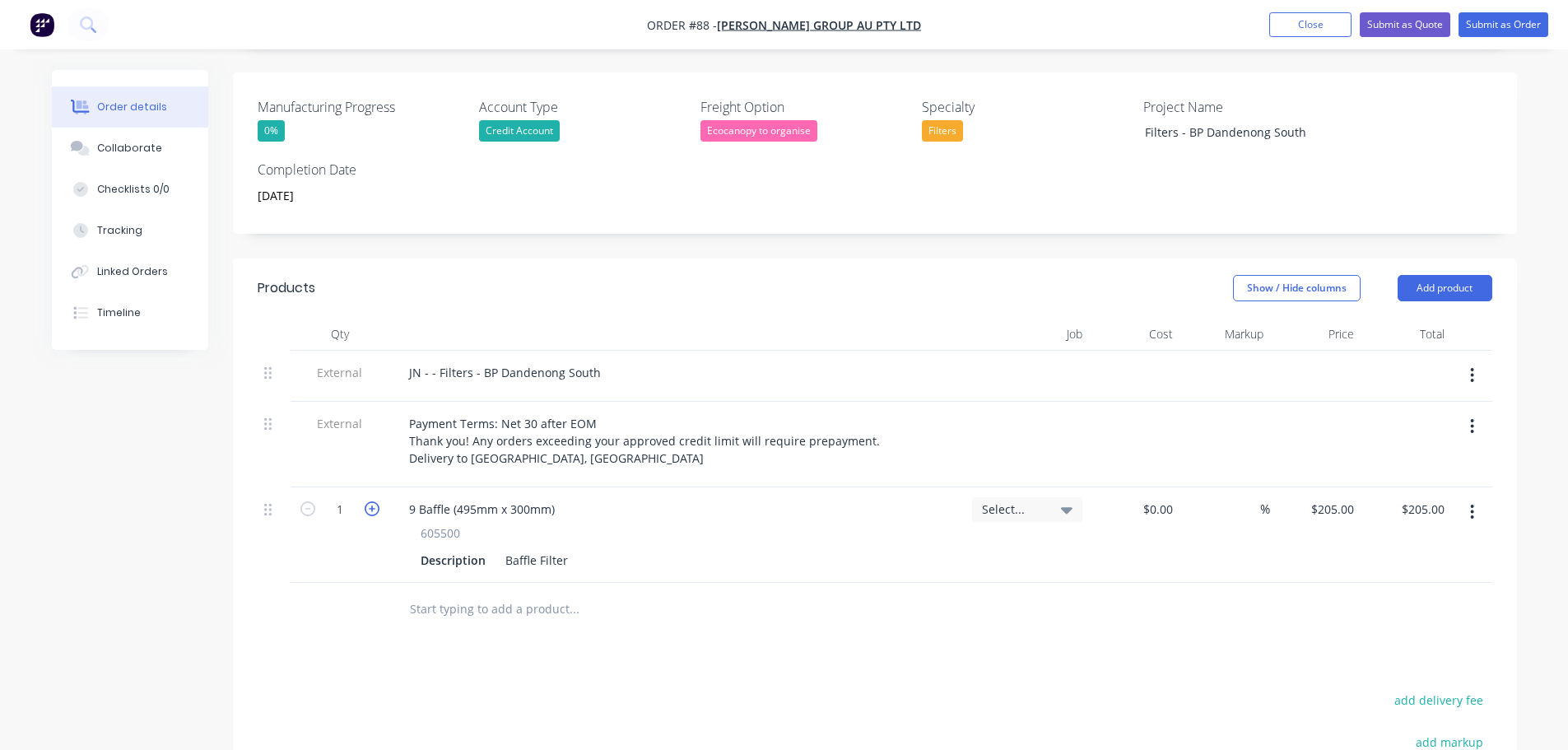
click at [364, 501] on icon "button" at bounding box center [372, 509] width 15 height 15
type input "2"
type input "$410.00"
click at [364, 501] on icon "button" at bounding box center [372, 509] width 15 height 15
type input "3"
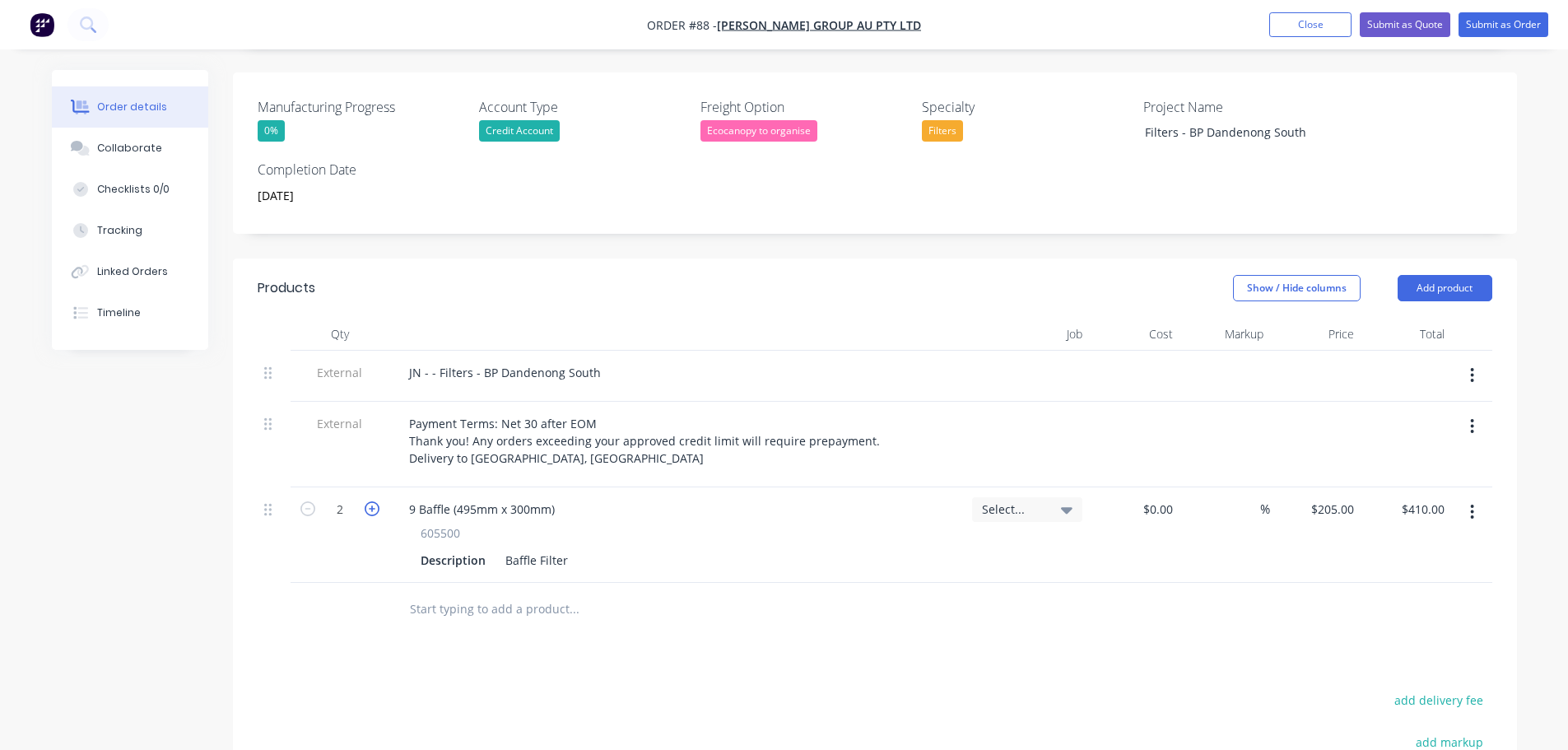
type input "$615.00"
click at [364, 501] on icon "button" at bounding box center [372, 509] width 15 height 15
type input "4"
type input "$820.00"
click at [1439, 275] on button "Add product" at bounding box center [1445, 288] width 95 height 26
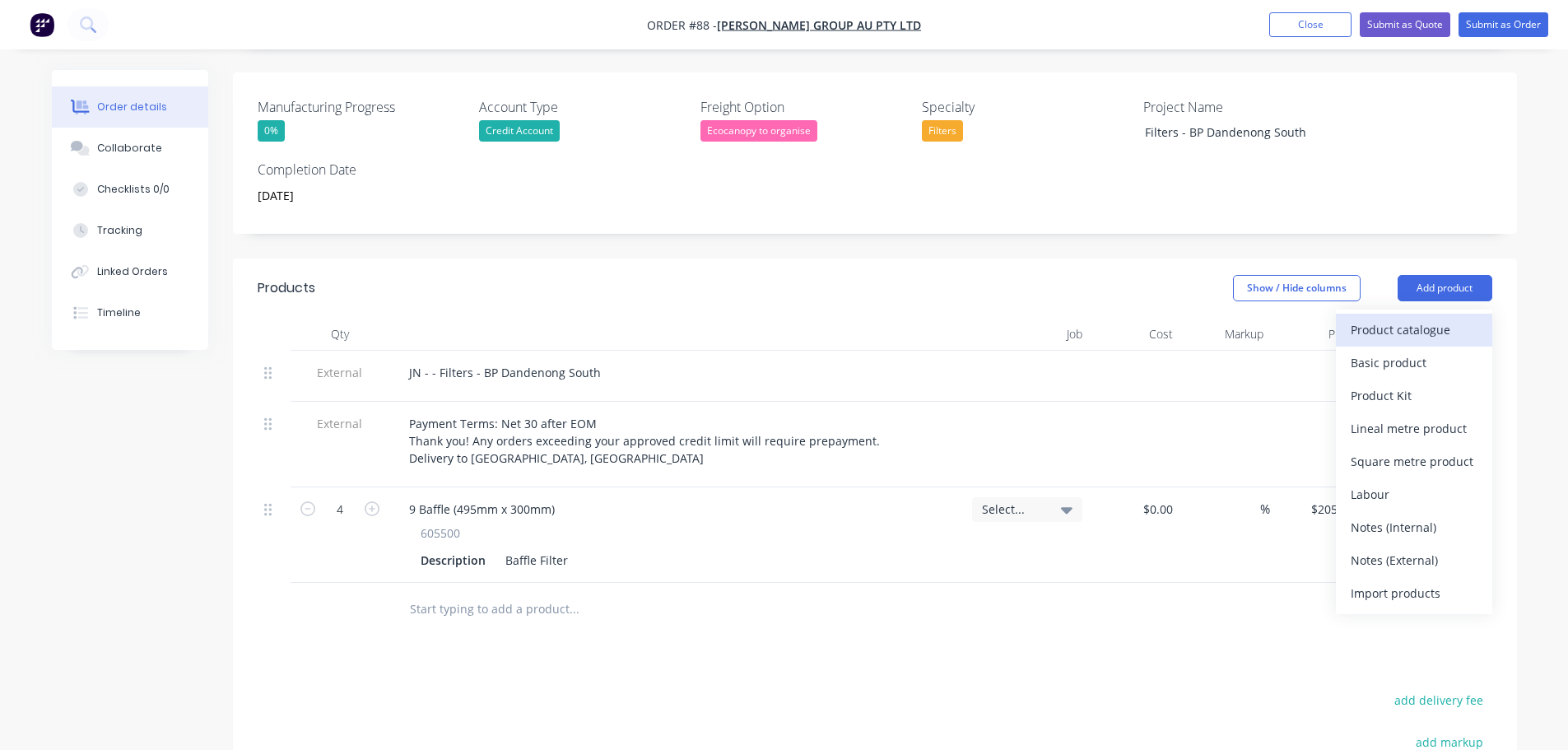
drag, startPoint x: 1426, startPoint y: 326, endPoint x: 1426, endPoint y: 310, distance: 16.0
click at [1426, 310] on div "Product catalogue Basic product Product Kit Lineal metre product Square metre p…" at bounding box center [1415, 461] width 157 height 304
click at [1426, 317] on div "Product catalogue" at bounding box center [1415, 329] width 127 height 24
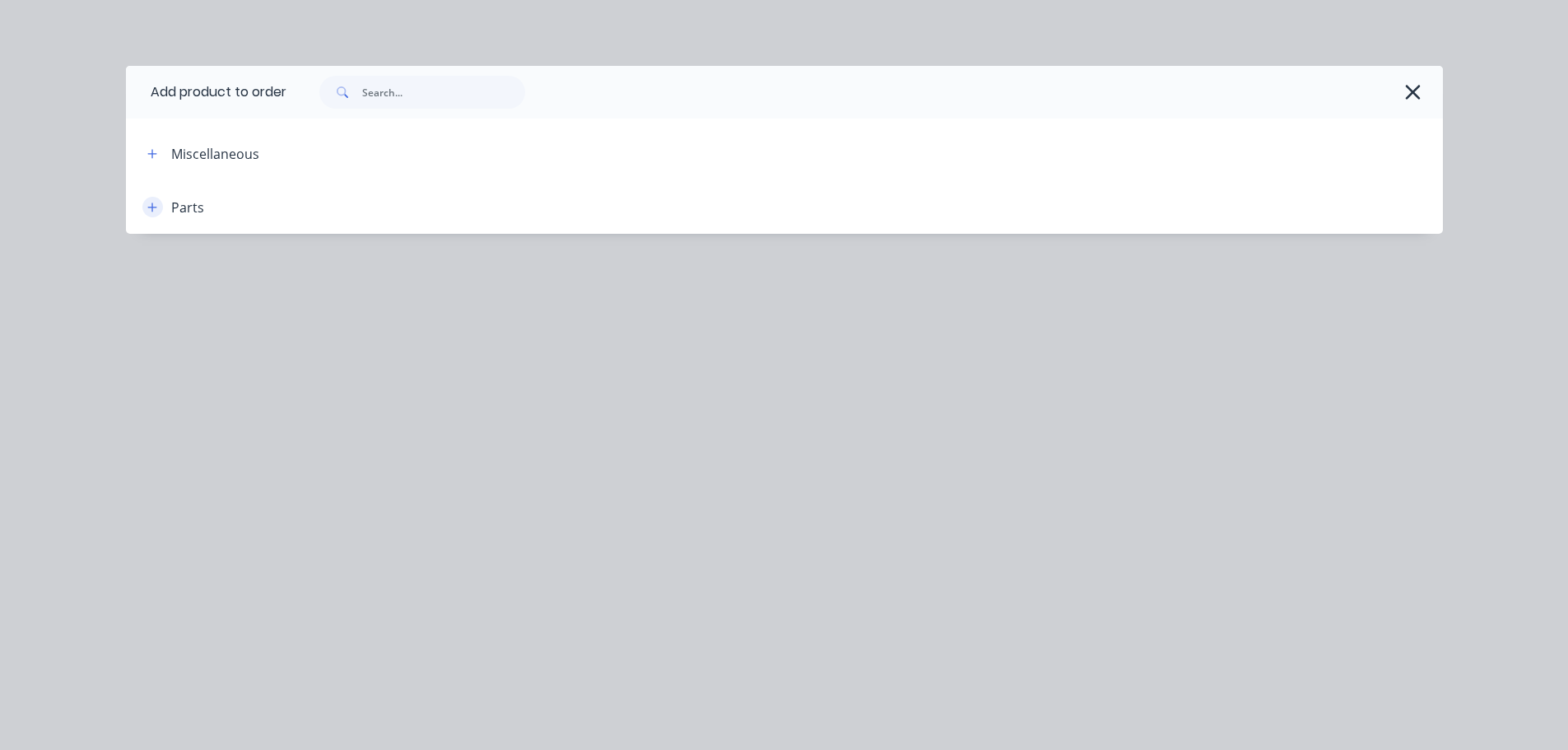
click at [153, 208] on icon "button" at bounding box center [152, 207] width 9 height 9
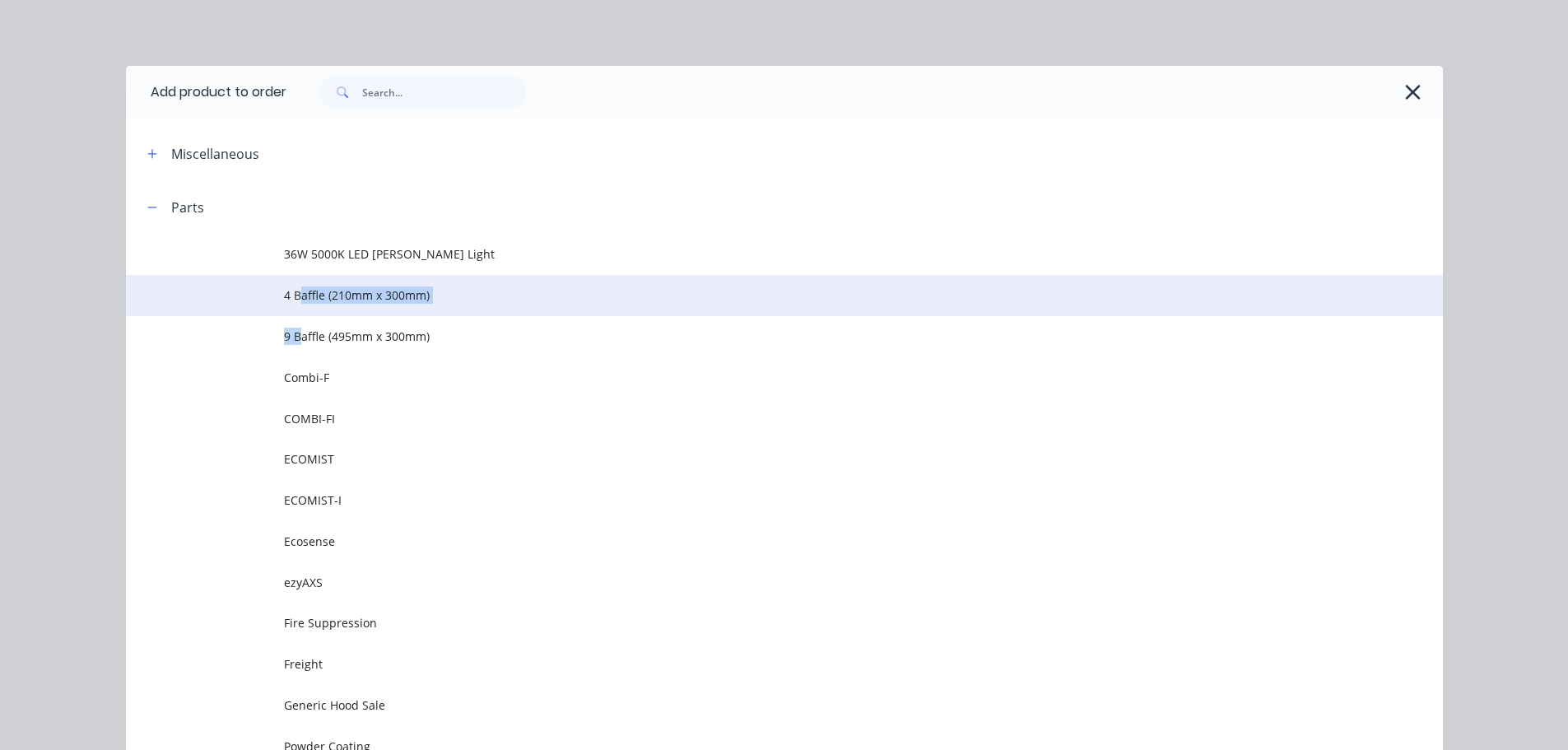
drag, startPoint x: 291, startPoint y: 335, endPoint x: 293, endPoint y: 292, distance: 43.0
click at [293, 292] on span "4 Baffle (210mm x 300mm)" at bounding box center [748, 294] width 927 height 17
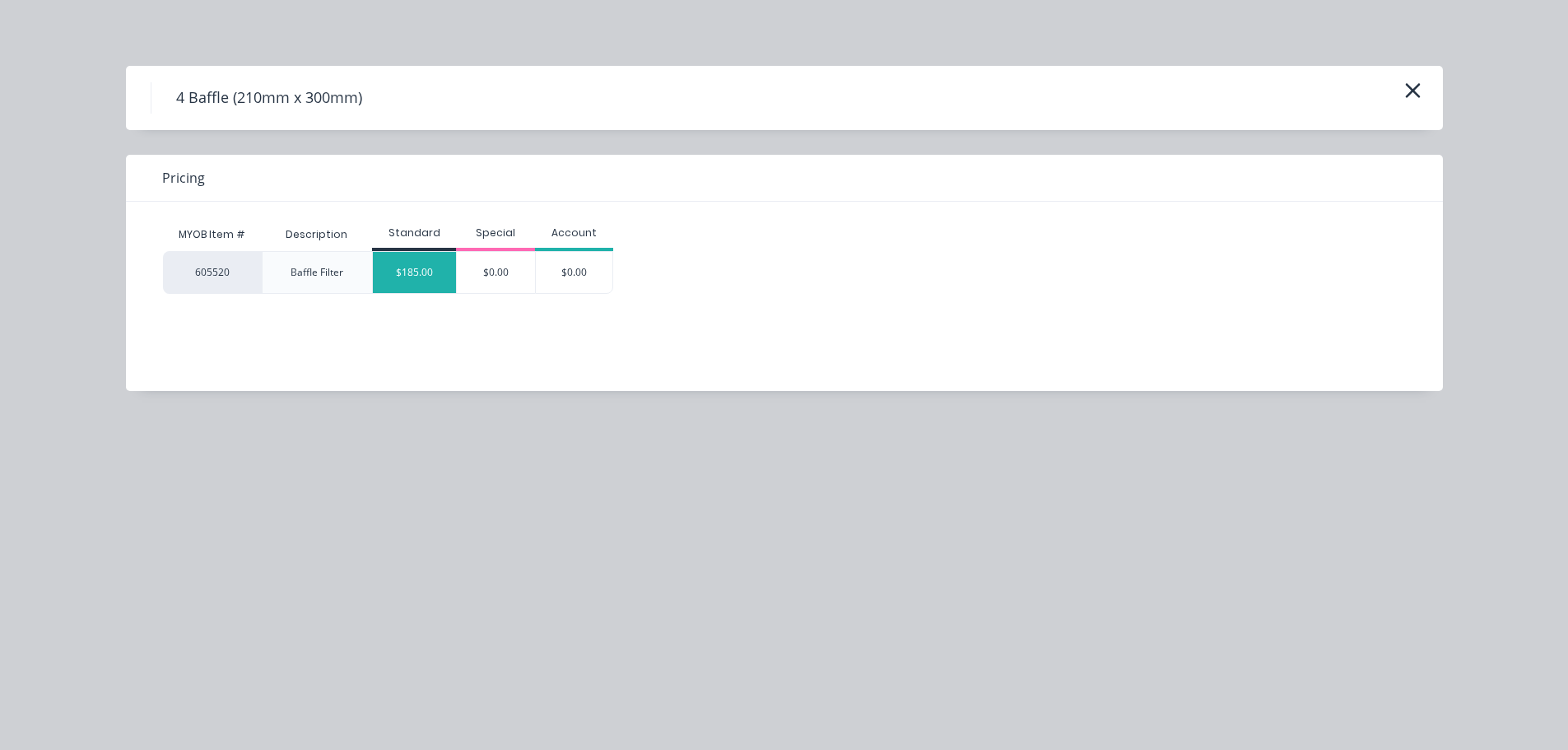
click at [383, 278] on div "$185.00" at bounding box center [414, 273] width 83 height 41
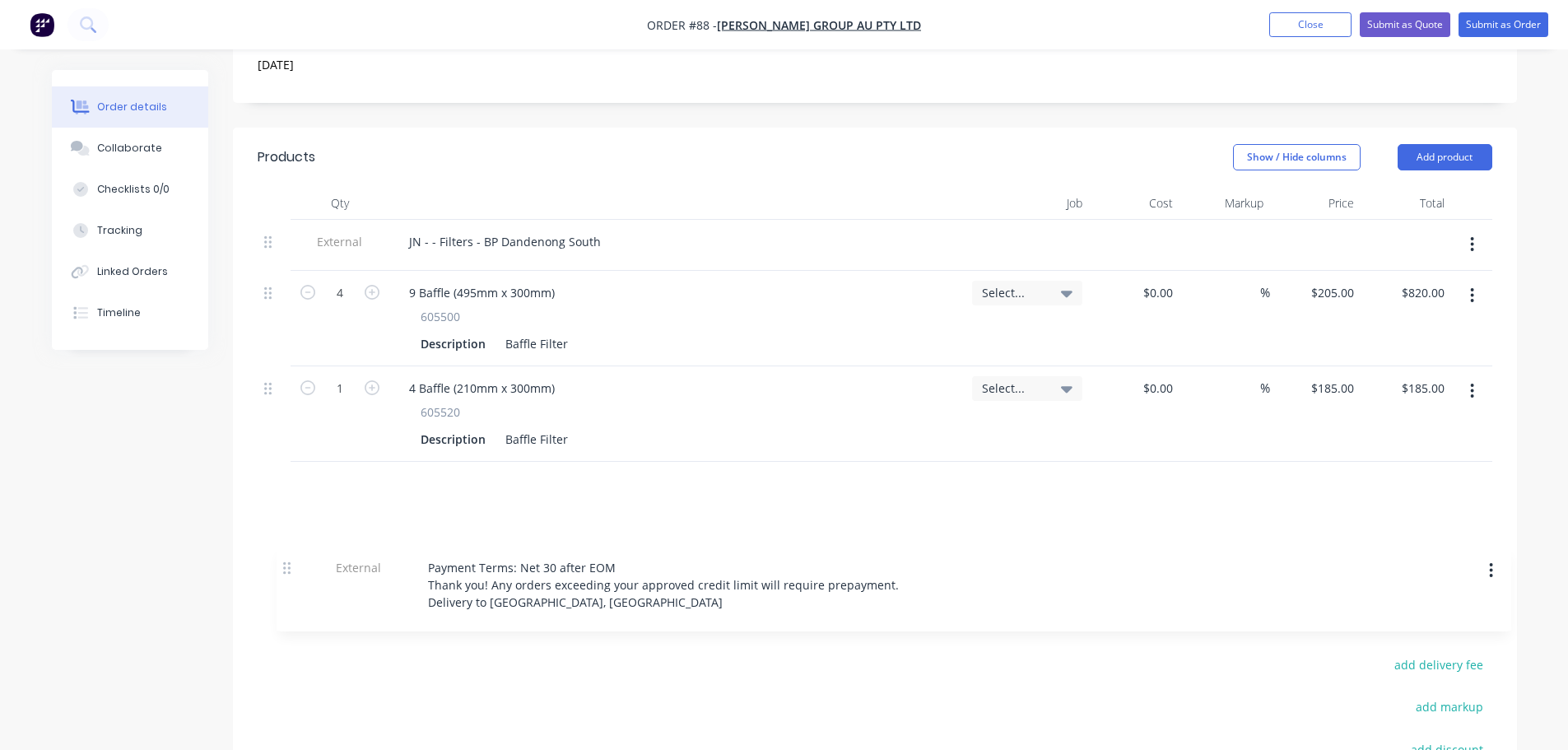
drag, startPoint x: 267, startPoint y: 408, endPoint x: 284, endPoint y: 340, distance: 70.1
click at [278, 527] on div "Qty Job Cost Markup Price Total External JN - - Filters - BP Dandenong South Ex…" at bounding box center [876, 394] width 1284 height 414
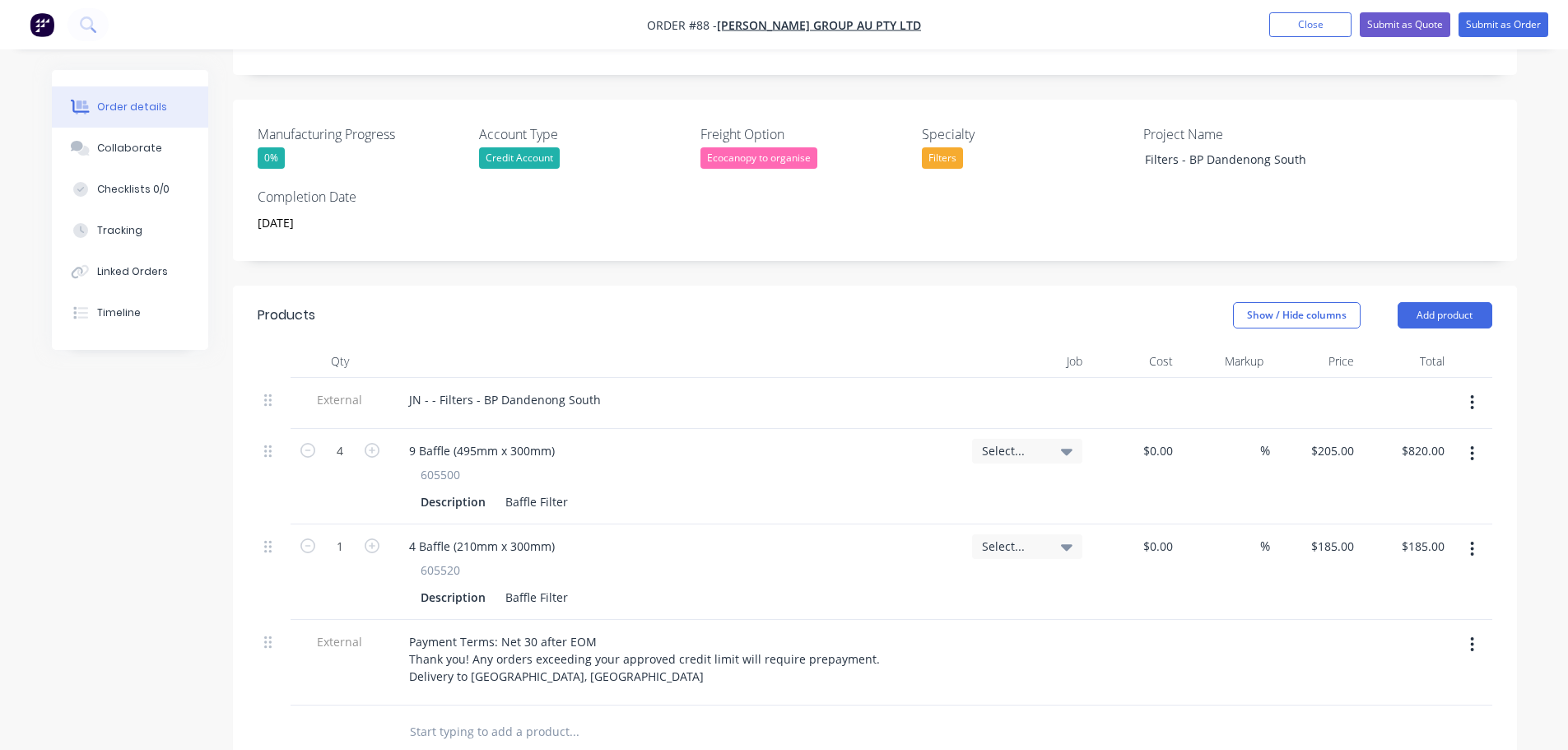
scroll to position [134, 0]
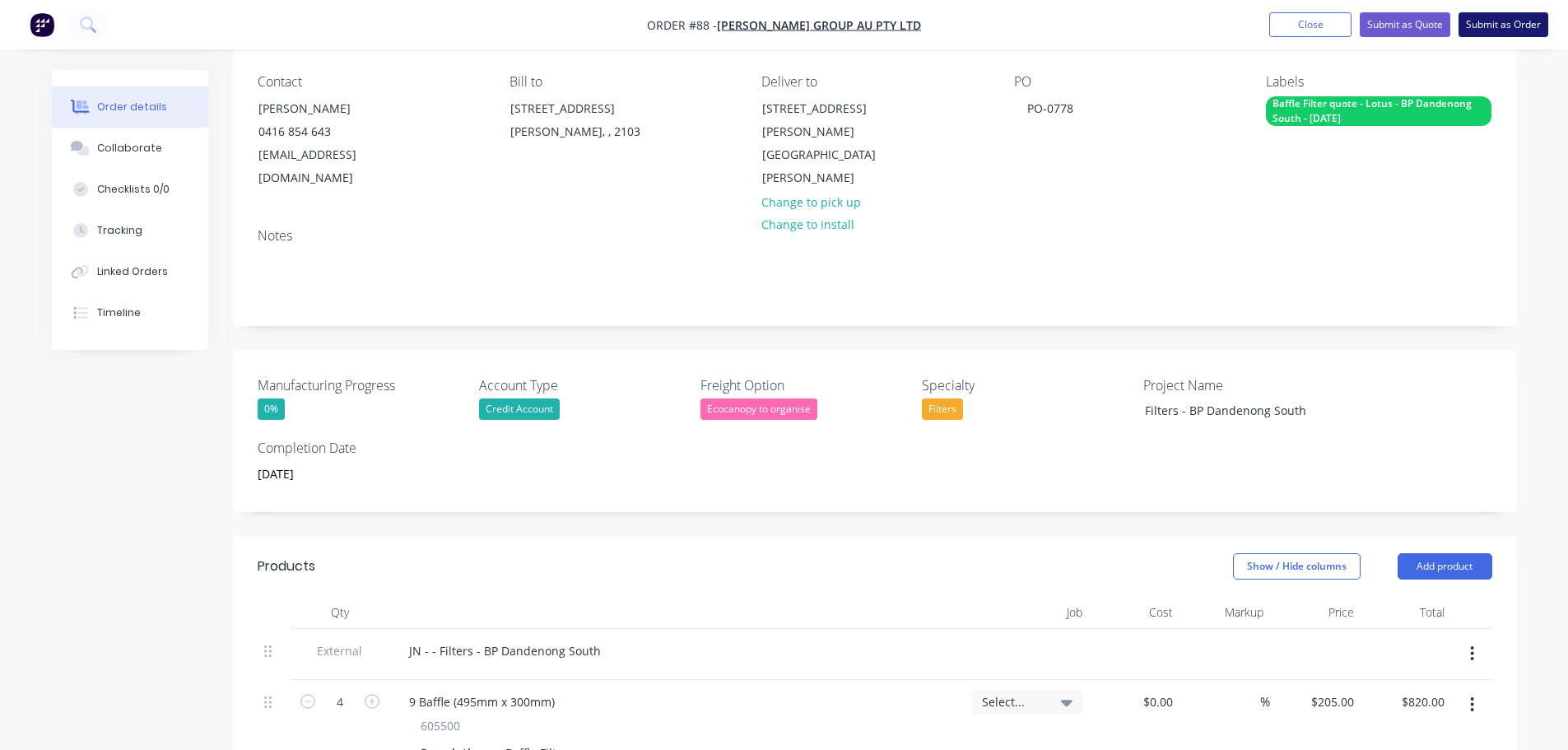
click at [1505, 32] on button "Submit as Order" at bounding box center [1503, 25] width 90 height 25
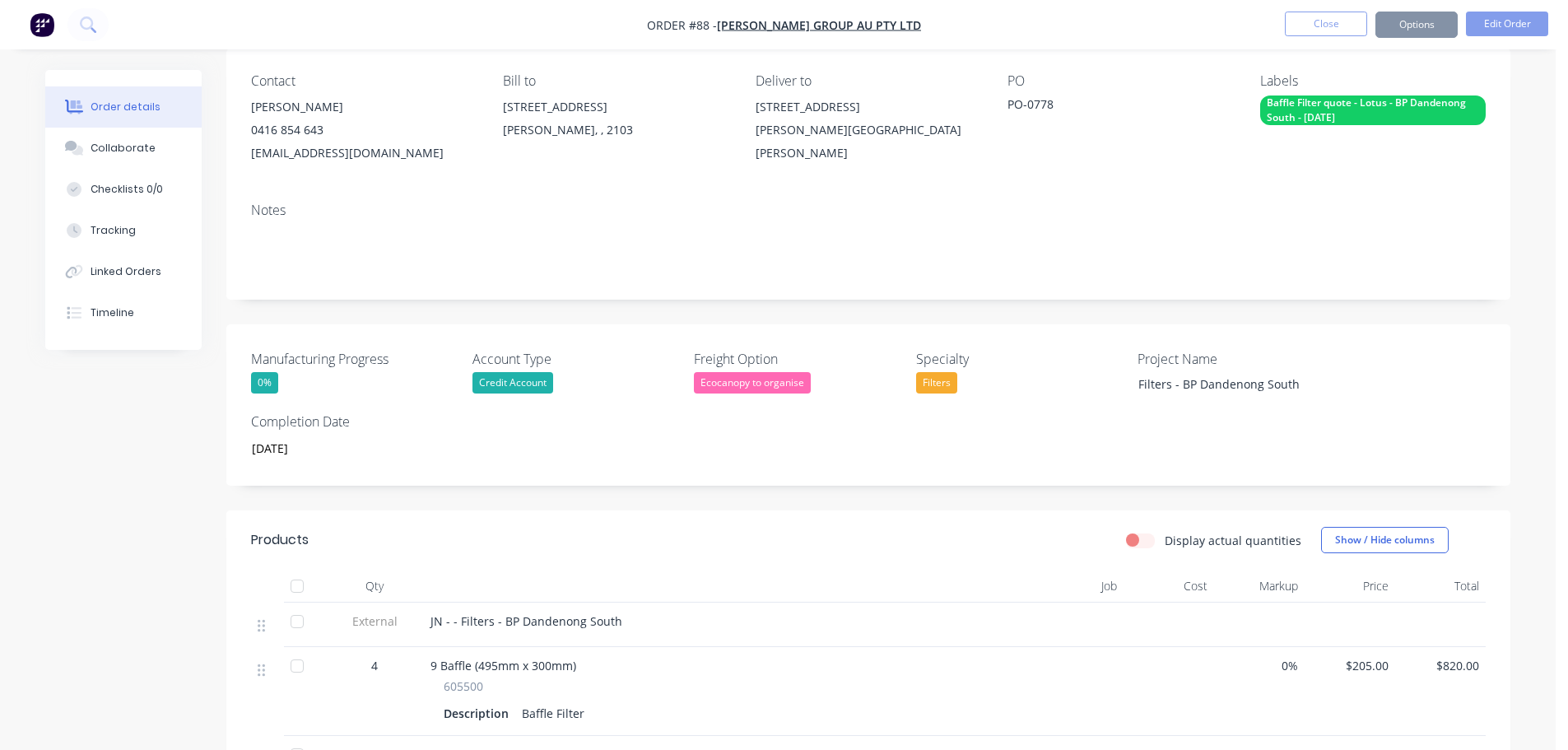
scroll to position [0, 0]
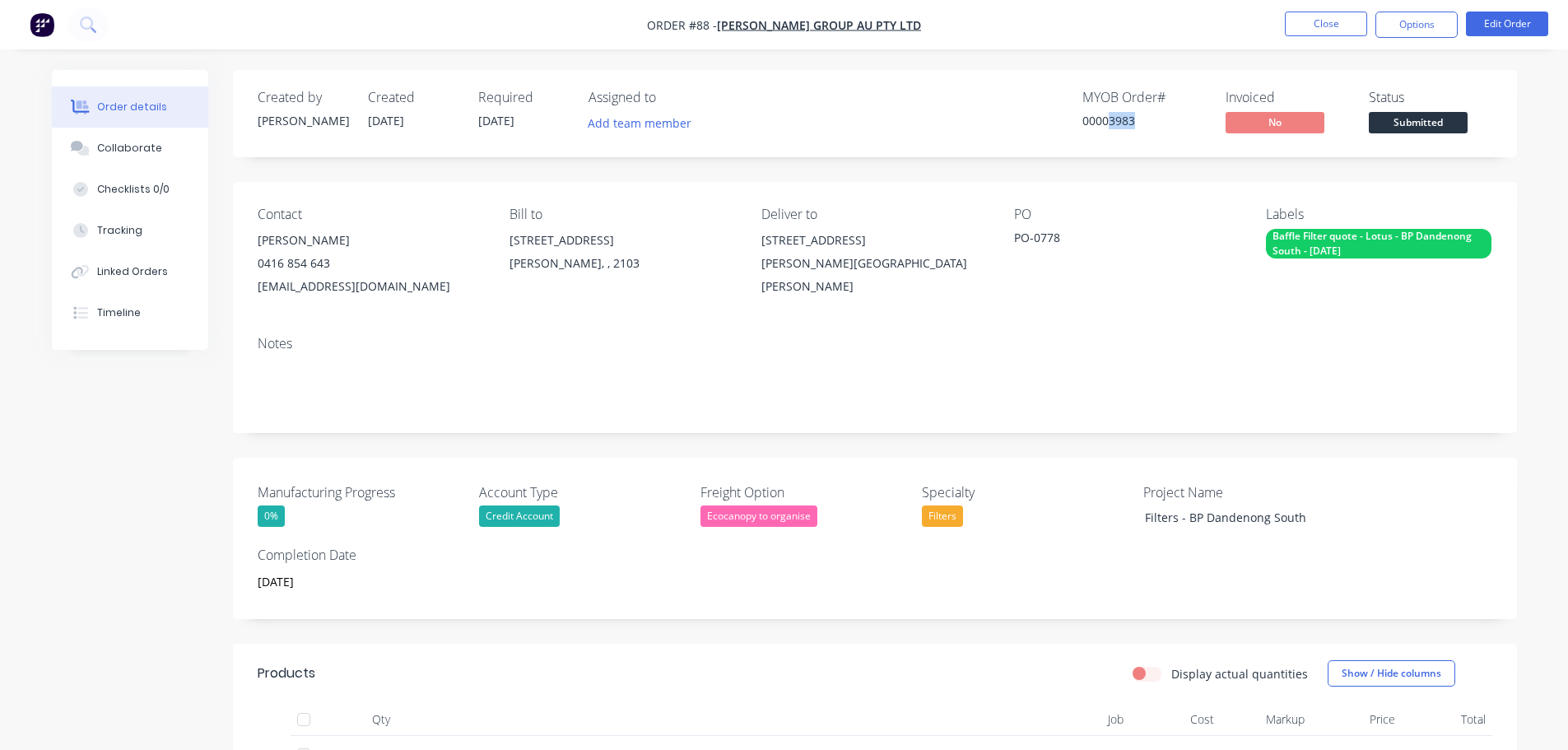
drag, startPoint x: 1151, startPoint y: 117, endPoint x: 1109, endPoint y: 125, distance: 42.8
click at [1109, 125] on div "00003983" at bounding box center [1144, 120] width 124 height 17
copy div "3983"
click at [1476, 33] on button "Edit Order" at bounding box center [1507, 24] width 82 height 25
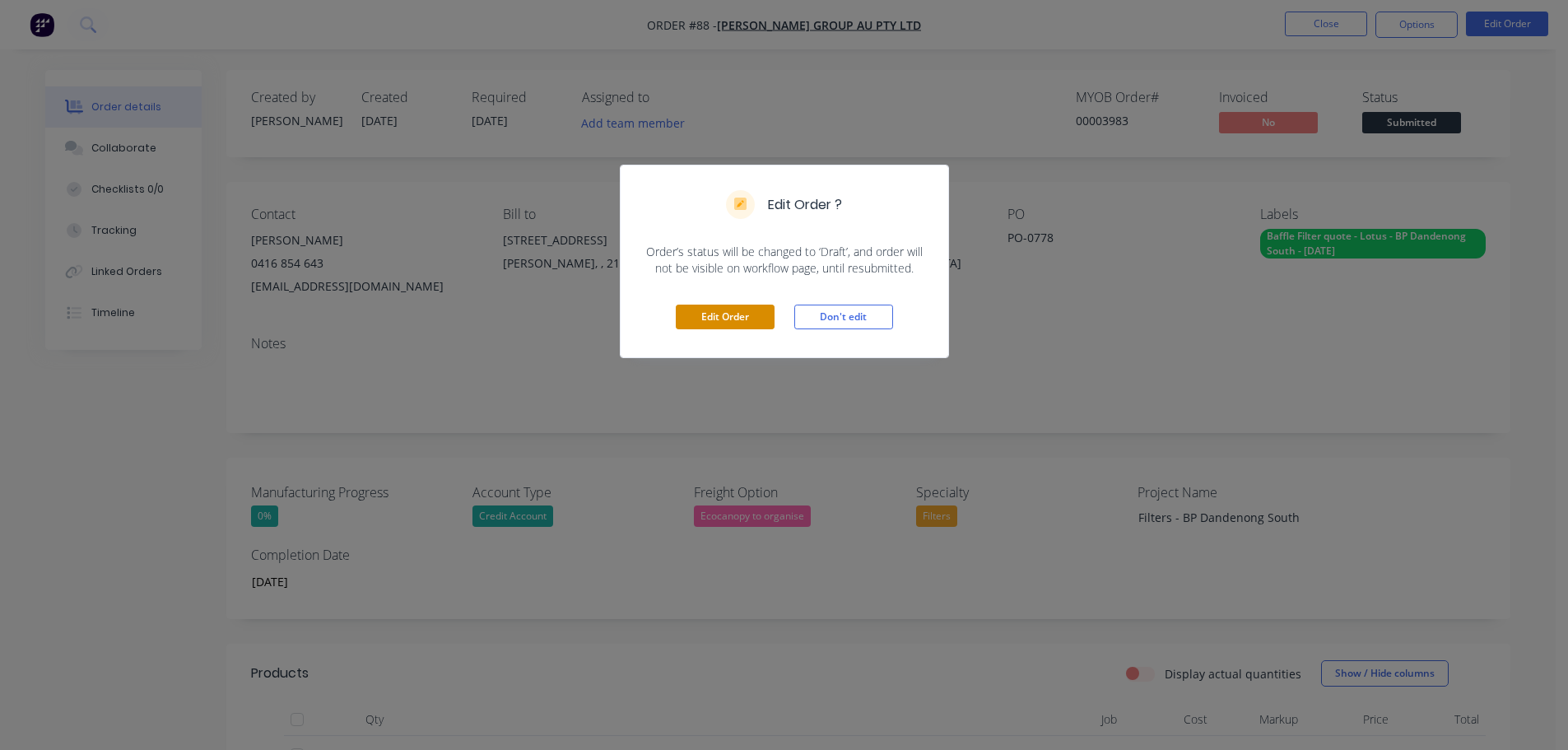
drag, startPoint x: 672, startPoint y: 292, endPoint x: 680, endPoint y: 305, distance: 15.3
click at [672, 293] on div "Edit Order Don't edit" at bounding box center [784, 317] width 327 height 81
click at [680, 305] on button "Edit Order" at bounding box center [725, 316] width 99 height 25
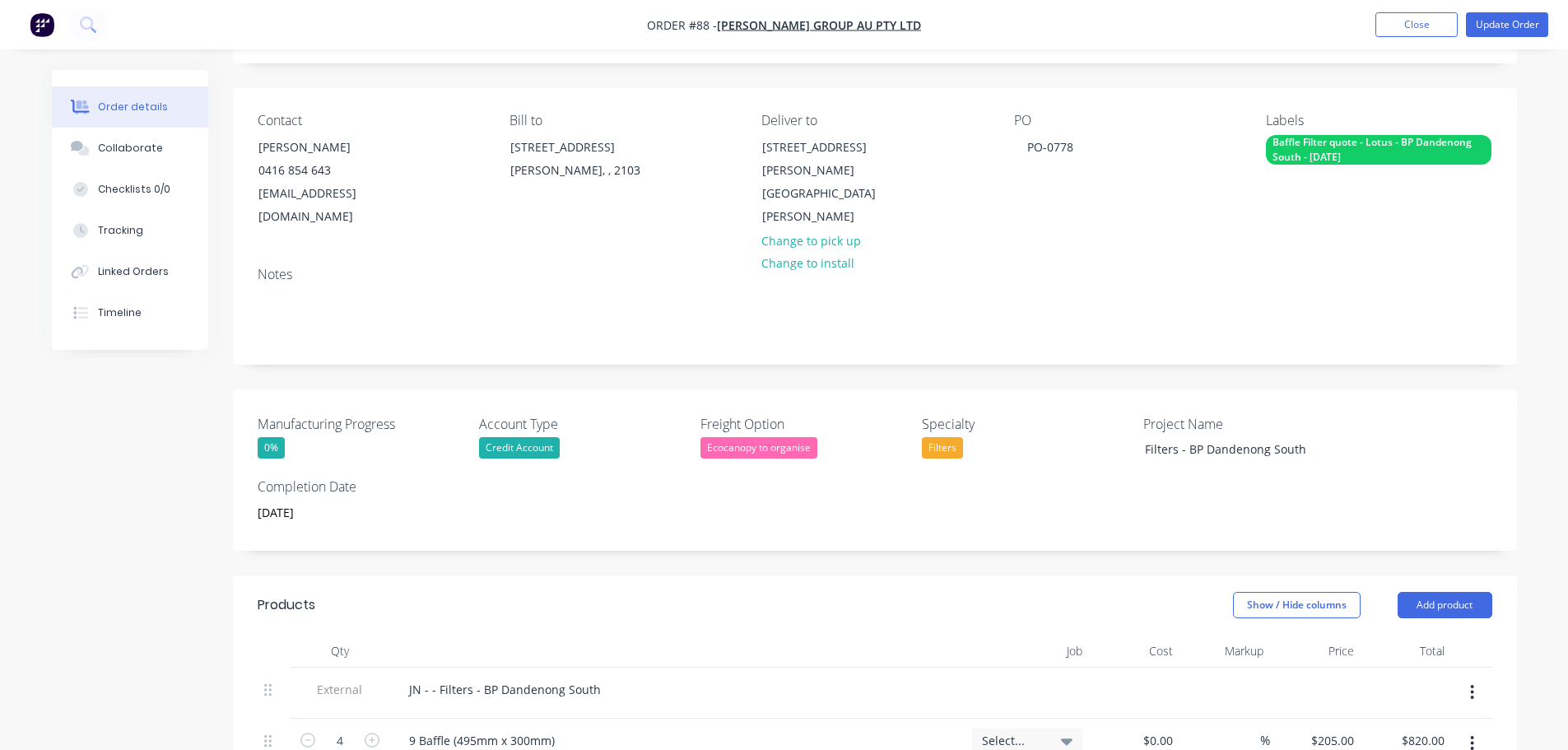
scroll to position [329, 0]
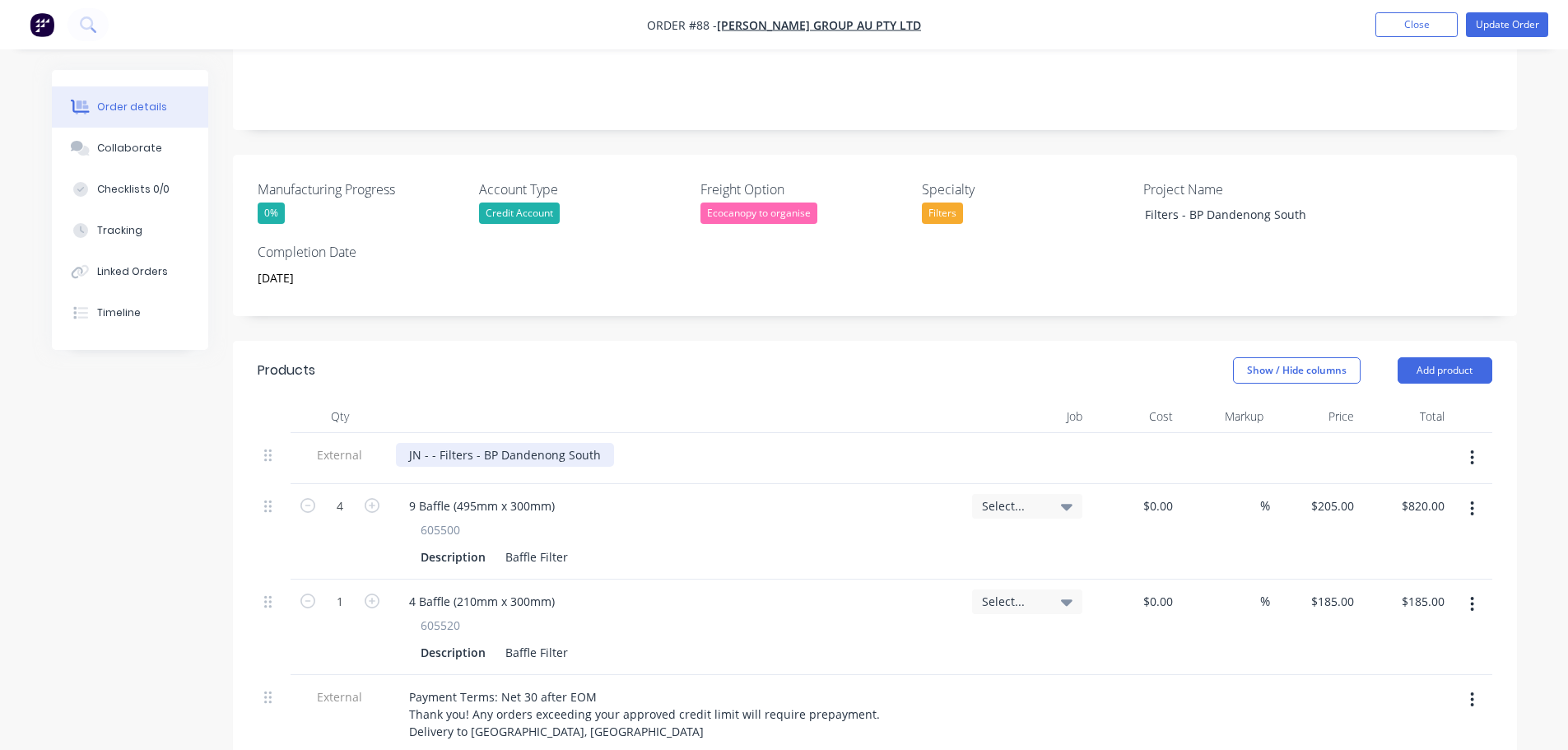
drag, startPoint x: 432, startPoint y: 429, endPoint x: 431, endPoint y: 437, distance: 8.1
click at [431, 443] on div "JN - - Filters - BP Dandenong South" at bounding box center [505, 454] width 218 height 24
click at [430, 443] on div "JN - - Filters - BP Dandenong South" at bounding box center [505, 454] width 218 height 24
paste div
drag, startPoint x: 625, startPoint y: 431, endPoint x: 467, endPoint y: 438, distance: 158.2
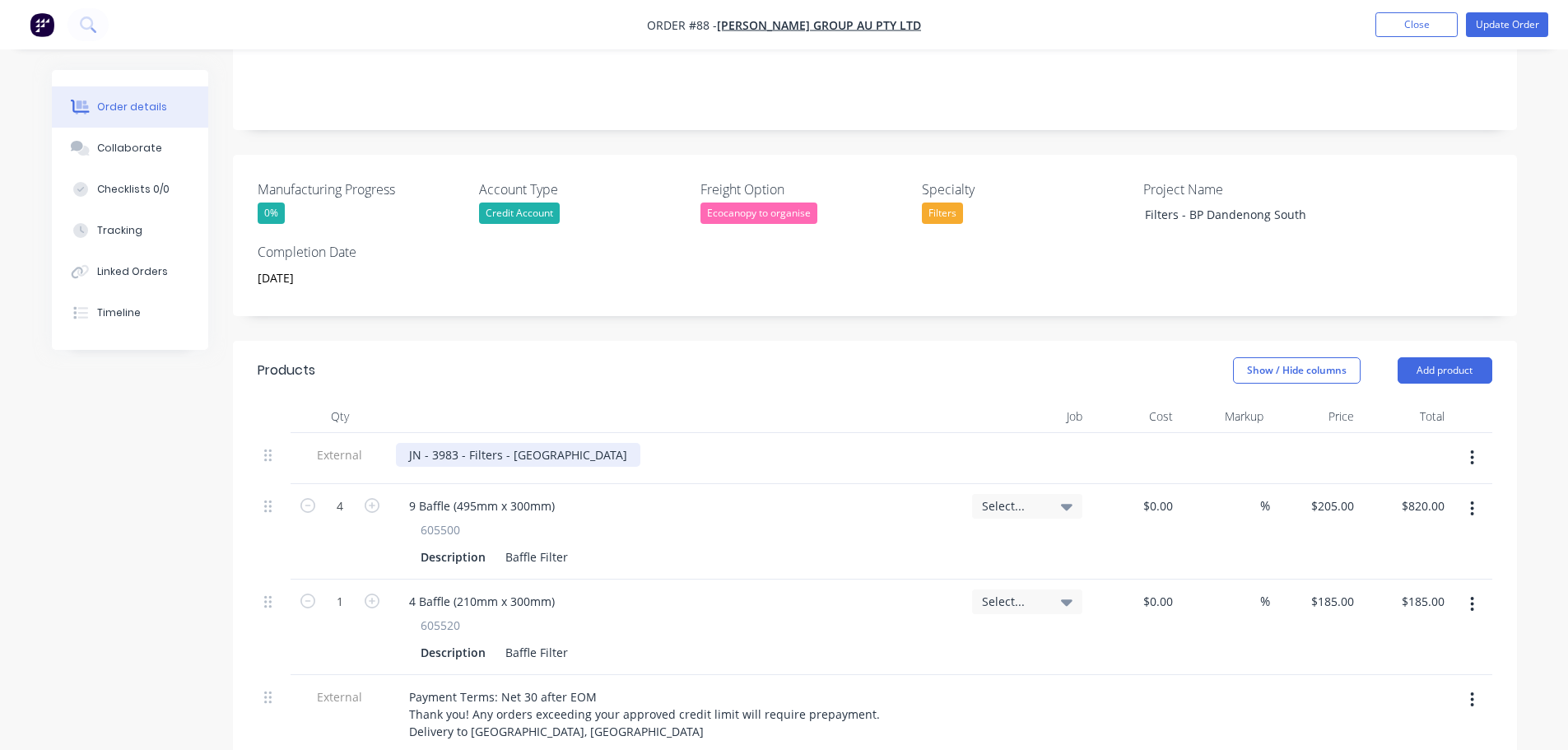
click at [467, 443] on div "JN - 3983 - Filters - [GEOGRAPHIC_DATA]" at bounding box center [518, 454] width 245 height 24
copy div "Filters - BP Dandenong South"
click at [980, 494] on div "Select..." at bounding box center [1027, 506] width 110 height 25
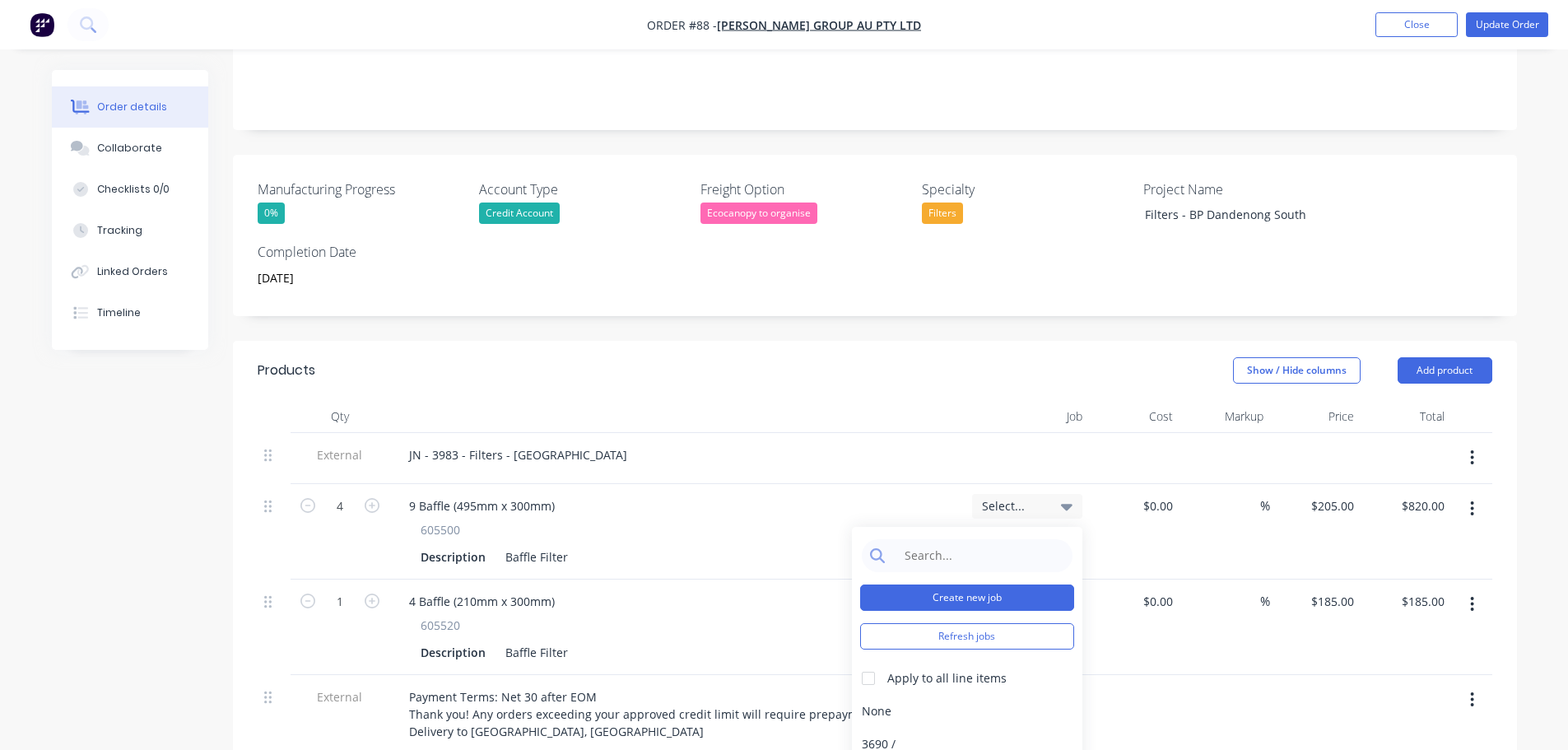
click at [982, 584] on button "Create new job" at bounding box center [967, 598] width 214 height 26
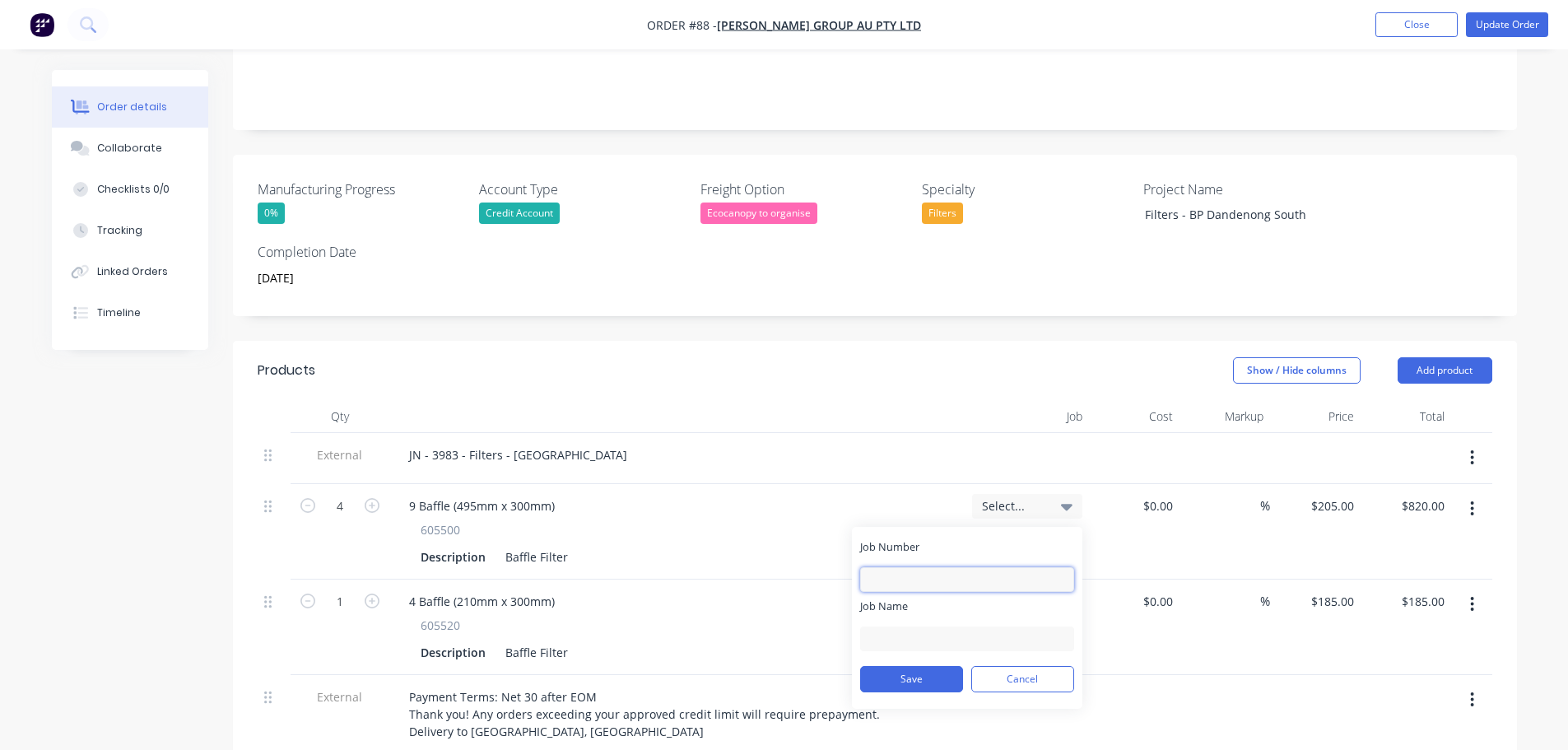
click at [952, 567] on input "Job Number" at bounding box center [967, 579] width 214 height 25
click at [946, 618] on div "Job Name" at bounding box center [967, 645] width 214 height 53
paste input "Filters - BP Dandenong South"
type input "Filters - BP Dandenong South"
click at [942, 567] on input "Job Number" at bounding box center [967, 579] width 214 height 25
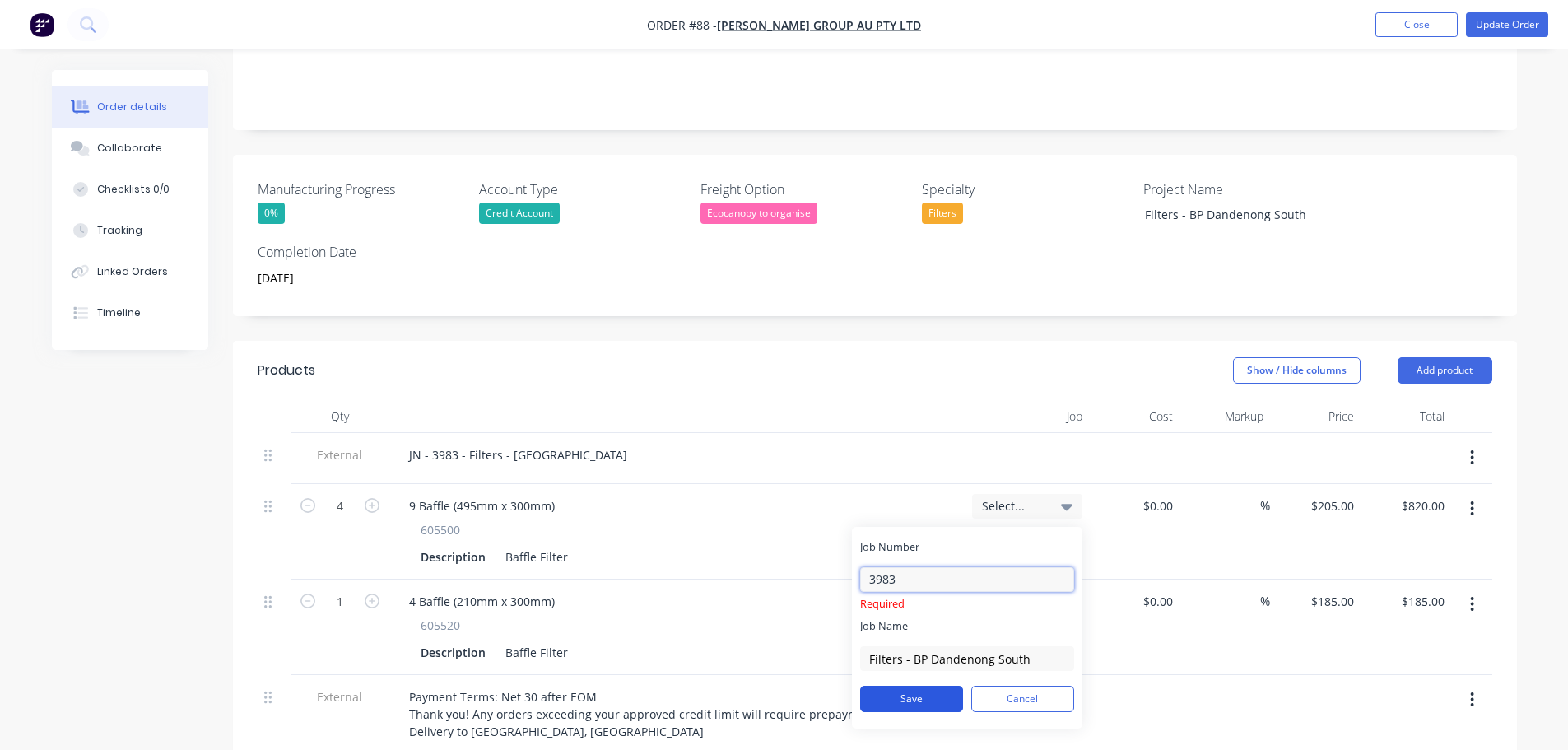
type input "3983"
click at [922, 681] on div "Job Number 3983 Required Job Name Filters - BP Dandenong South Save Cancel" at bounding box center [968, 634] width 231 height 190
click at [916, 666] on button "Save" at bounding box center [911, 679] width 103 height 26
click at [924, 666] on button "Save" at bounding box center [911, 679] width 103 height 26
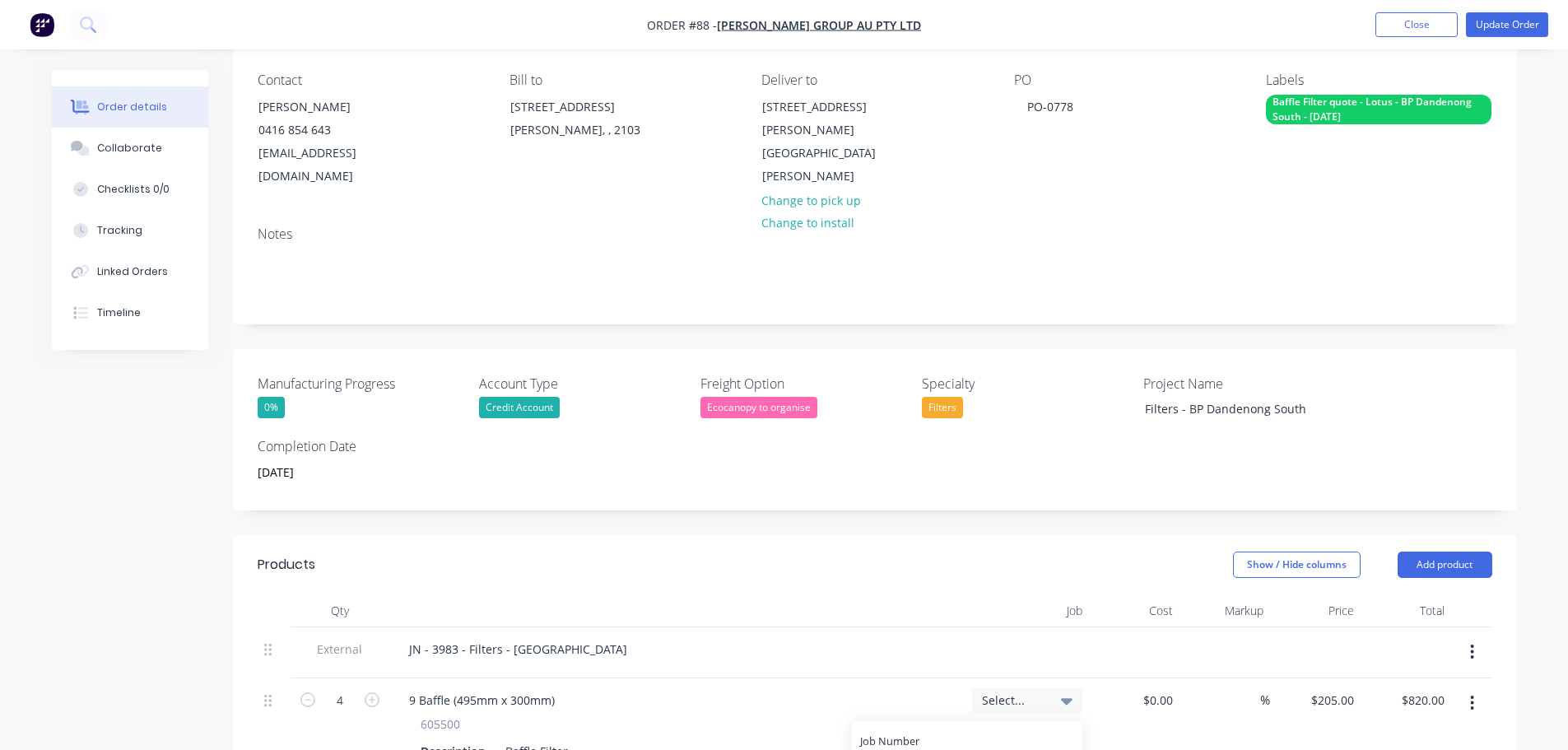
scroll to position [0, 0]
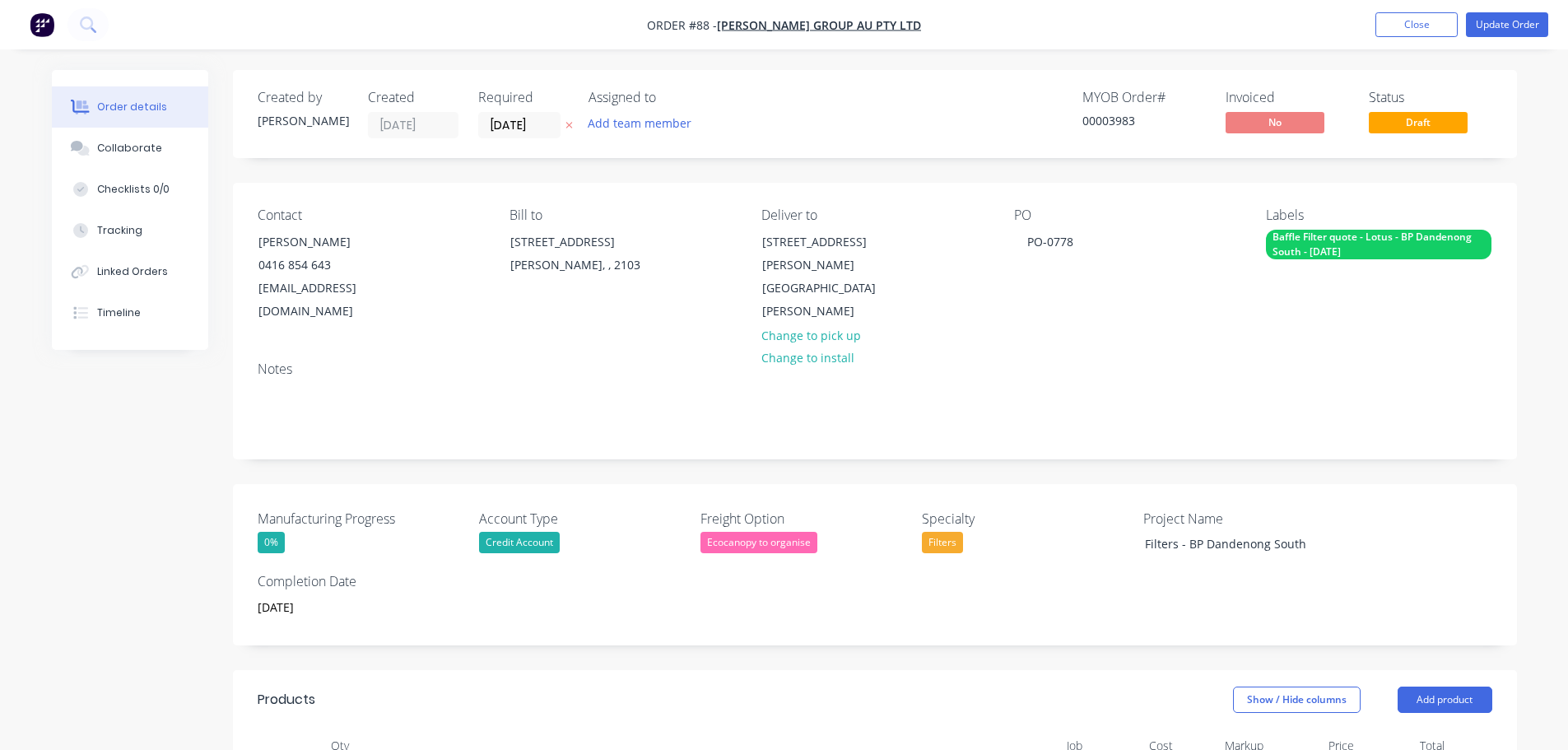
click at [1110, 113] on div "00003983" at bounding box center [1144, 120] width 124 height 17
click at [717, 584] on div "Manufacturing Progress 0% Account Type Credit Account Freight Option Ecocanopy …" at bounding box center [876, 565] width 1284 height 162
click at [1411, 26] on button "Close" at bounding box center [1417, 25] width 82 height 25
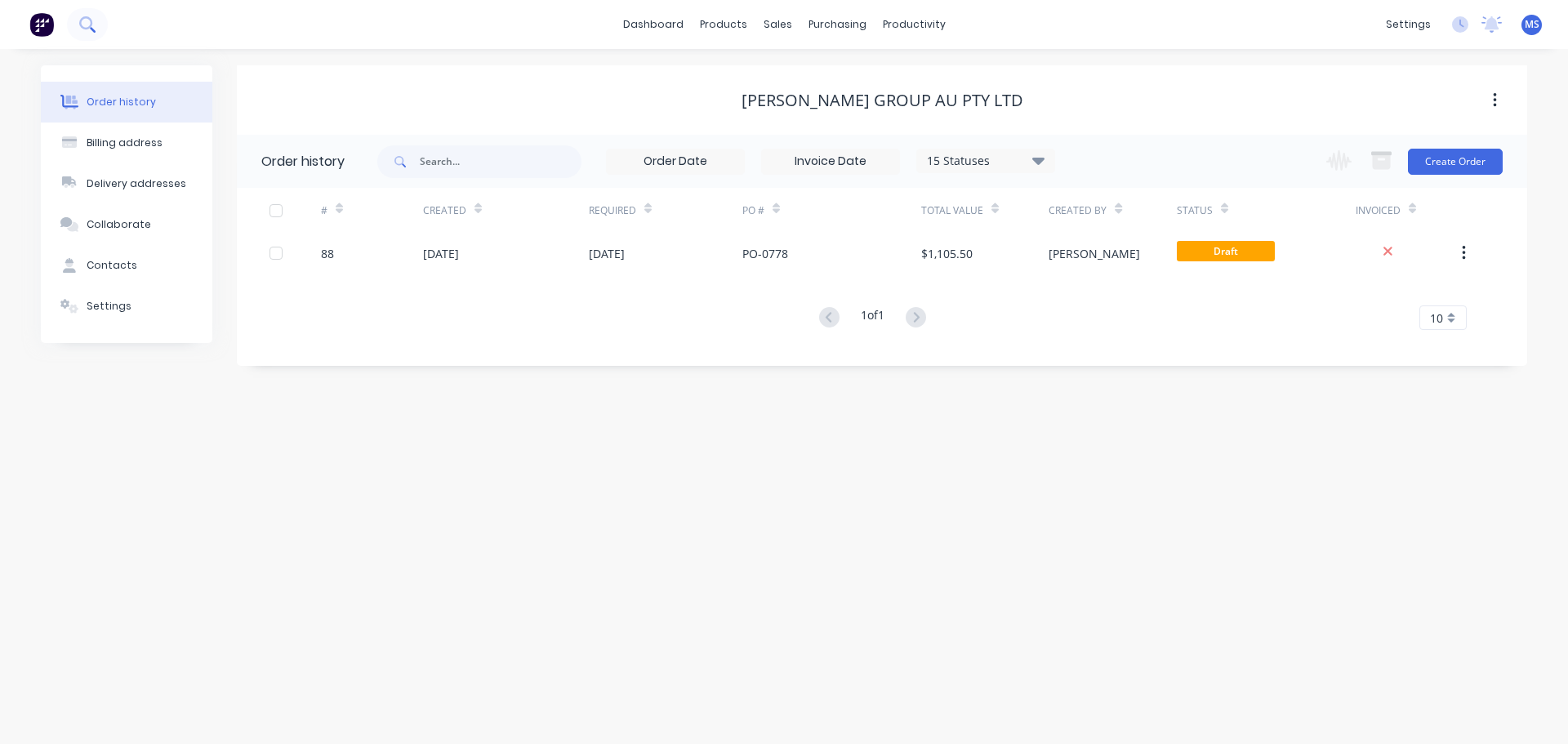
click at [70, 29] on button at bounding box center [88, 25] width 41 height 33
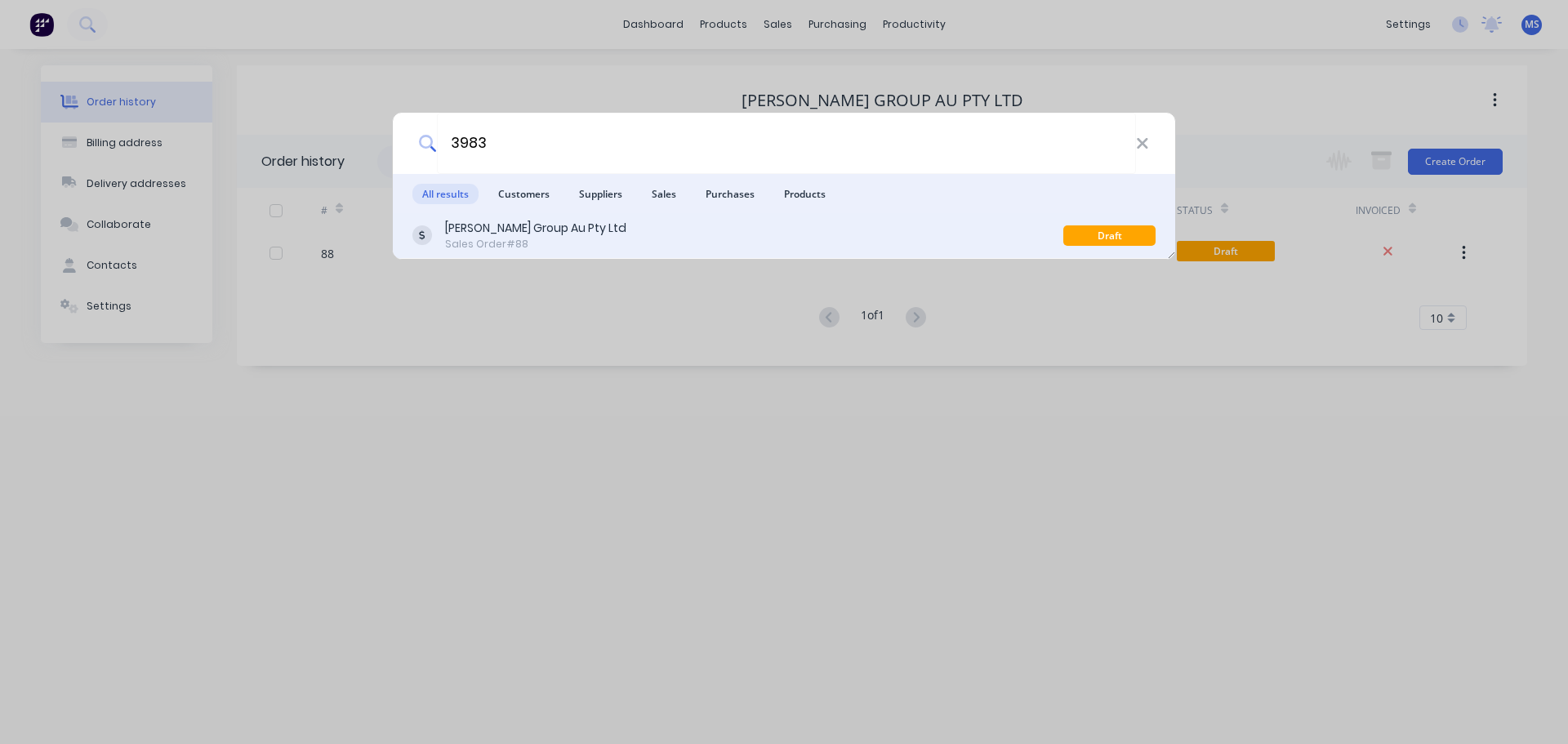
type input "3983"
click at [784, 216] on div "[PERSON_NAME] Group Au Pty Ltd Sales Order #88 Draft" at bounding box center [784, 236] width 783 height 46
click at [782, 225] on div "[PERSON_NAME] Group Au Pty Ltd Sales Order #88" at bounding box center [738, 235] width 651 height 32
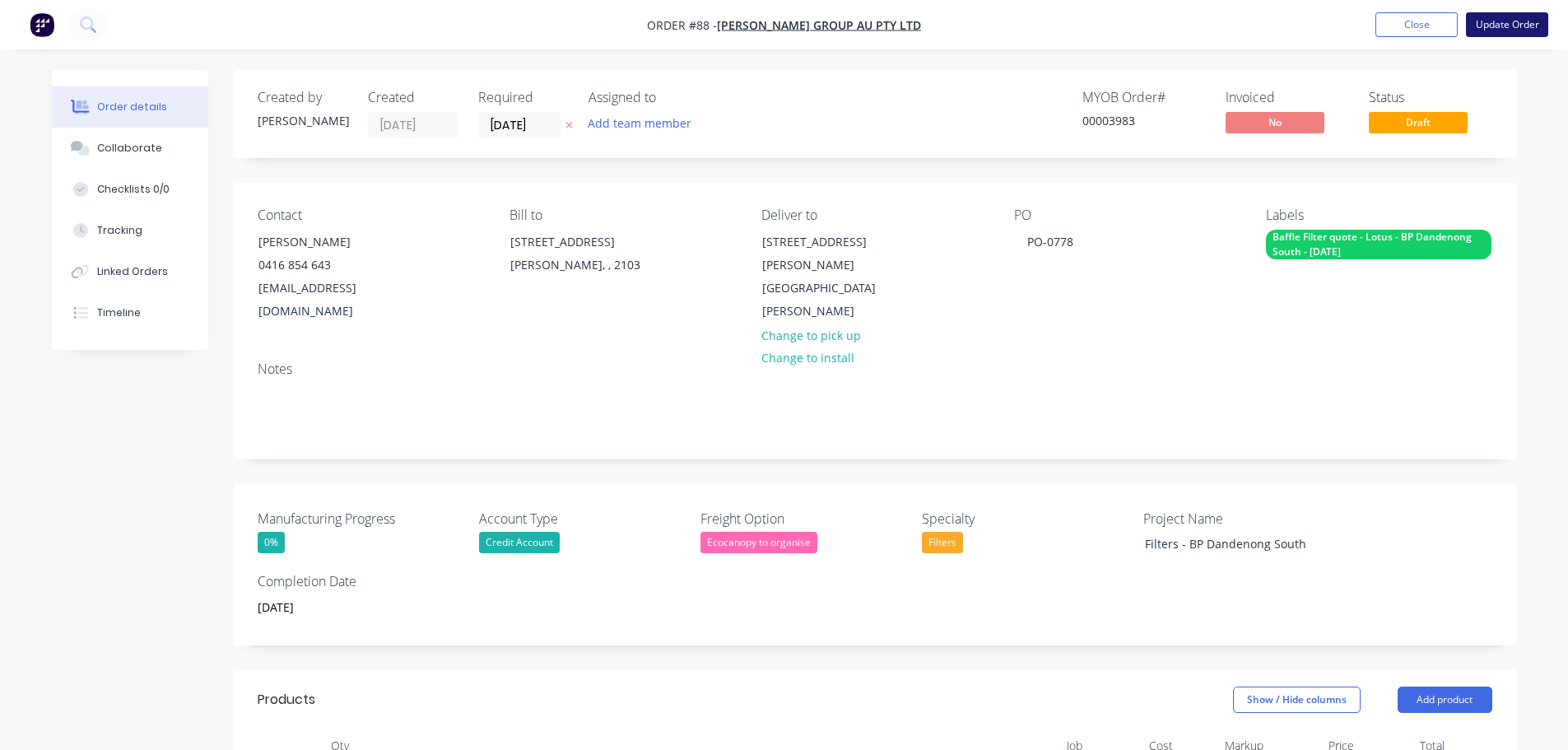
click at [1489, 28] on button "Update Order" at bounding box center [1507, 25] width 82 height 25
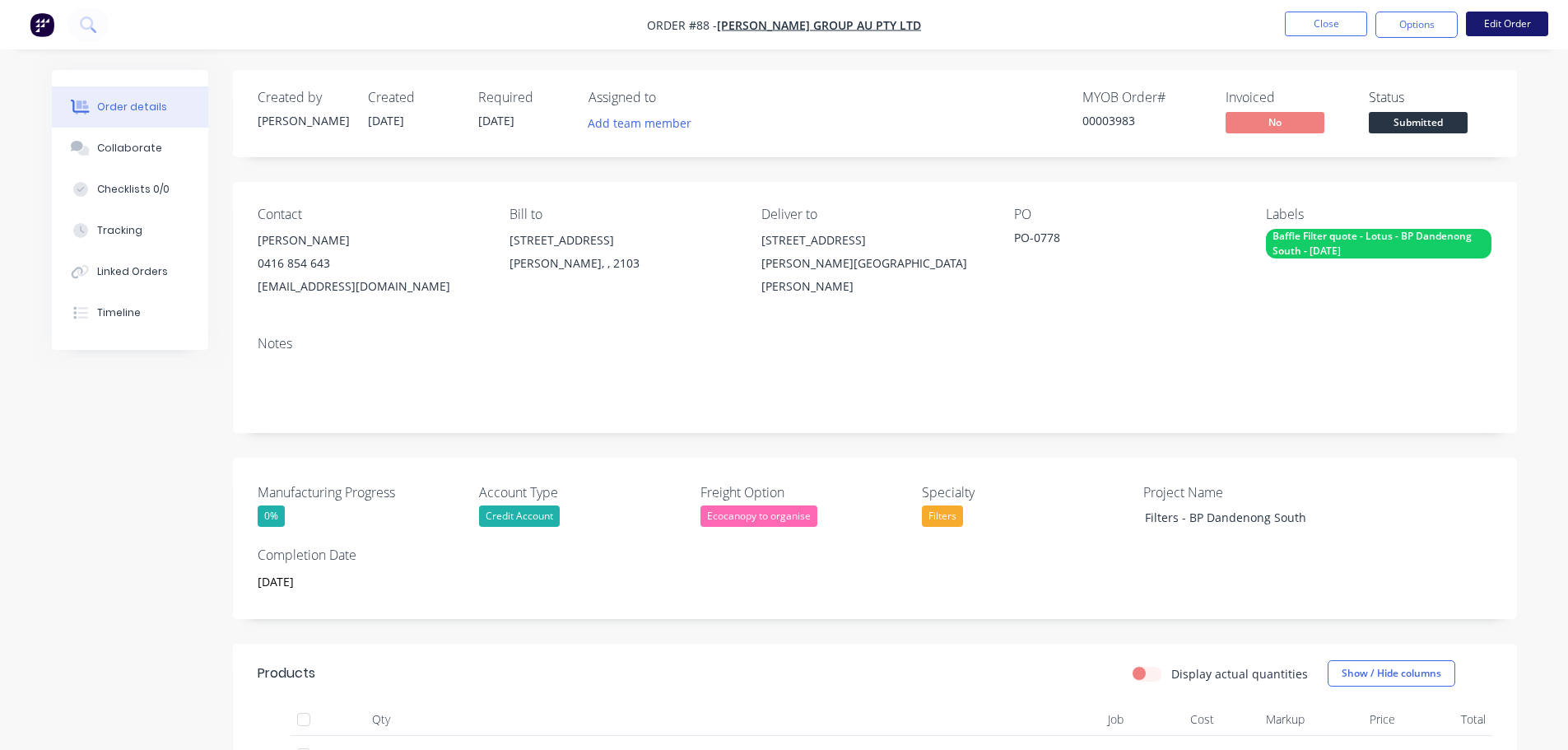
click at [1500, 29] on button "Edit Order" at bounding box center [1507, 24] width 82 height 25
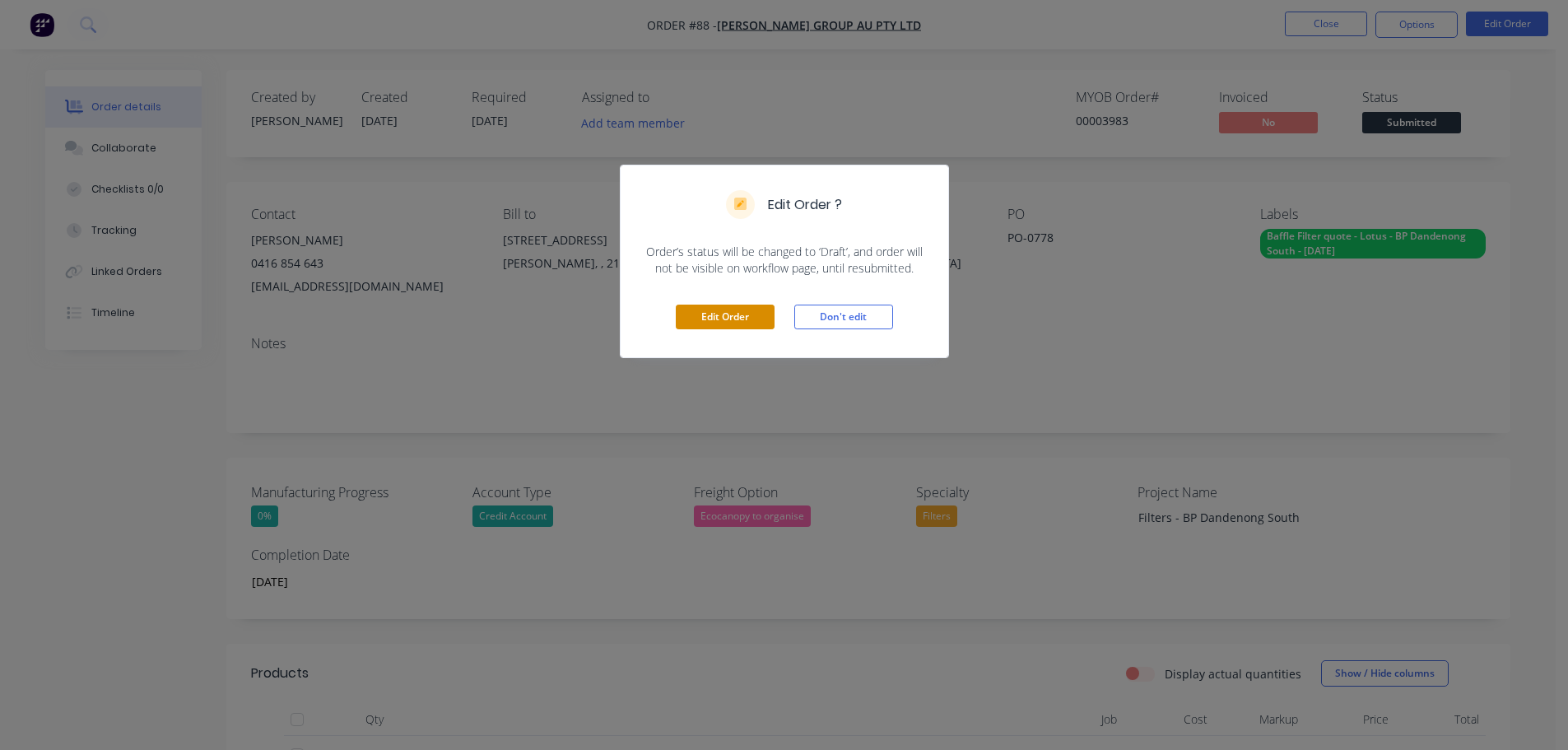
click at [719, 309] on button "Edit Order" at bounding box center [725, 316] width 99 height 25
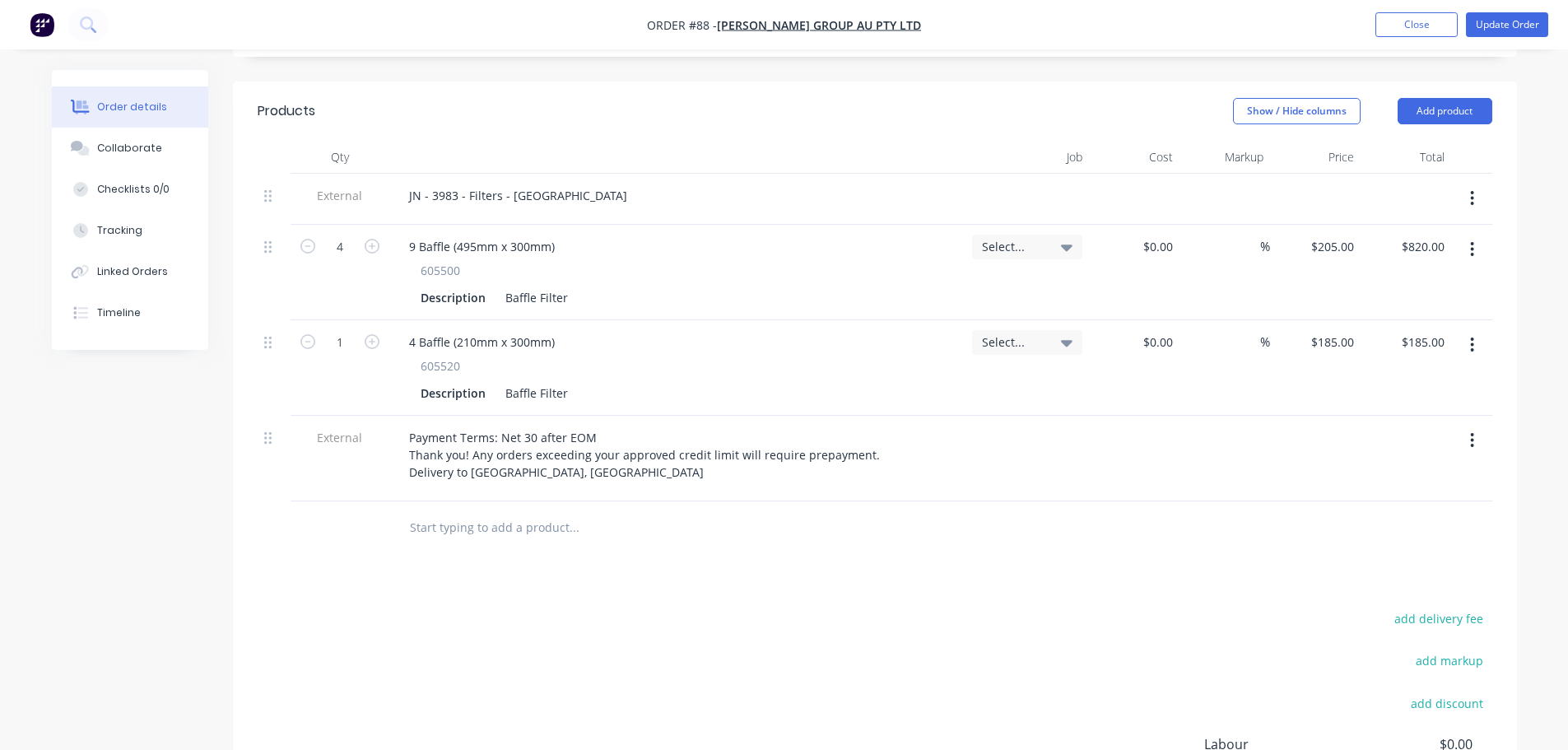
scroll to position [576, 0]
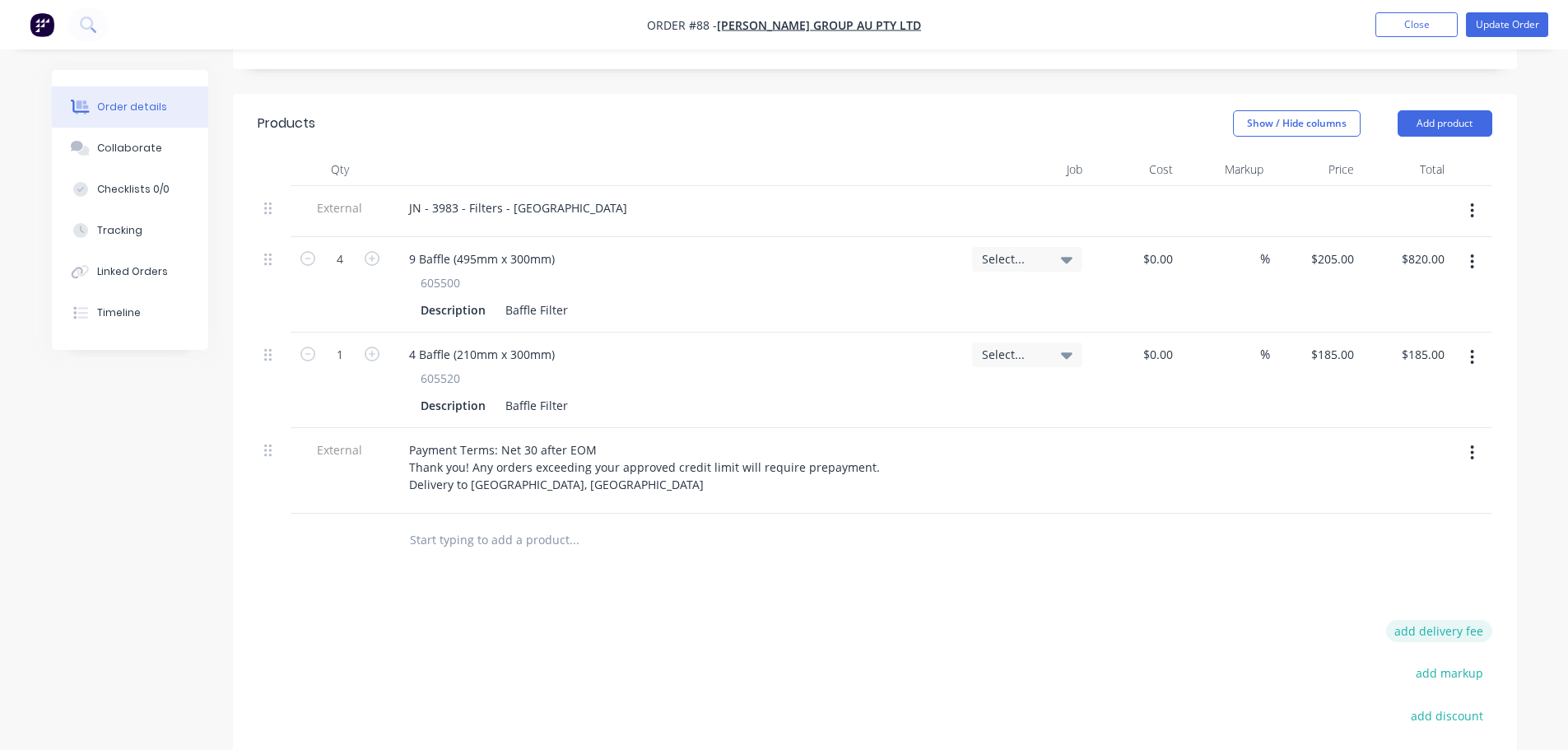
click at [1466, 620] on button "add delivery fee" at bounding box center [1439, 630] width 106 height 22
type input "1"
type input "80"
click at [1410, 591] on div "Products Show / Hide columns Add product Qty Job Cost Markup Price Total Extern…" at bounding box center [876, 526] width 1284 height 864
click at [1430, 110] on button "Add product" at bounding box center [1445, 124] width 95 height 26
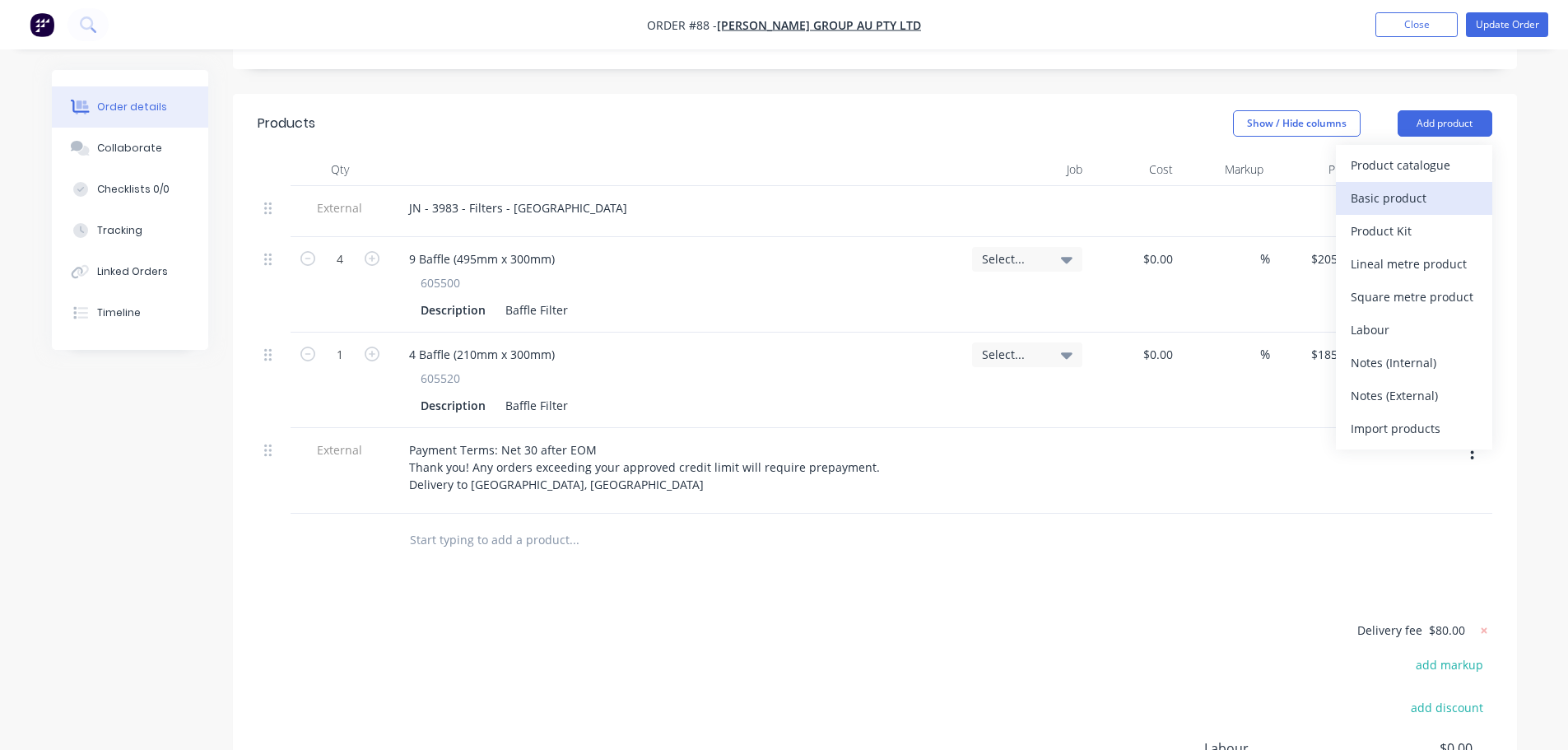
click at [1432, 186] on div "Basic product" at bounding box center [1415, 198] width 127 height 24
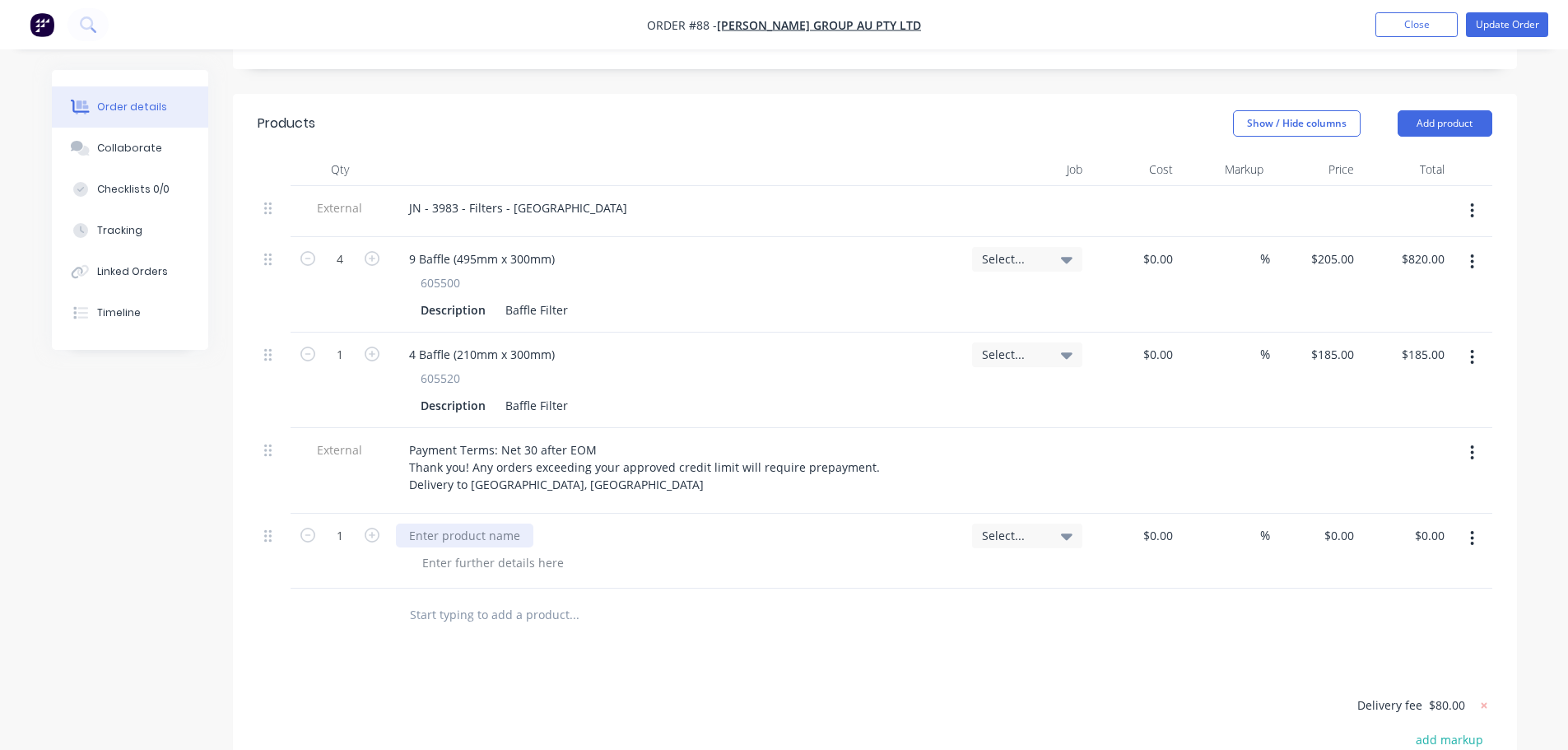
click at [449, 523] on div at bounding box center [464, 535] width 138 height 24
click at [1344, 523] on input "0" at bounding box center [1342, 535] width 38 height 24
type input "$0.00"
click at [1424, 523] on input "0.00" at bounding box center [1433, 535] width 38 height 24
type input "-150.75"
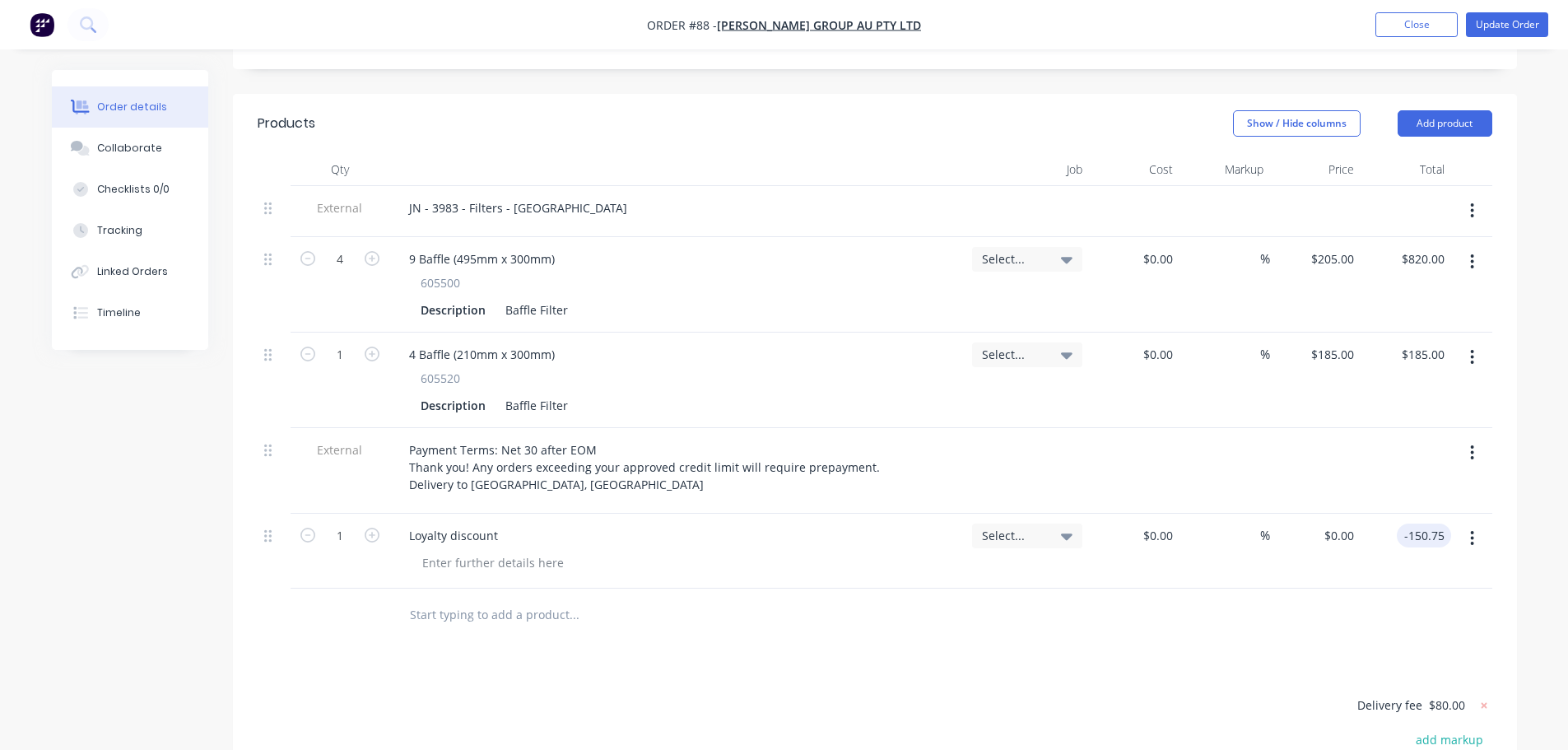
type input "$-150.75"
click at [1311, 616] on div at bounding box center [876, 615] width 1235 height 54
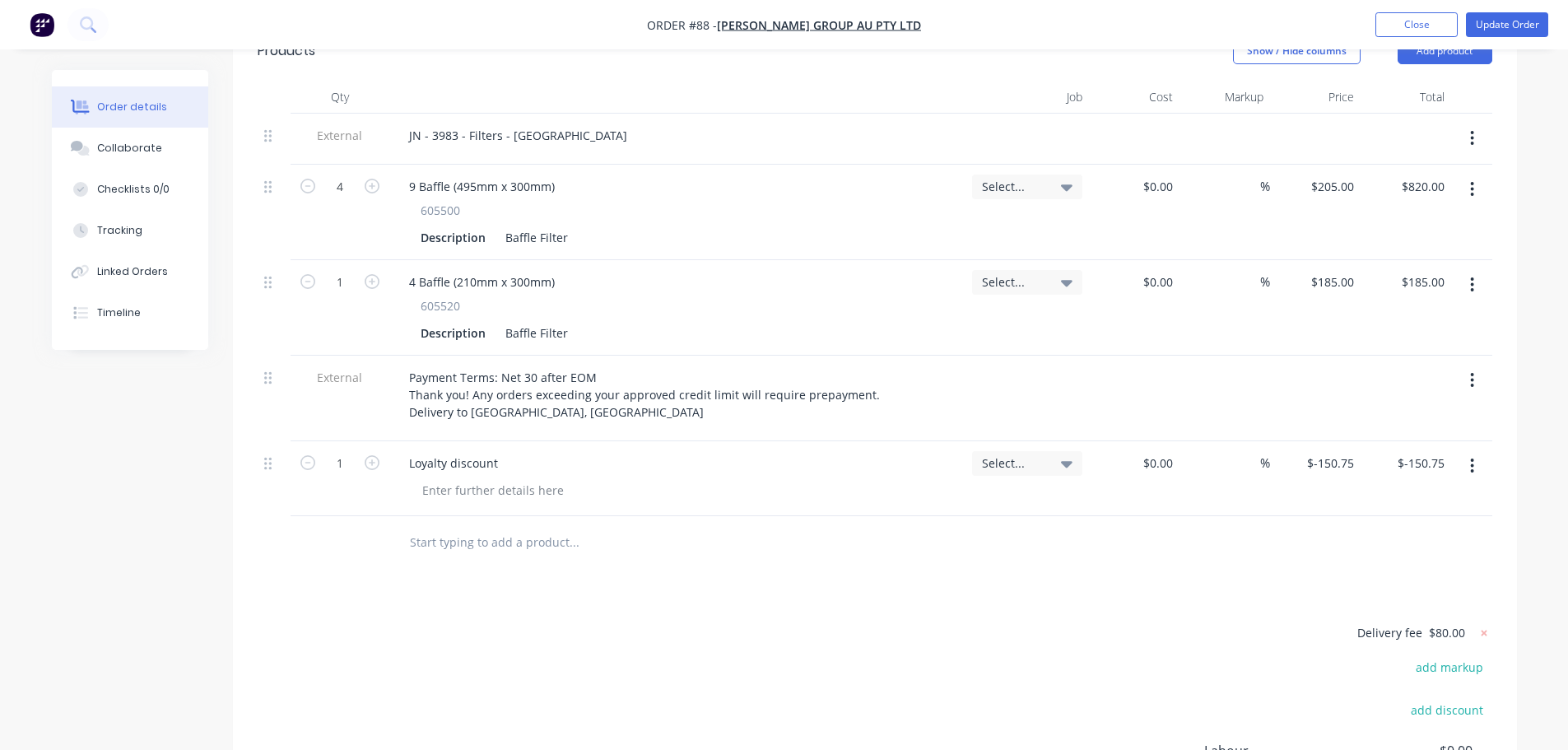
scroll to position [363, 0]
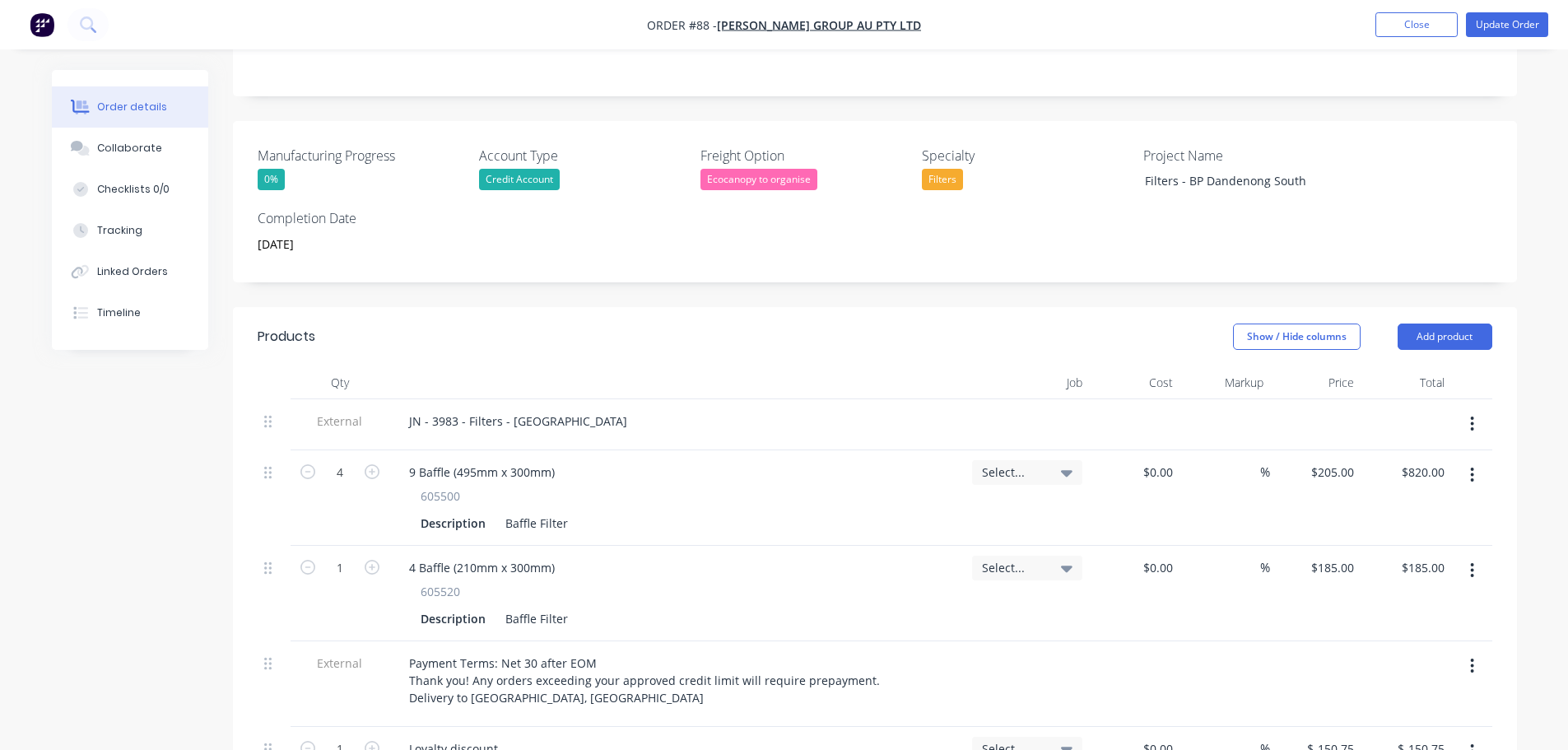
click at [1041, 463] on span "Select..." at bounding box center [1013, 471] width 63 height 17
click at [979, 509] on input at bounding box center [979, 522] width 169 height 33
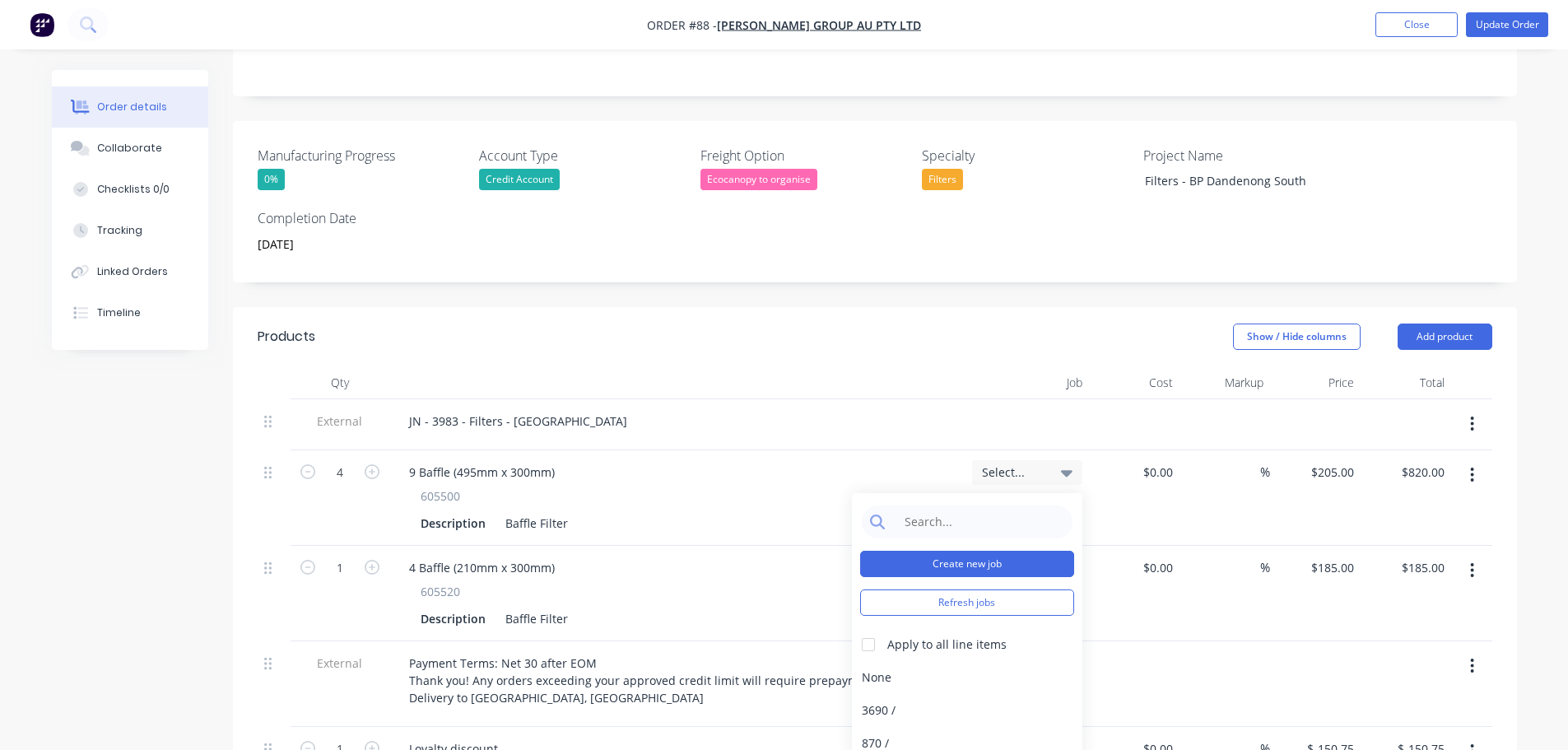
click at [974, 551] on button "Create new job" at bounding box center [967, 564] width 214 height 26
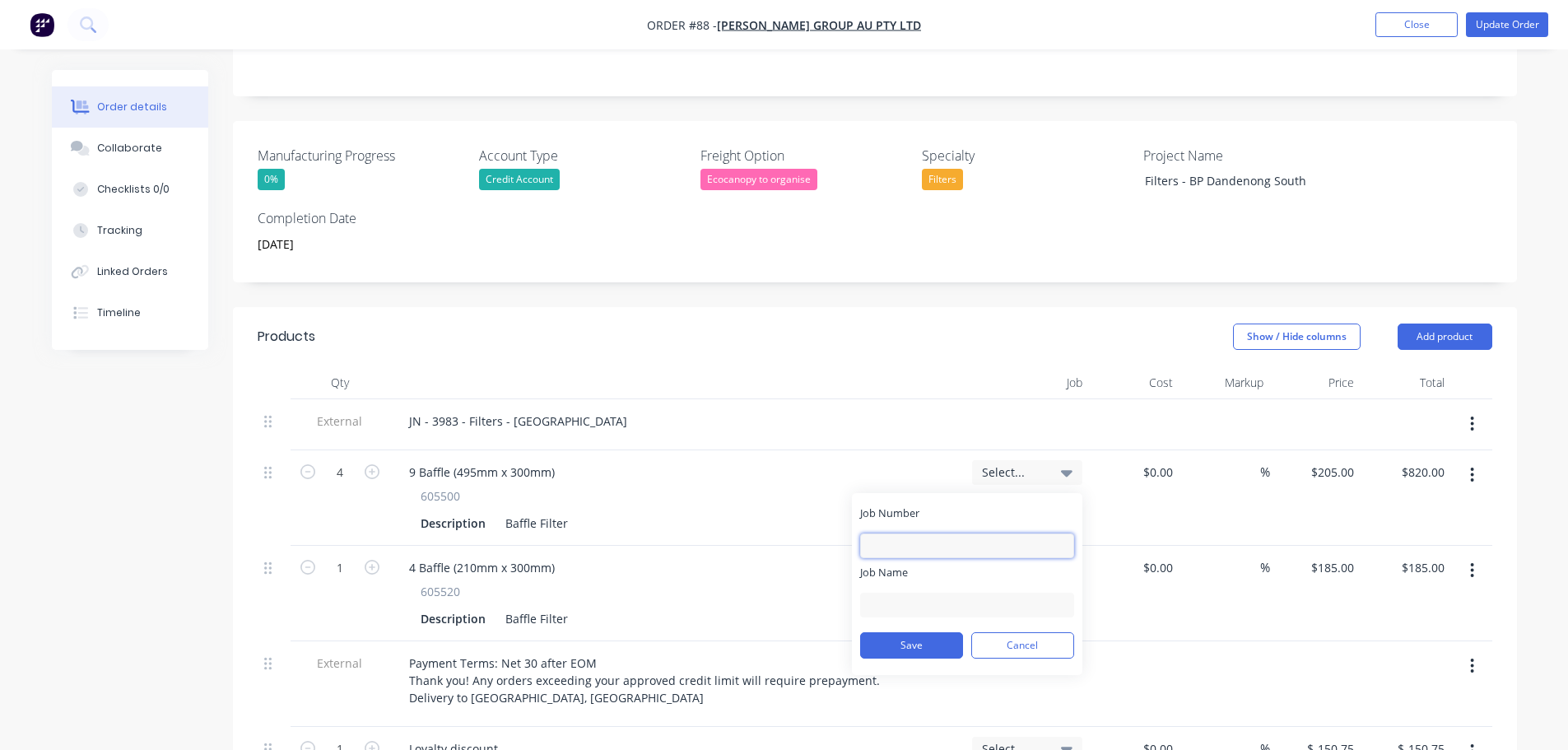
click at [971, 533] on input "Job Number" at bounding box center [967, 546] width 214 height 25
type input "3983"
click at [960, 569] on div "Job Name" at bounding box center [967, 591] width 214 height 53
click at [960, 593] on input "Job Name" at bounding box center [967, 605] width 214 height 25
paste input "Filters - BP Dandenong South"
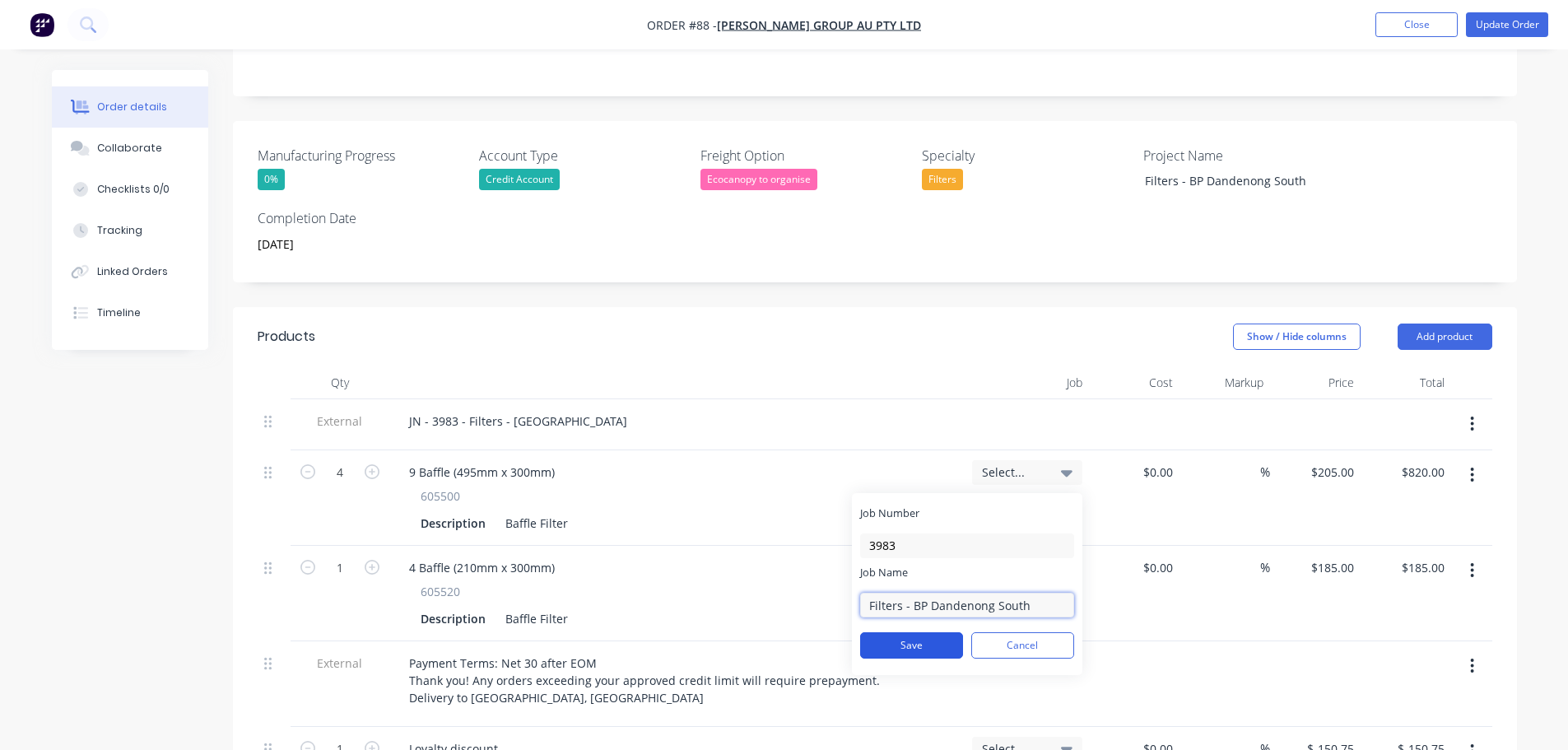
type input "Filters - BP Dandenong South"
click at [953, 632] on button "Save" at bounding box center [911, 645] width 103 height 26
